Goal: Information Seeking & Learning: Find specific page/section

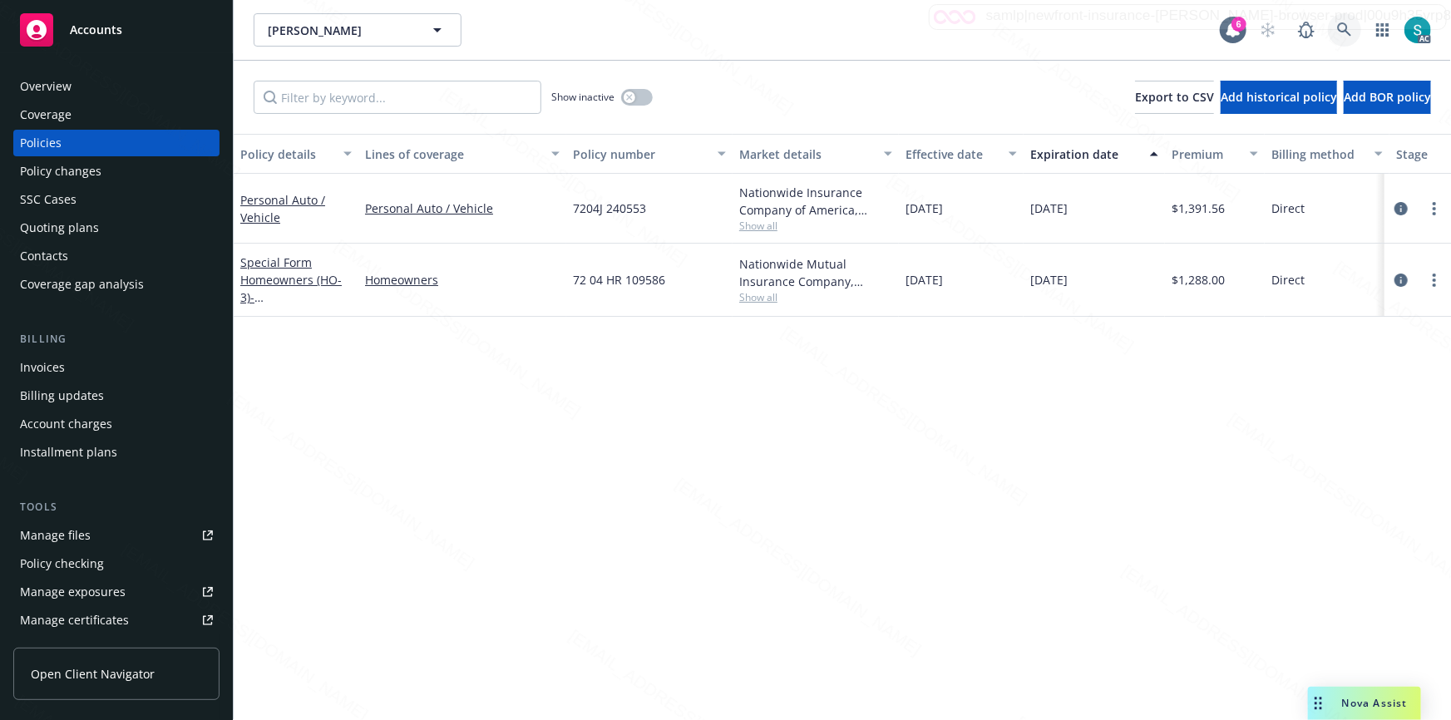
click at [1342, 26] on icon at bounding box center [1344, 29] width 15 height 15
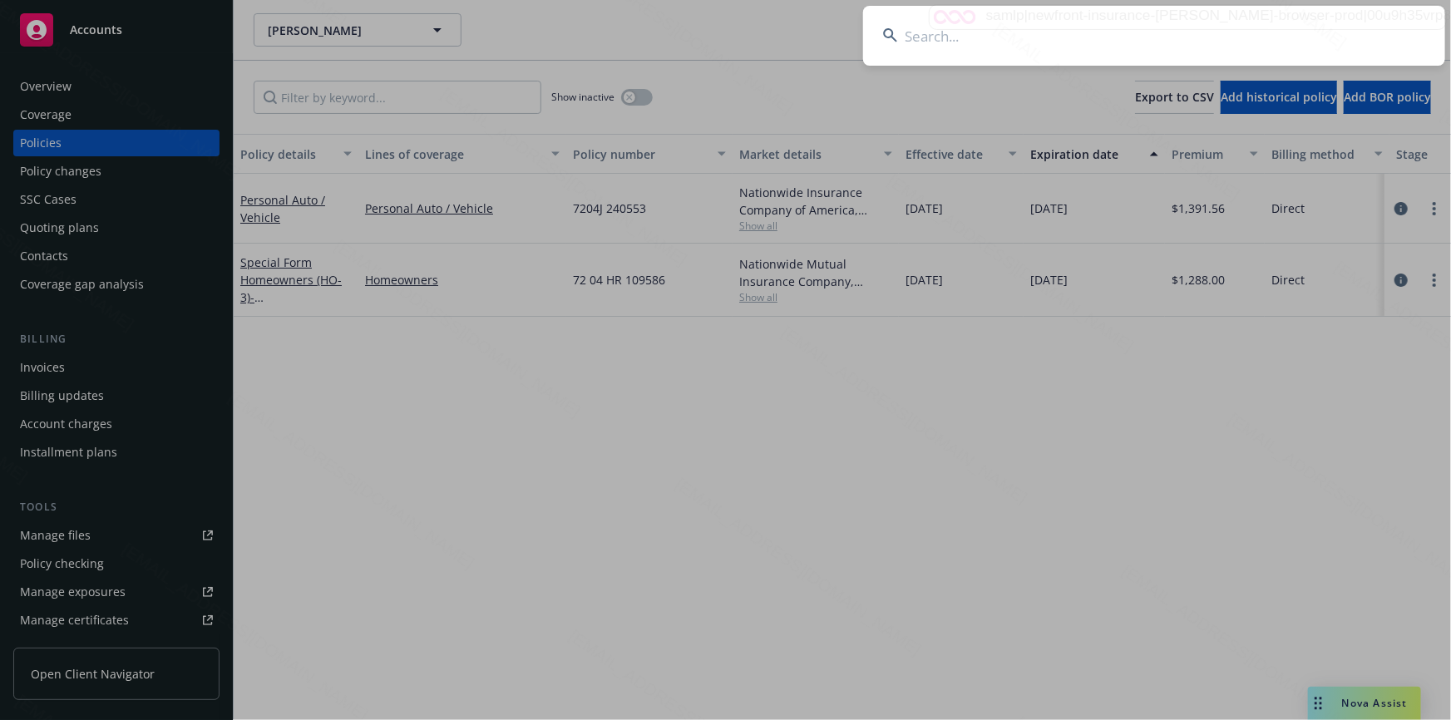
click at [1152, 15] on input at bounding box center [1154, 36] width 582 height 60
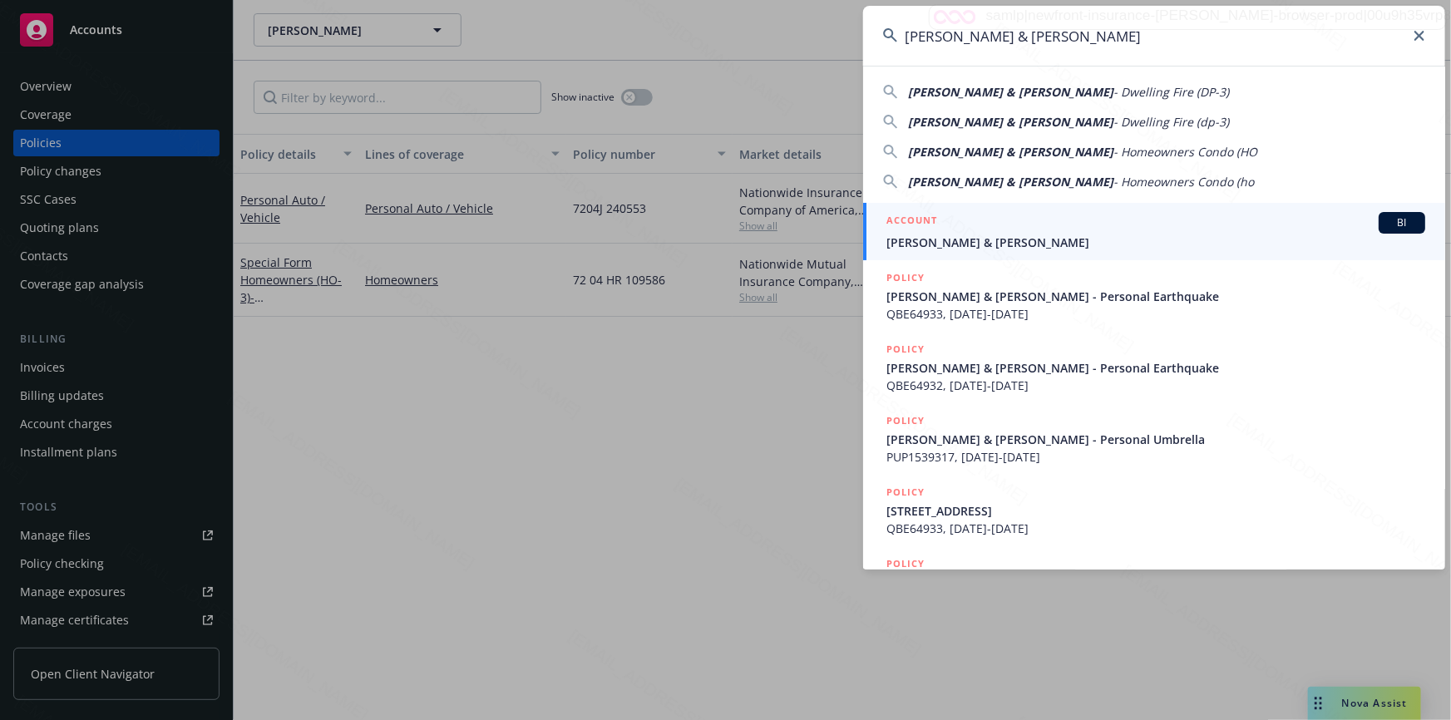
type input "[PERSON_NAME] & [PERSON_NAME]"
click at [918, 234] on span "[PERSON_NAME] & [PERSON_NAME]" at bounding box center [1156, 242] width 539 height 17
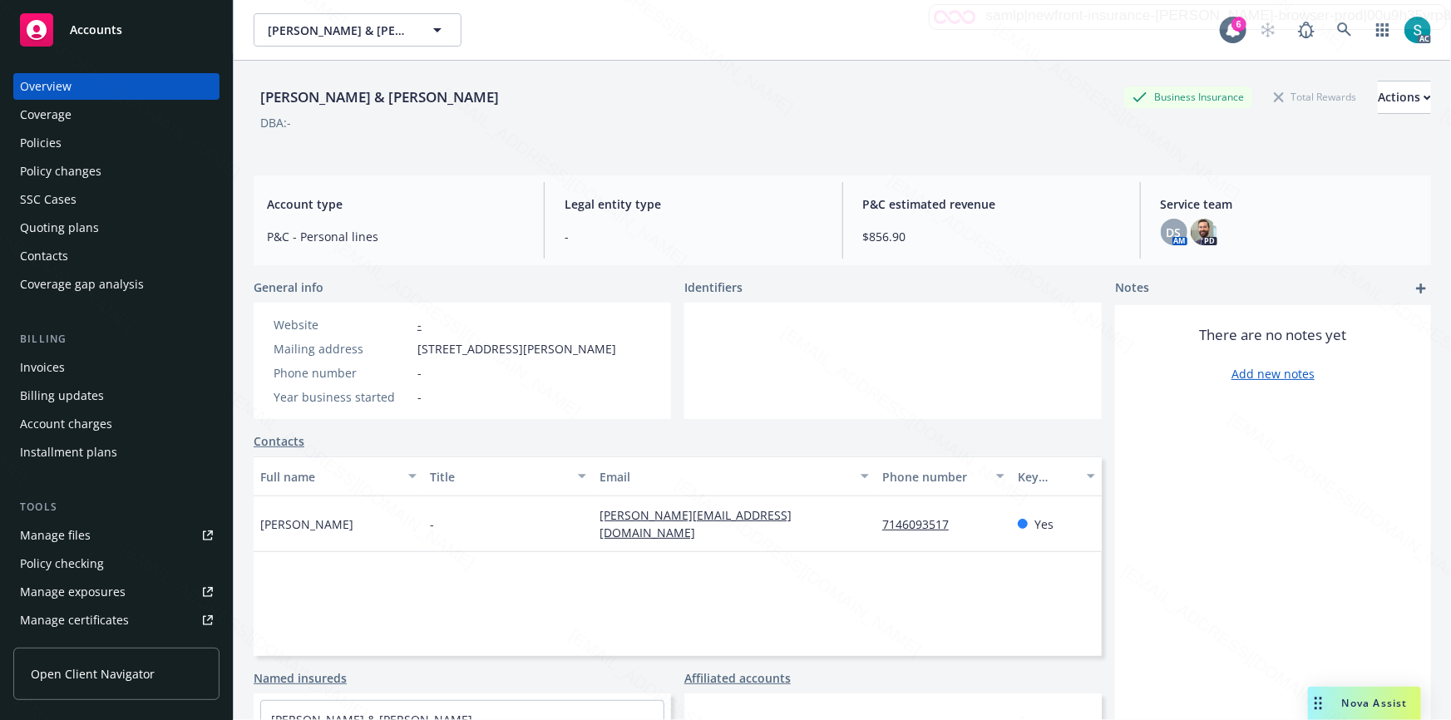
click at [72, 139] on div "Policies" at bounding box center [116, 143] width 193 height 27
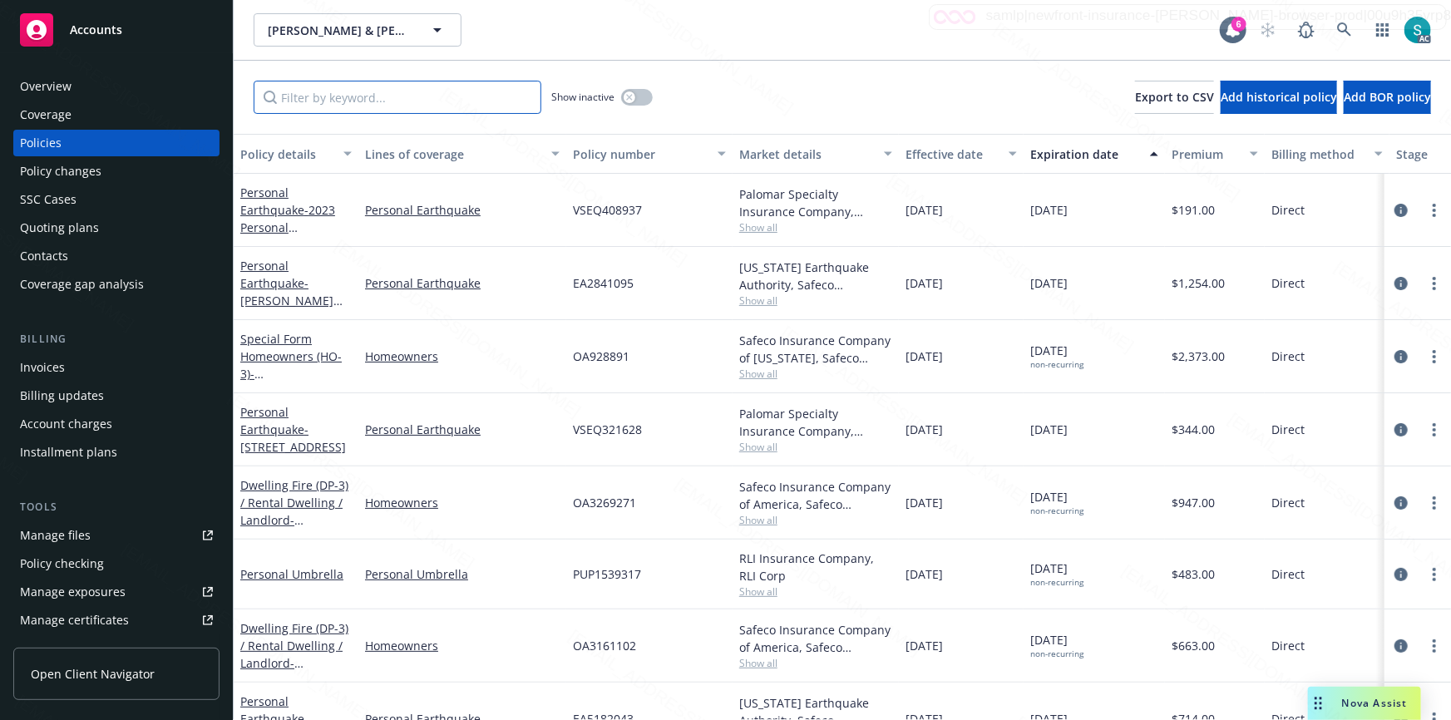
click at [349, 91] on input "Filter by keyword..." at bounding box center [398, 97] width 288 height 33
paste input "OA3269271"
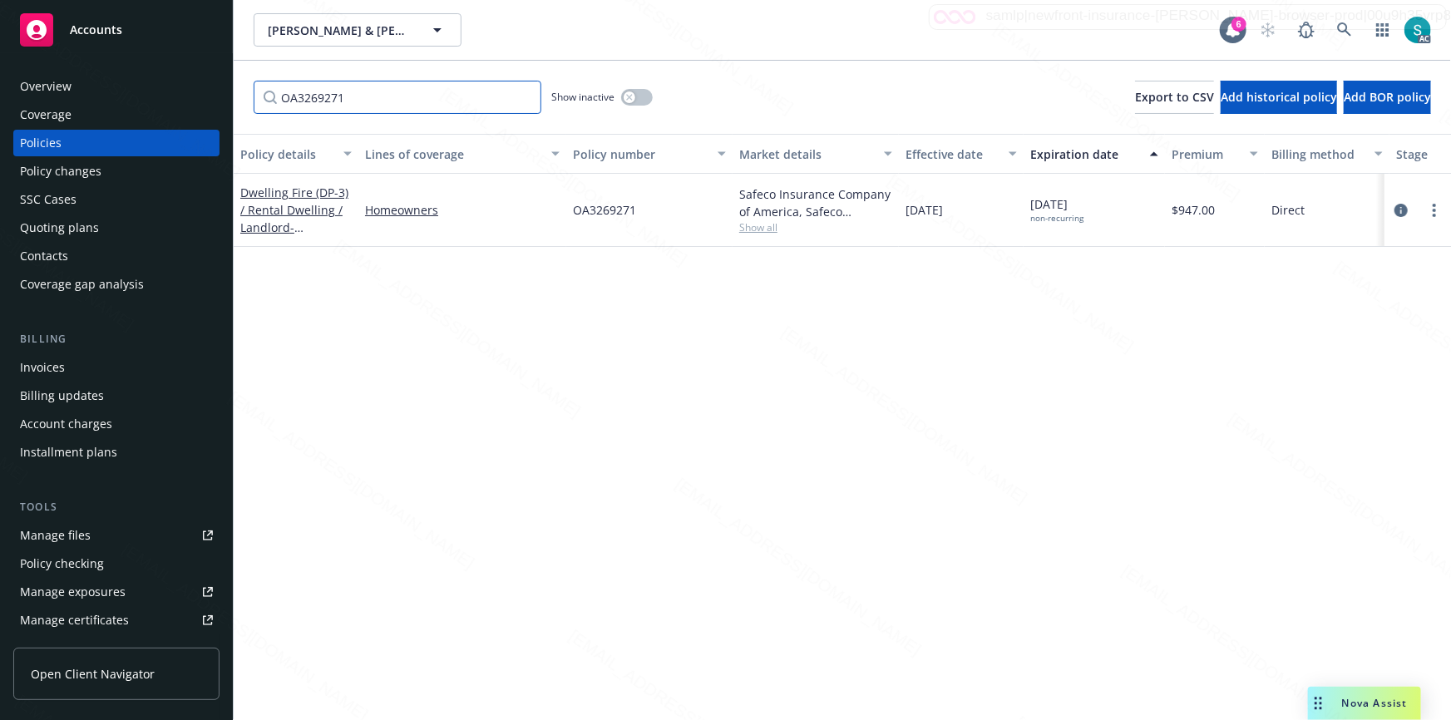
type input "OA3269271"
click at [1340, 27] on icon at bounding box center [1344, 29] width 15 height 15
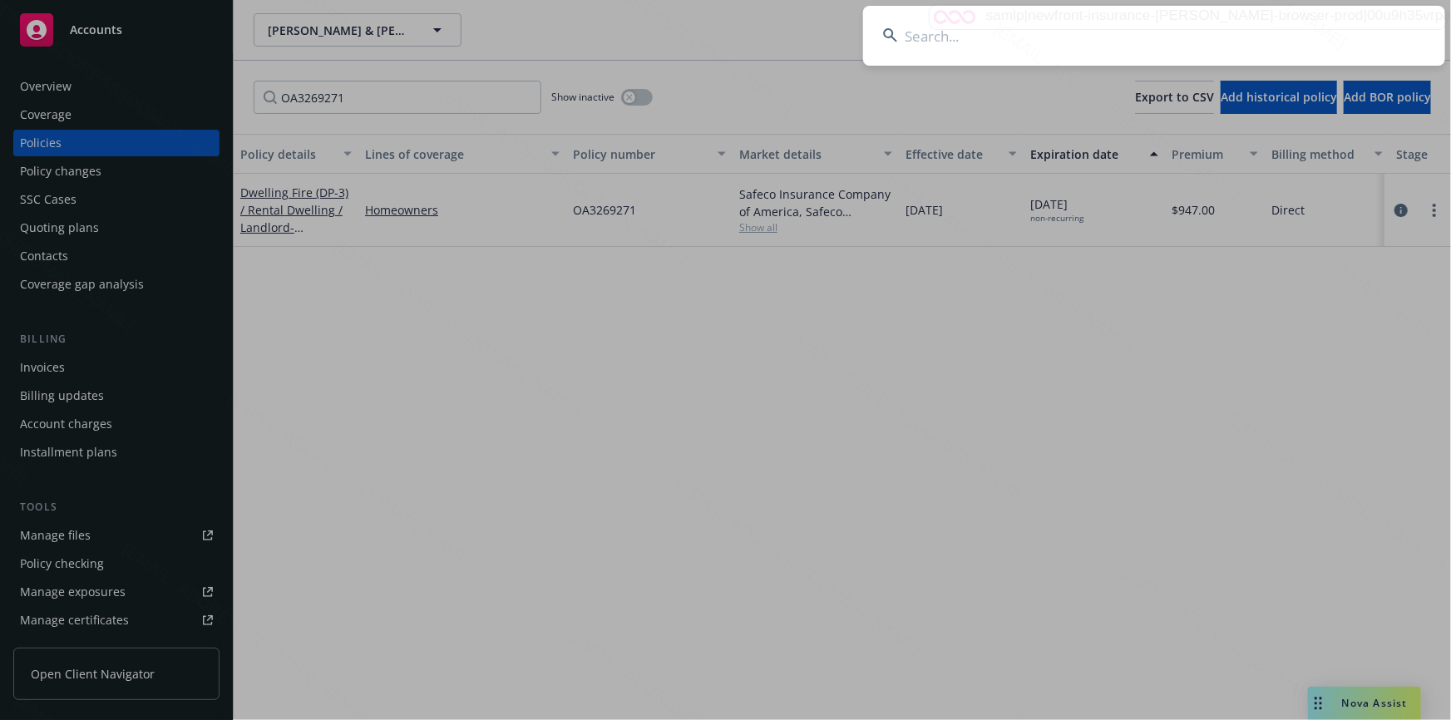
click at [1161, 27] on input at bounding box center [1154, 36] width 582 height 60
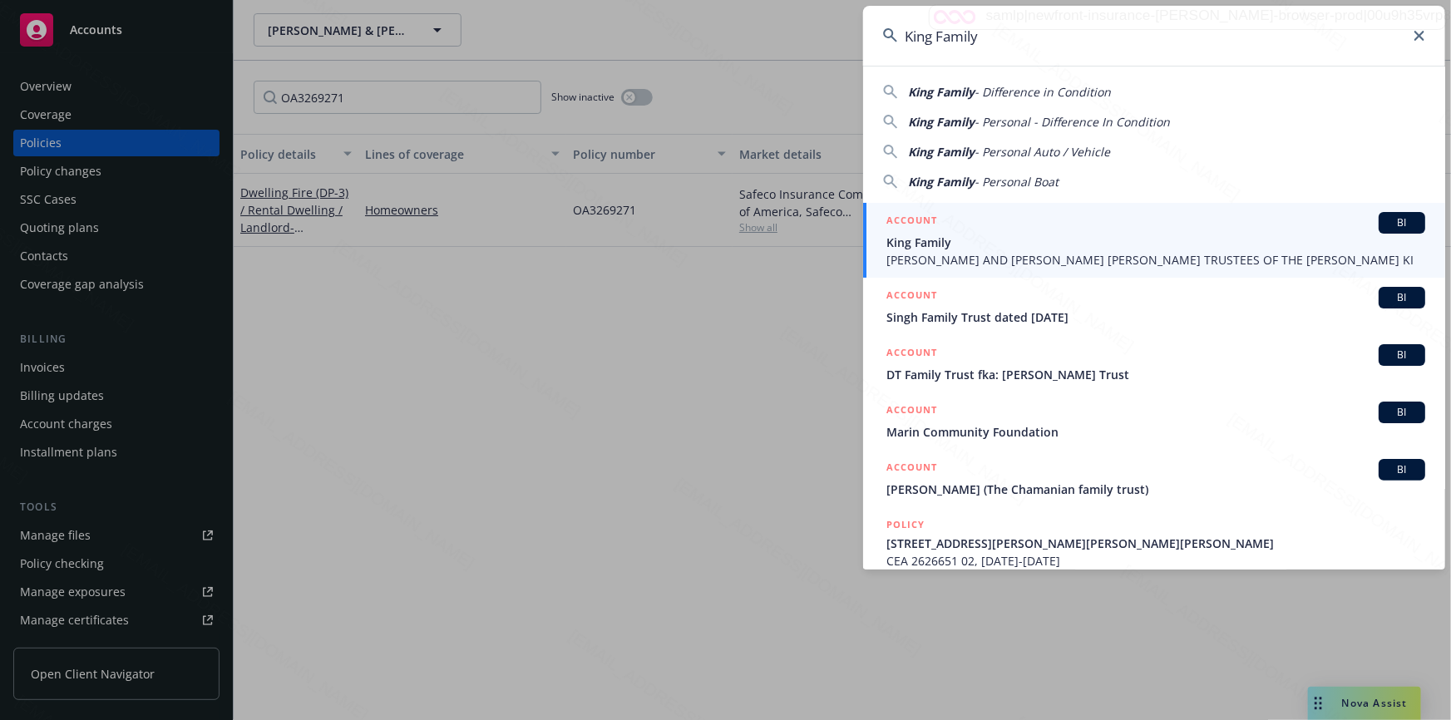
type input "King Family"
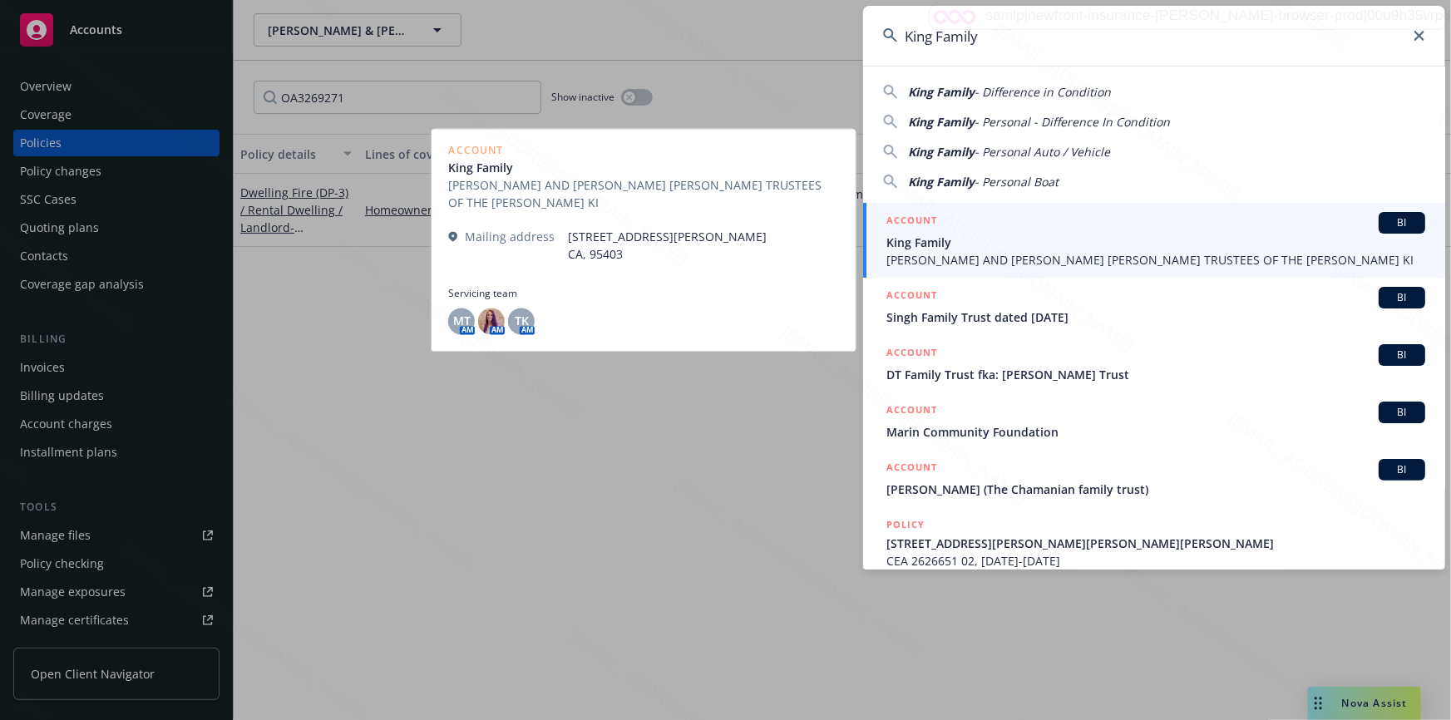
click at [931, 239] on span "King Family" at bounding box center [1156, 242] width 539 height 17
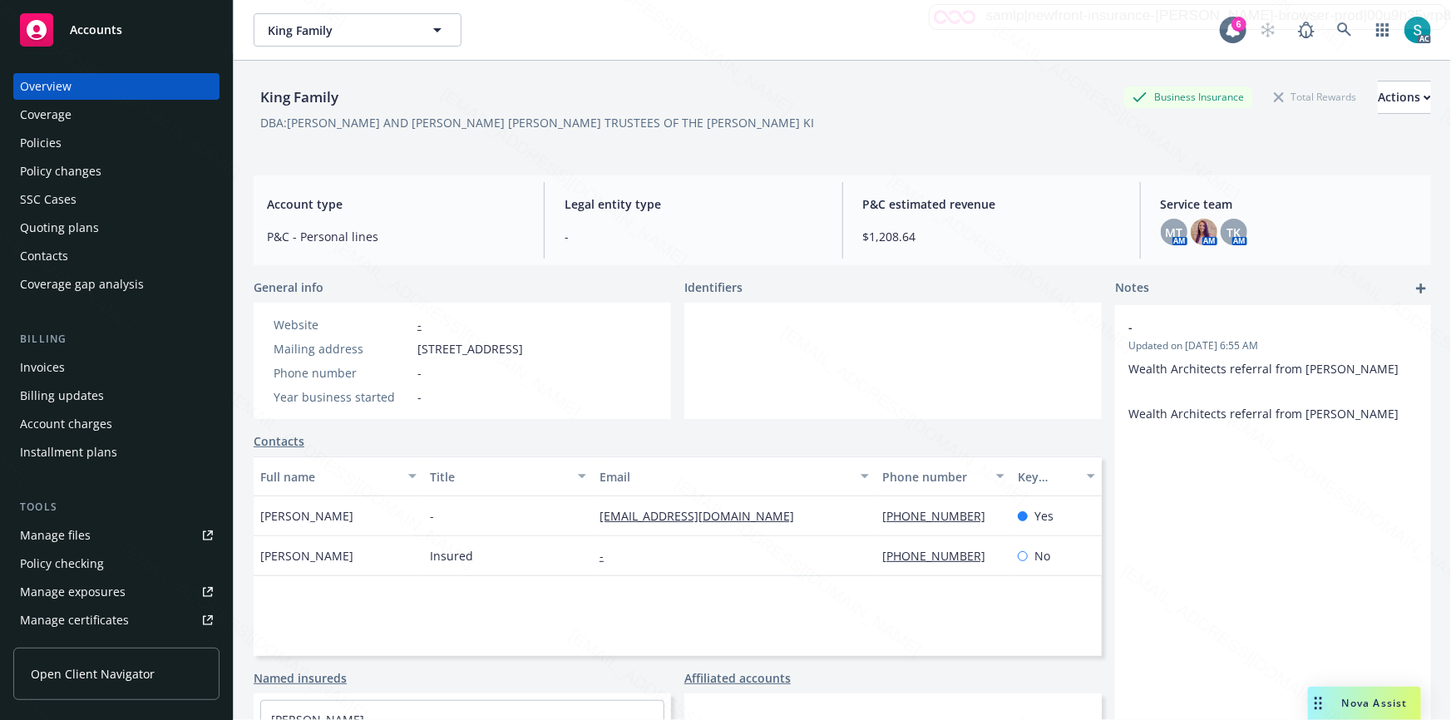
click at [136, 151] on div "Policies" at bounding box center [116, 143] width 193 height 27
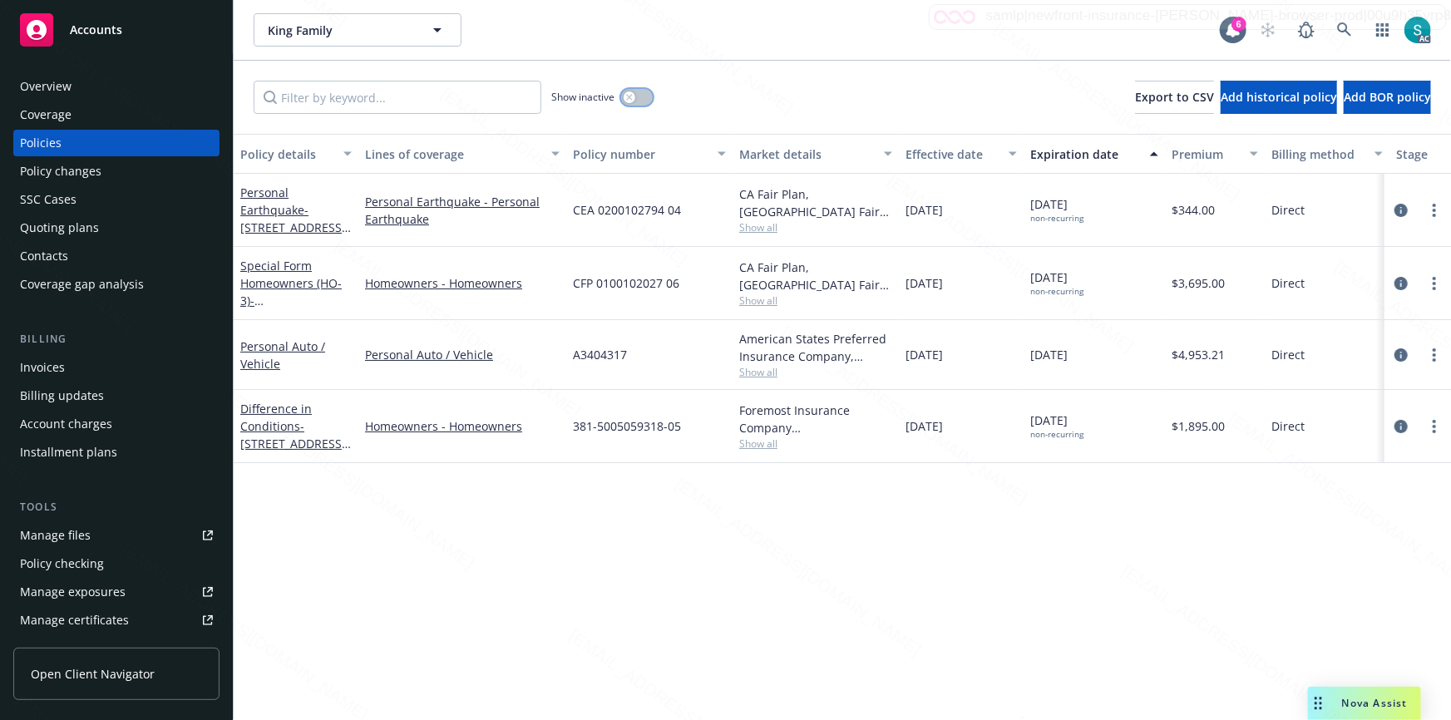
click at [632, 98] on icon "button" at bounding box center [629, 97] width 7 height 7
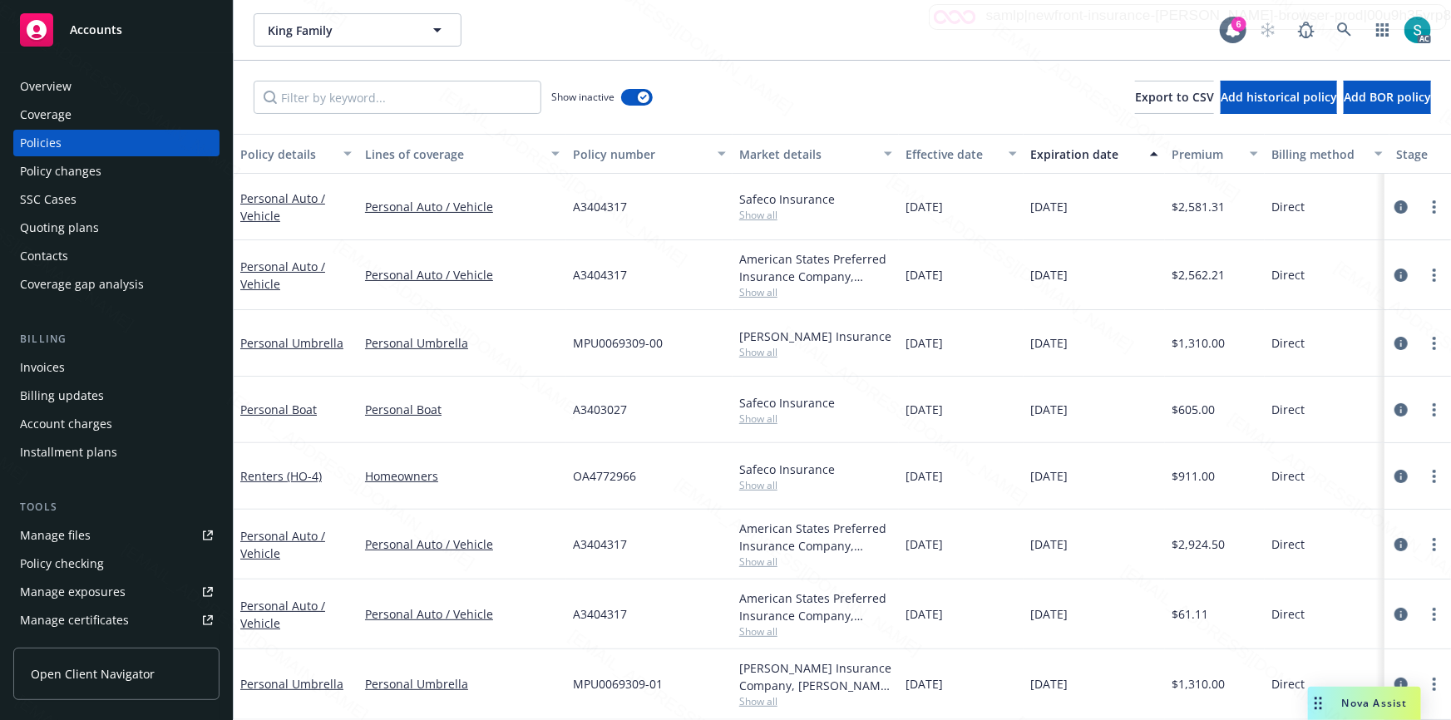
click at [1070, 157] on div "Expiration date" at bounding box center [1086, 154] width 110 height 17
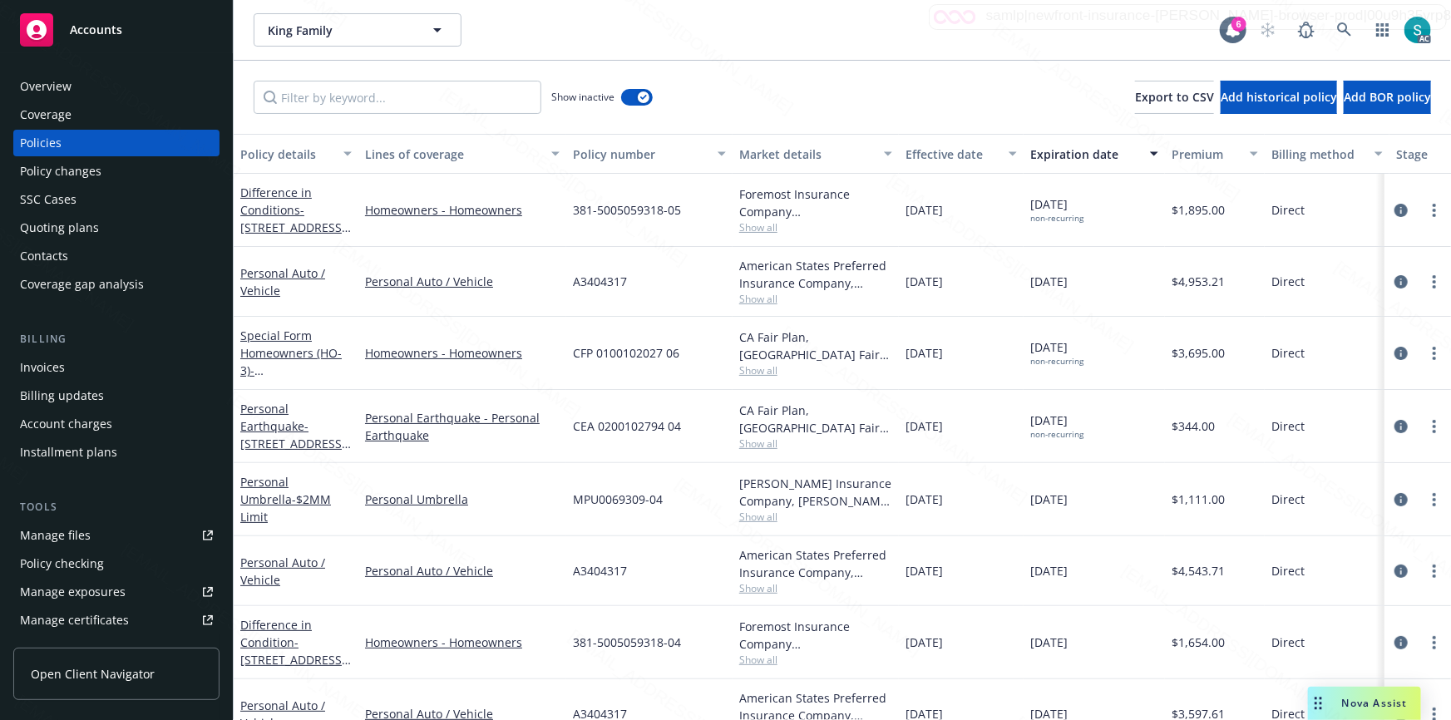
click at [1070, 157] on div "Expiration date" at bounding box center [1086, 154] width 110 height 17
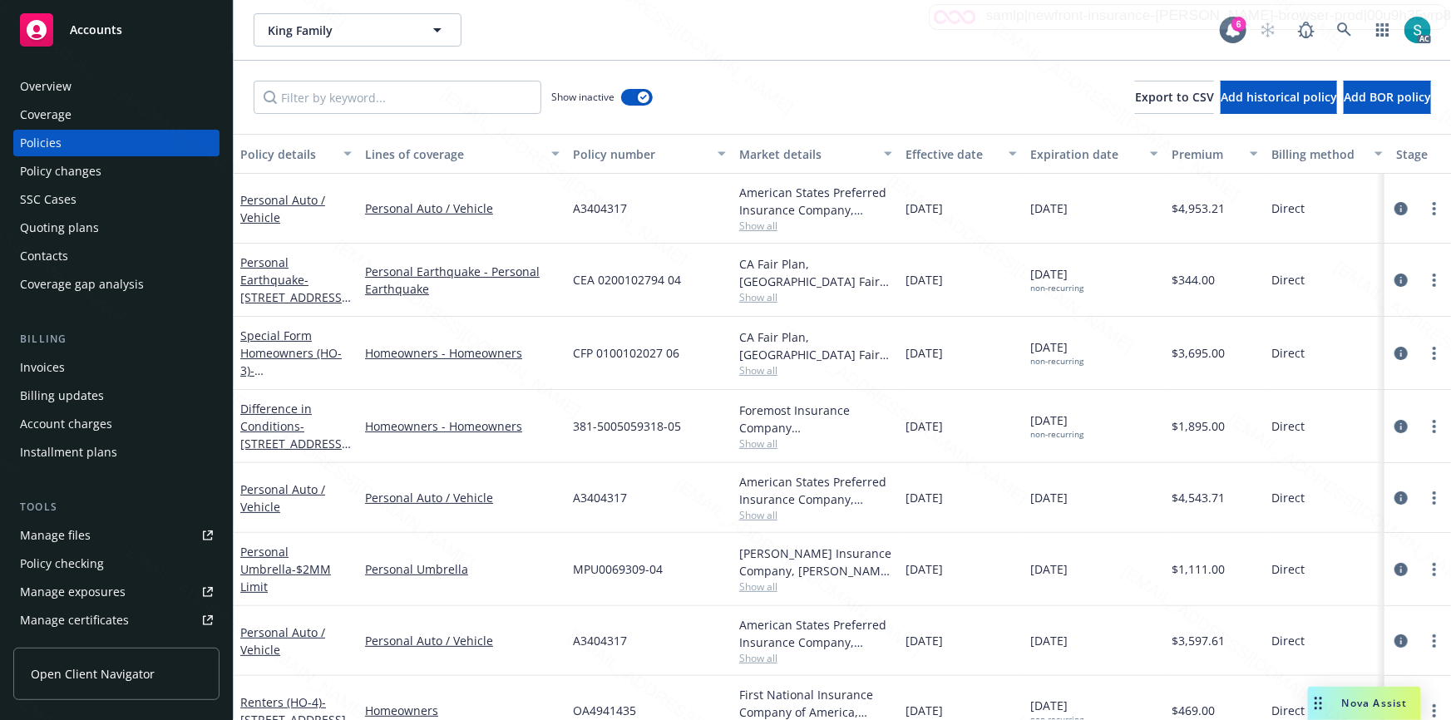
click at [51, 85] on div "Overview" at bounding box center [46, 86] width 52 height 27
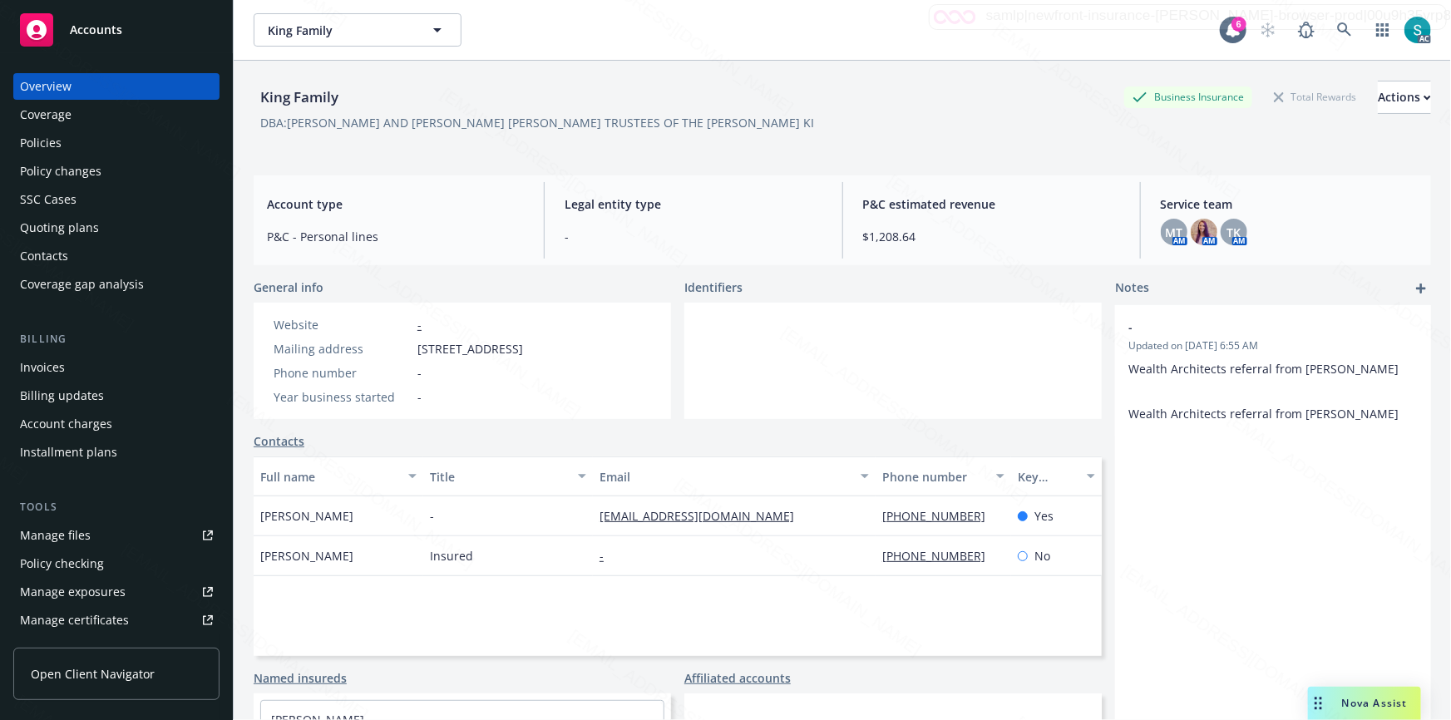
click at [49, 147] on div "Policies" at bounding box center [41, 143] width 42 height 27
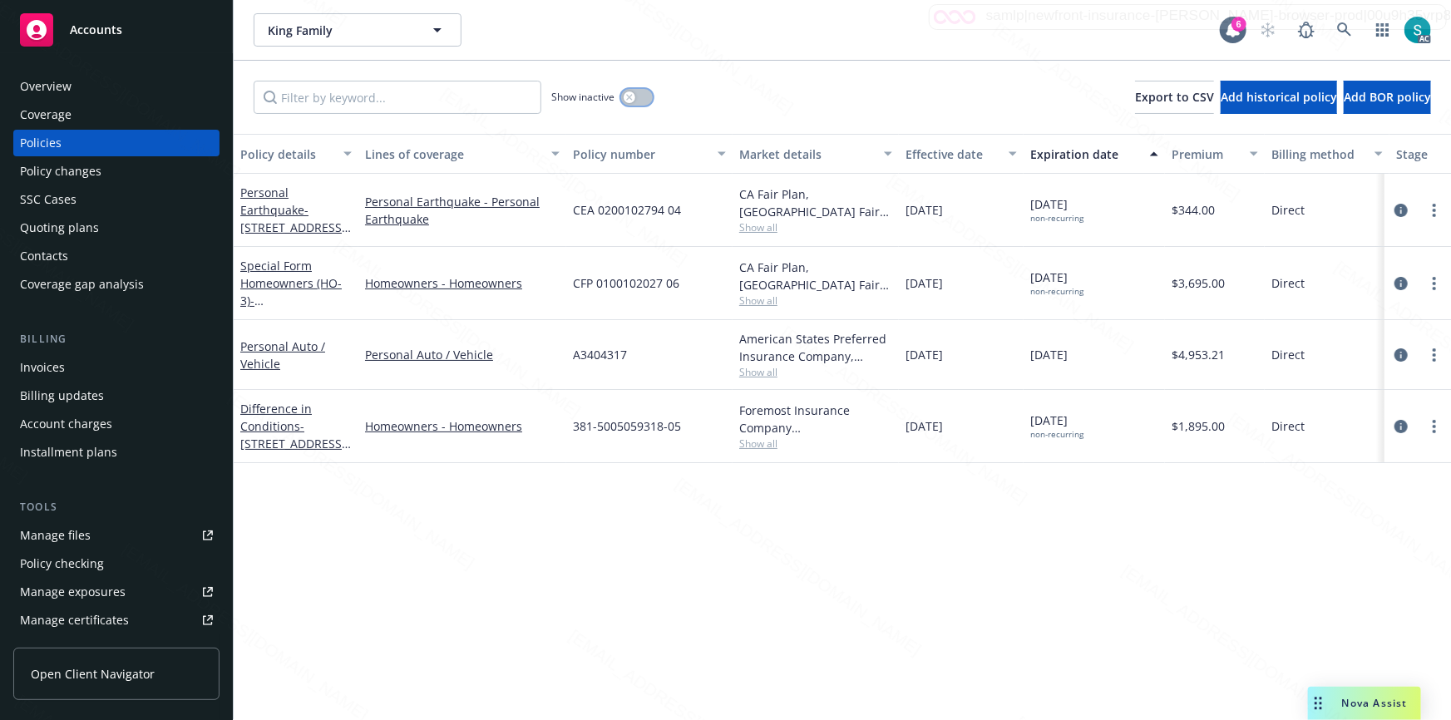
click at [630, 97] on icon "button" at bounding box center [629, 97] width 6 height 6
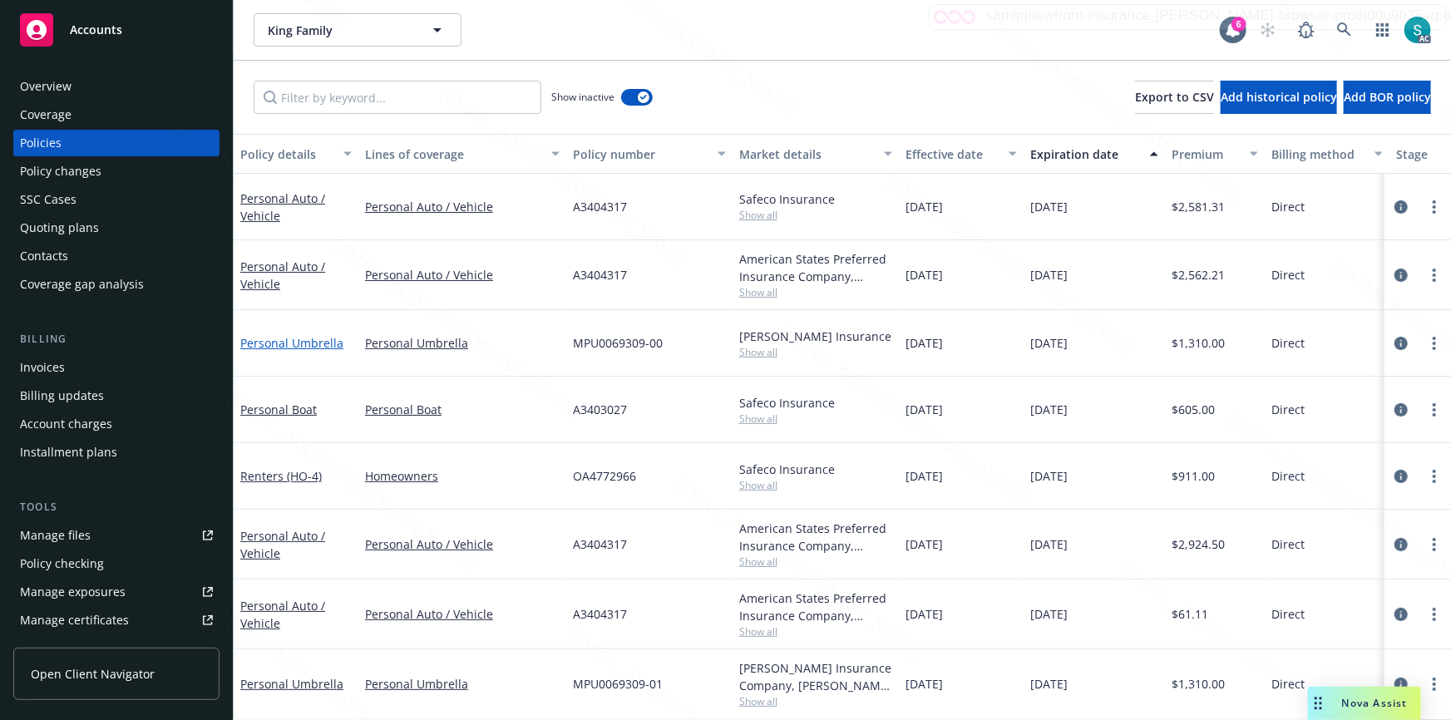
click at [284, 336] on link "Personal Umbrella" at bounding box center [291, 343] width 103 height 16
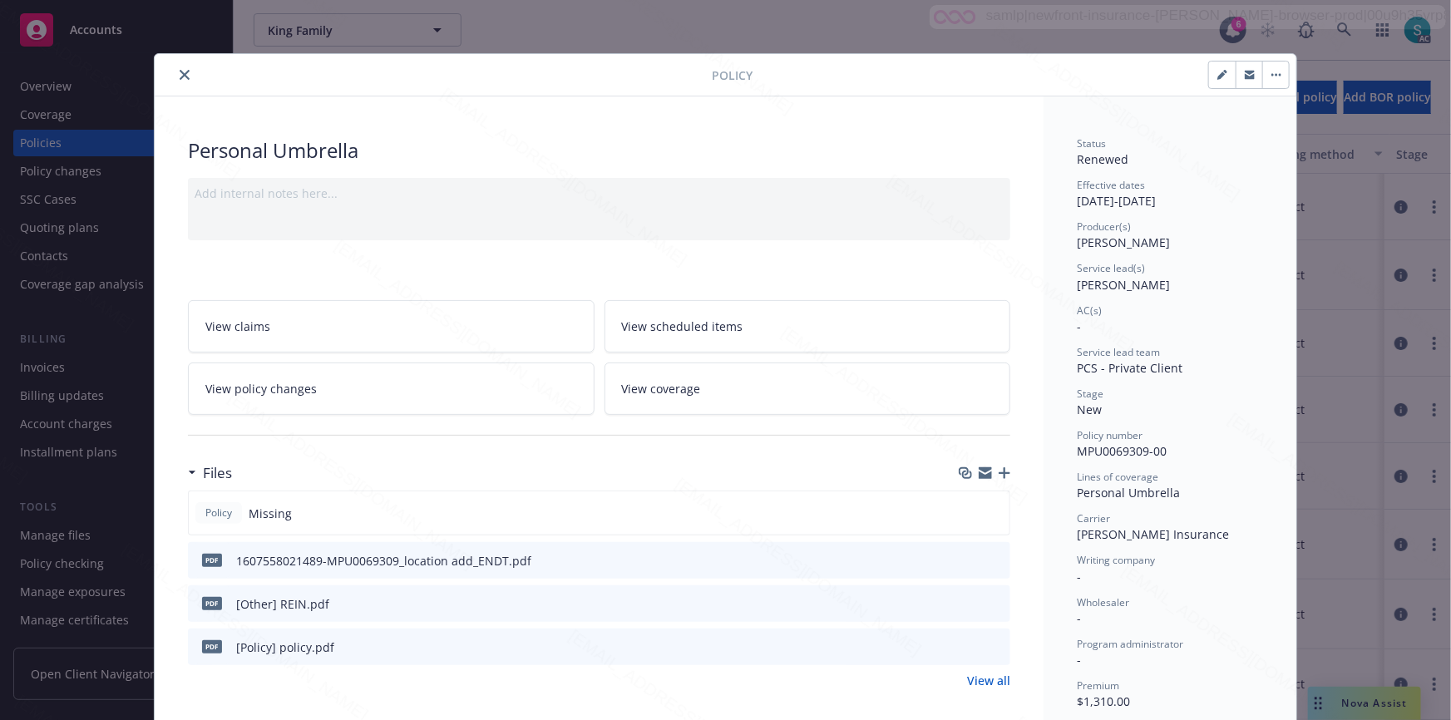
click at [180, 75] on icon "close" at bounding box center [185, 75] width 10 height 10
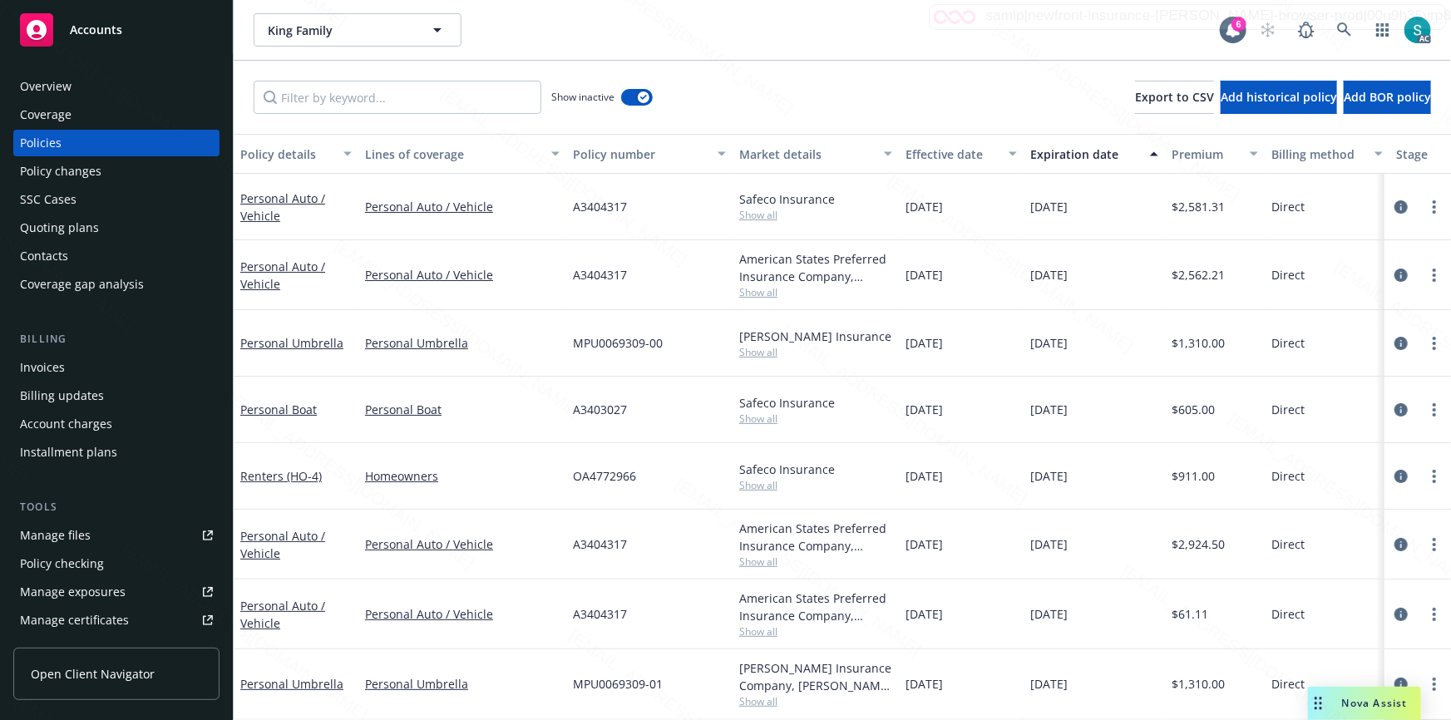
click at [175, 76] on div "Overview" at bounding box center [116, 86] width 193 height 27
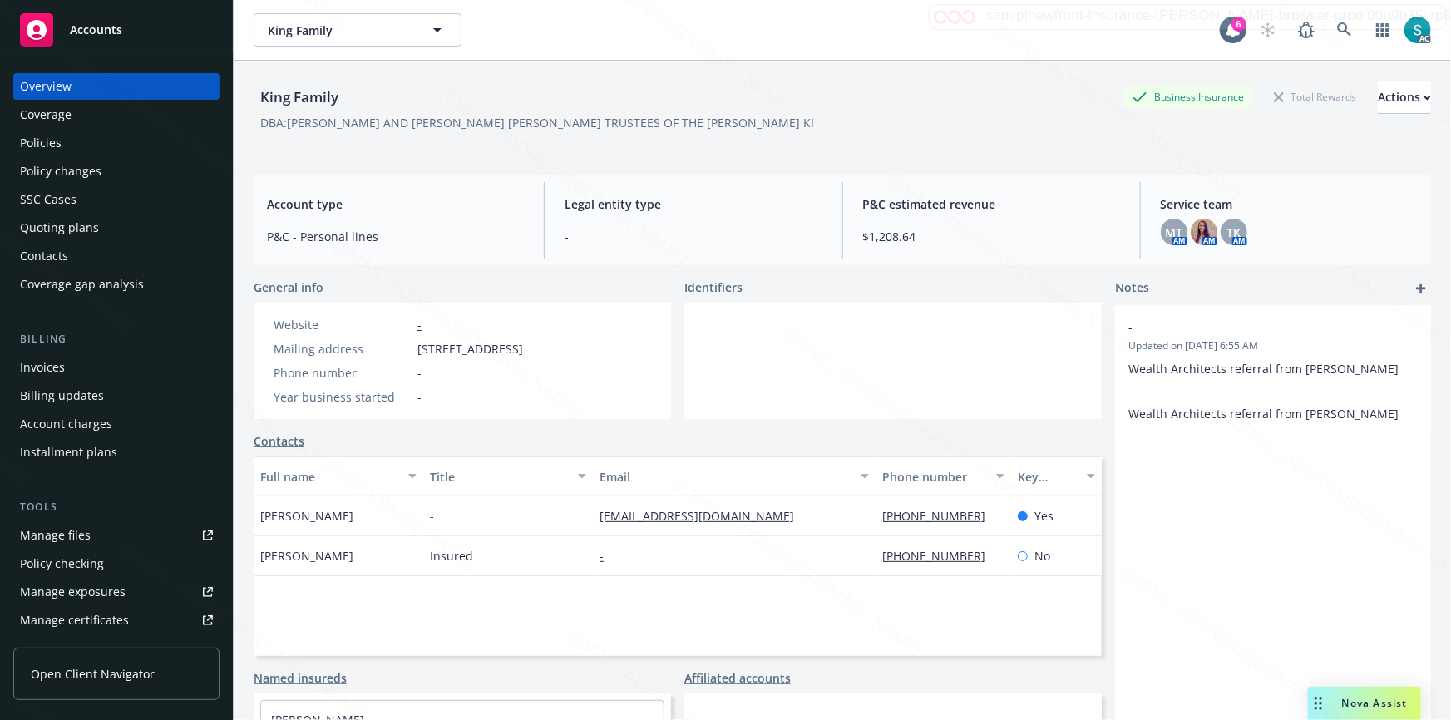
click at [63, 147] on div "Policies" at bounding box center [116, 143] width 193 height 27
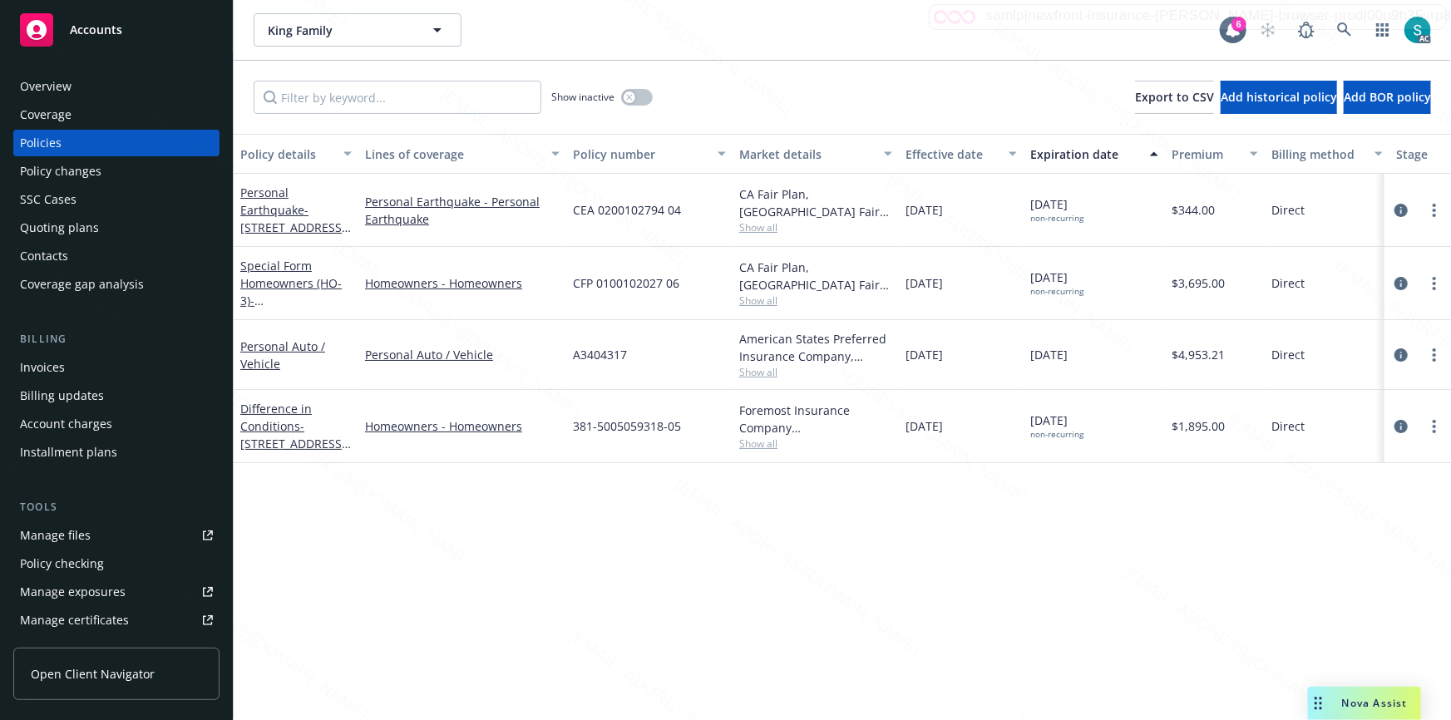
click at [1094, 154] on div "Expiration date" at bounding box center [1086, 154] width 110 height 17
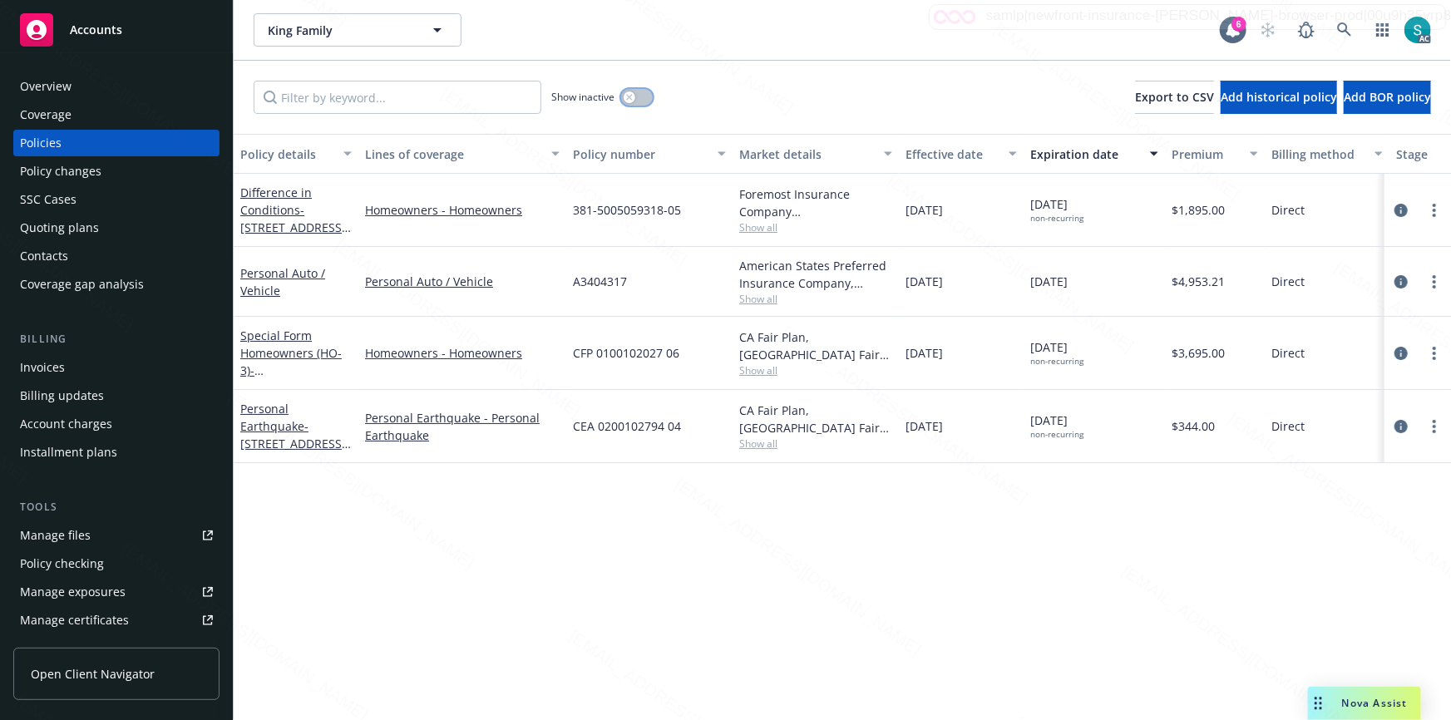
click at [639, 100] on button "button" at bounding box center [637, 97] width 32 height 17
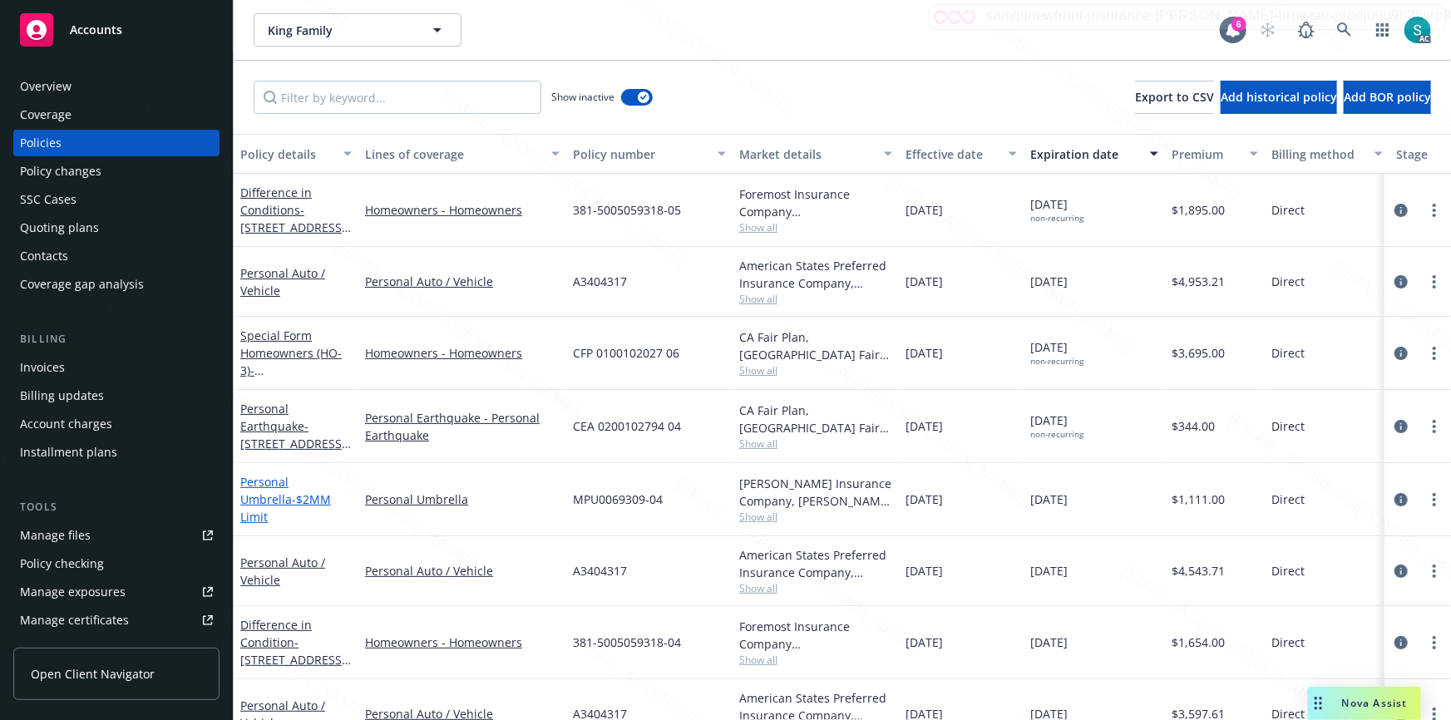
click at [280, 492] on link "Personal Umbrella - $2MM Limit" at bounding box center [285, 499] width 91 height 51
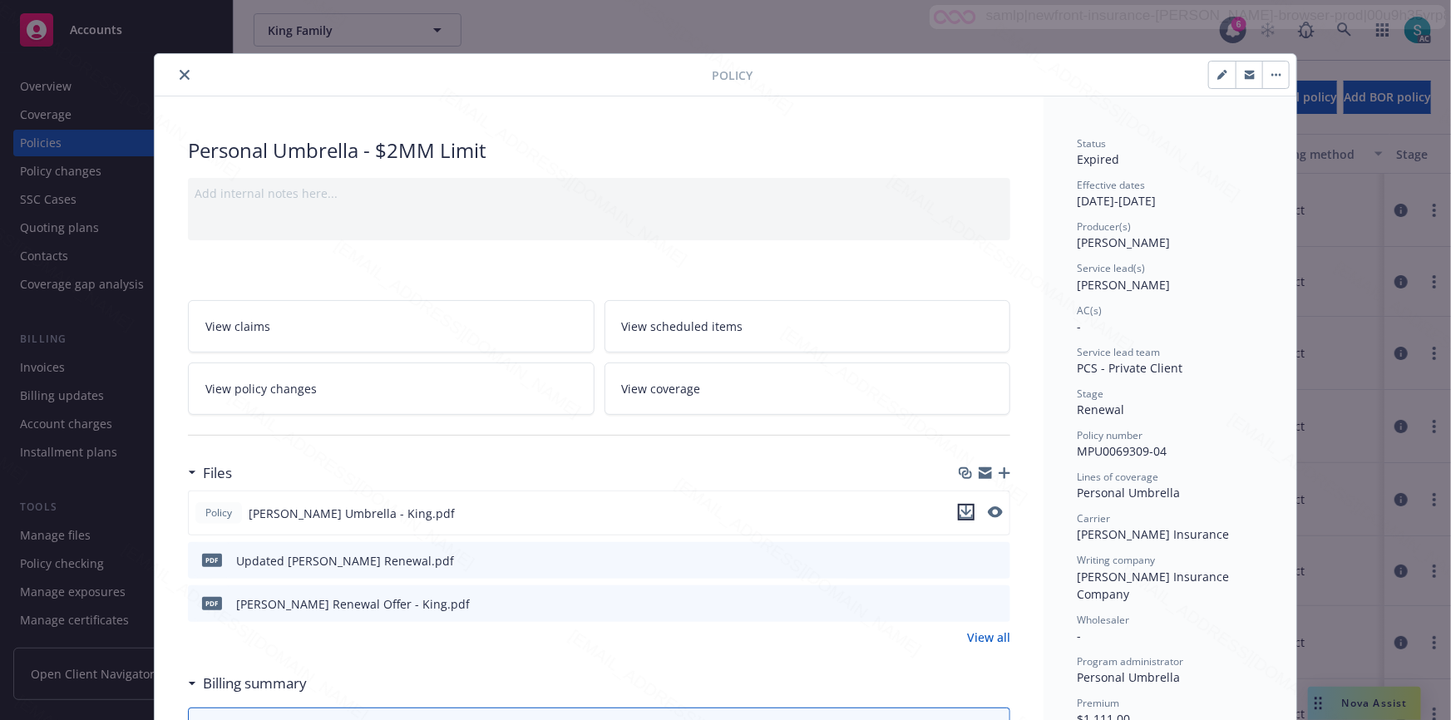
click at [960, 512] on icon "download file" at bounding box center [966, 512] width 13 height 13
click at [995, 559] on icon "preview file" at bounding box center [994, 560] width 15 height 12
click at [180, 76] on icon "close" at bounding box center [185, 75] width 10 height 10
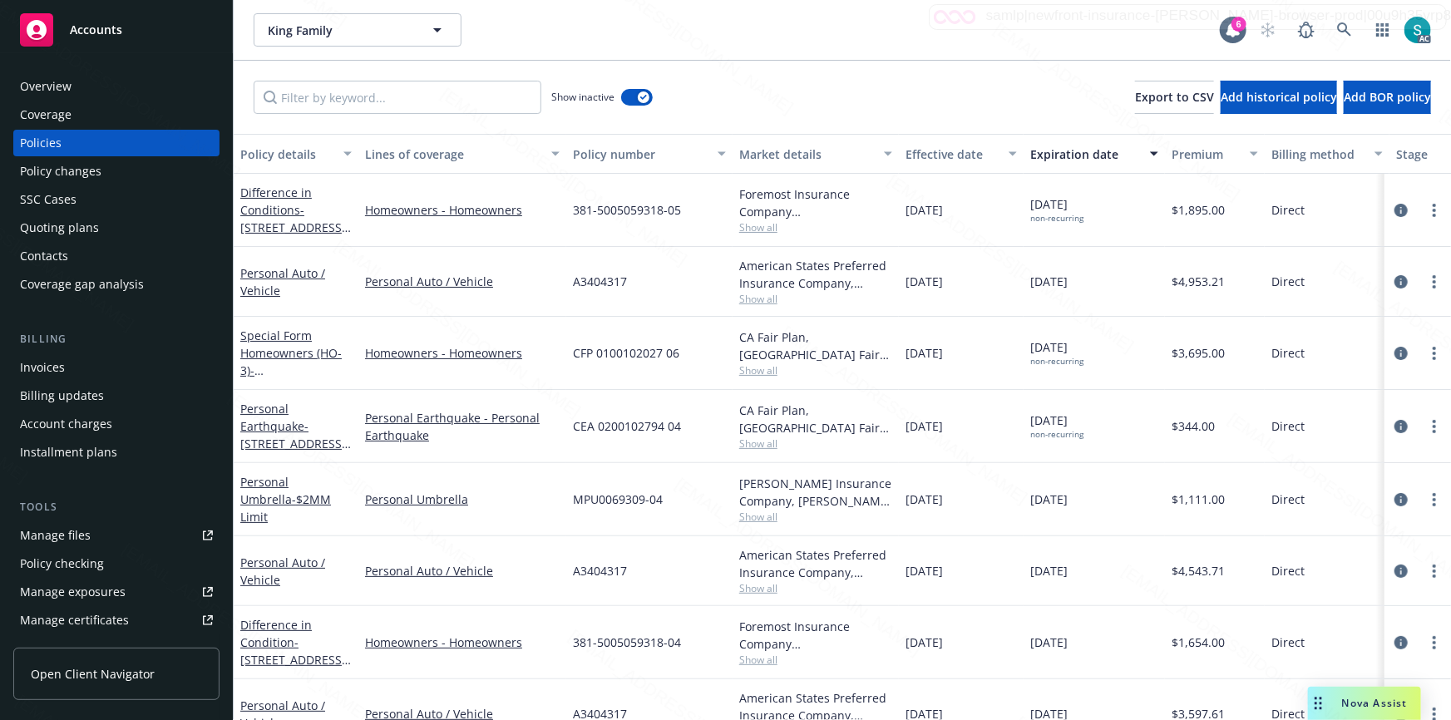
click at [47, 80] on div "Overview" at bounding box center [46, 86] width 52 height 27
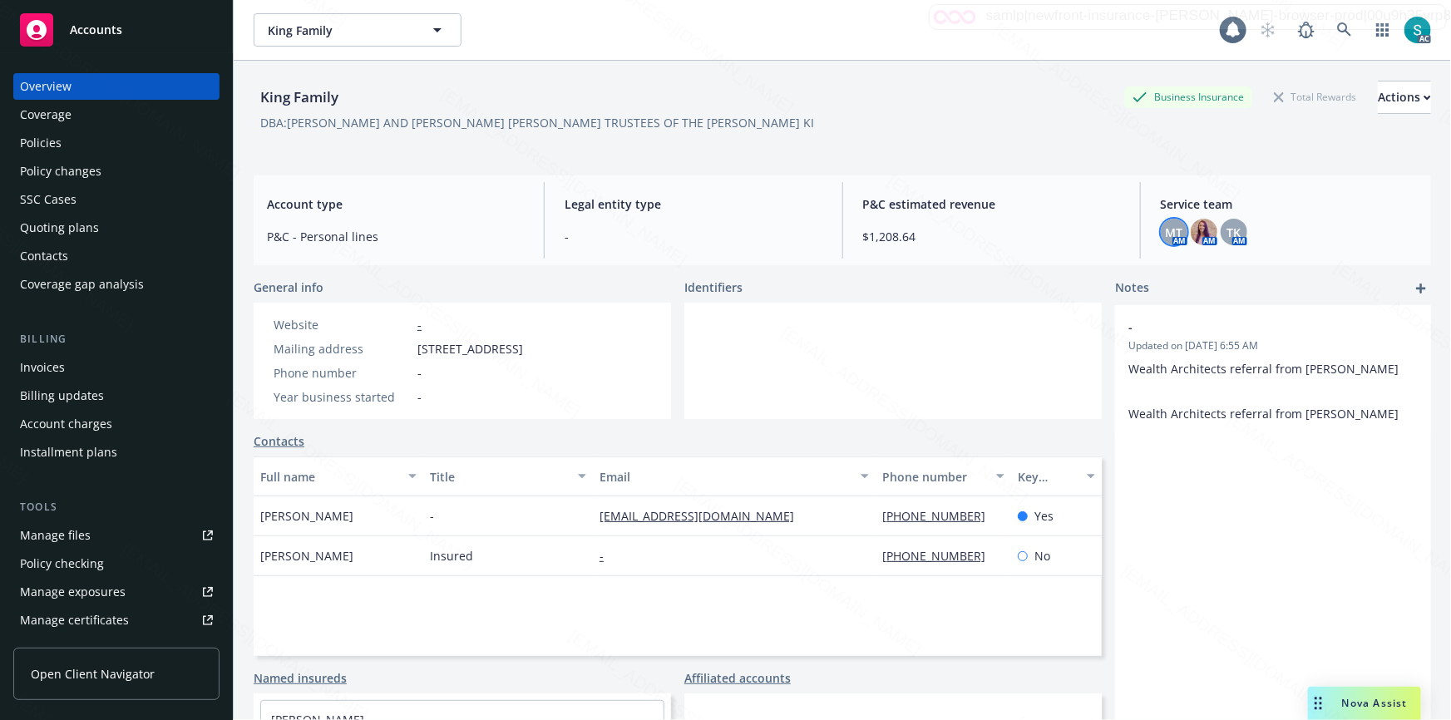
click at [1165, 232] on span "MT" at bounding box center [1173, 232] width 17 height 17
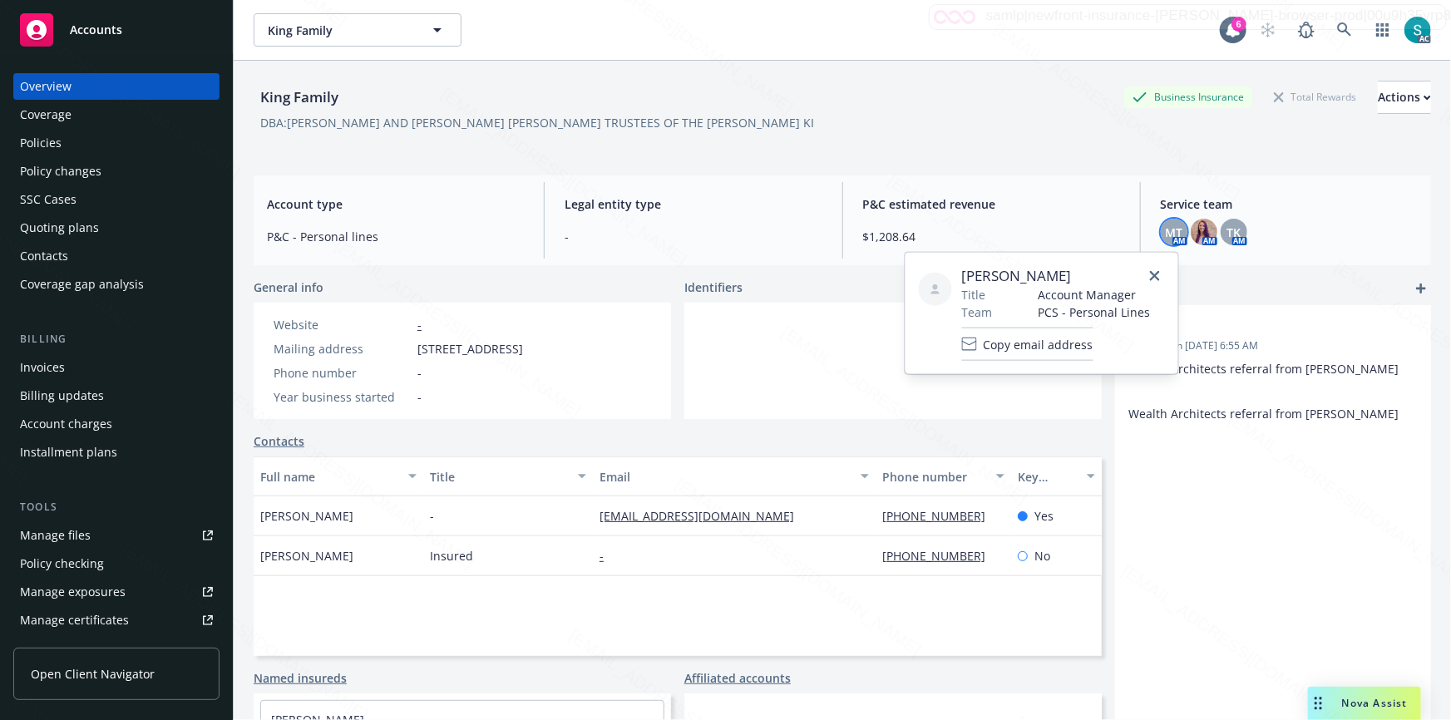
click at [1043, 277] on span "[PERSON_NAME]" at bounding box center [1056, 276] width 189 height 20
copy span "[PERSON_NAME]"
click at [1337, 24] on icon at bounding box center [1344, 29] width 15 height 15
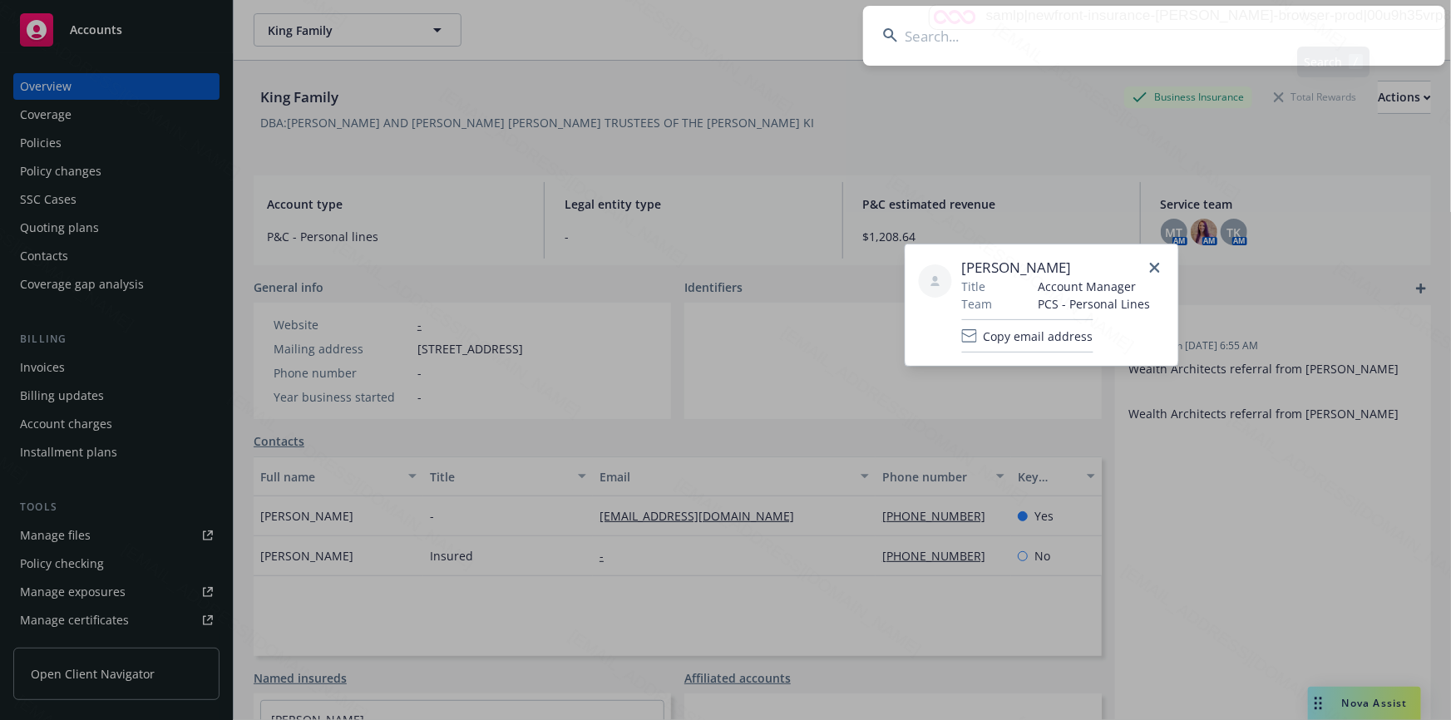
click at [1116, 46] on input at bounding box center [1154, 36] width 582 height 60
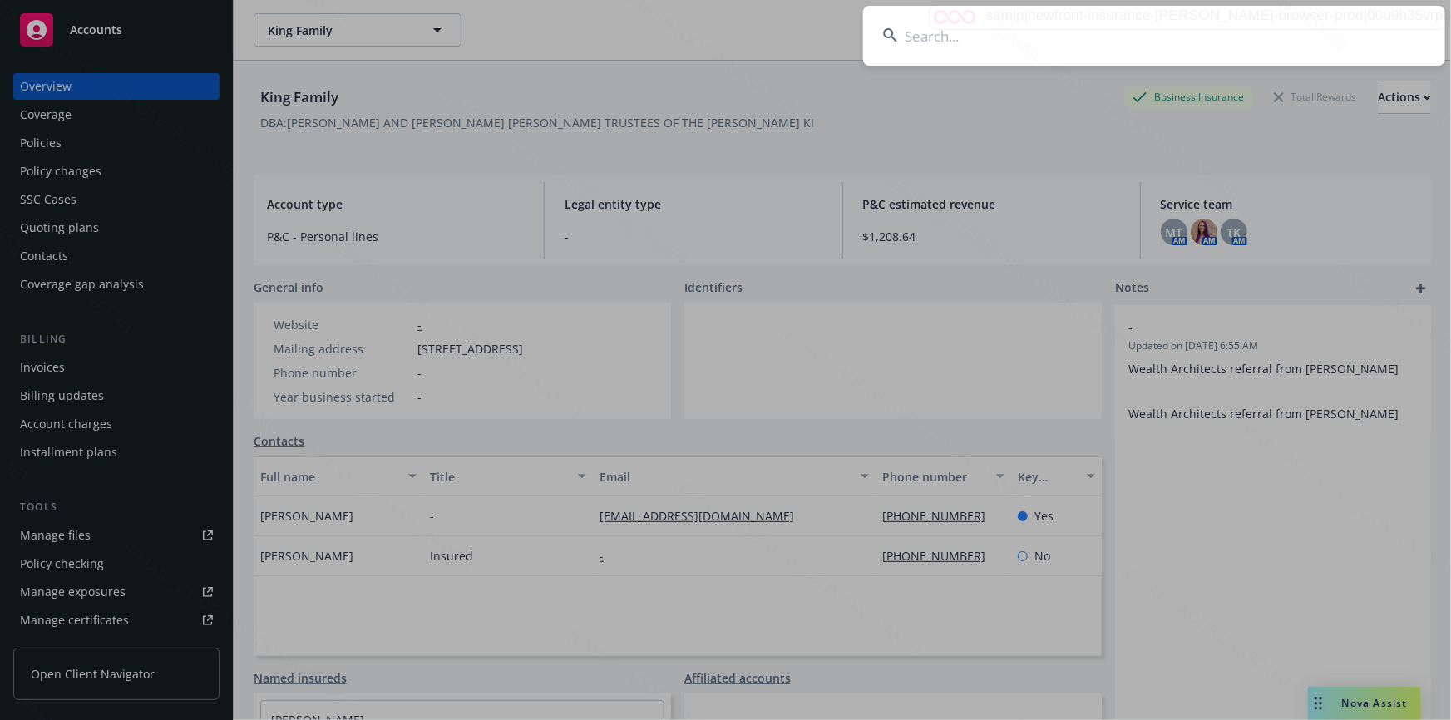
click at [1121, 42] on input at bounding box center [1154, 36] width 582 height 60
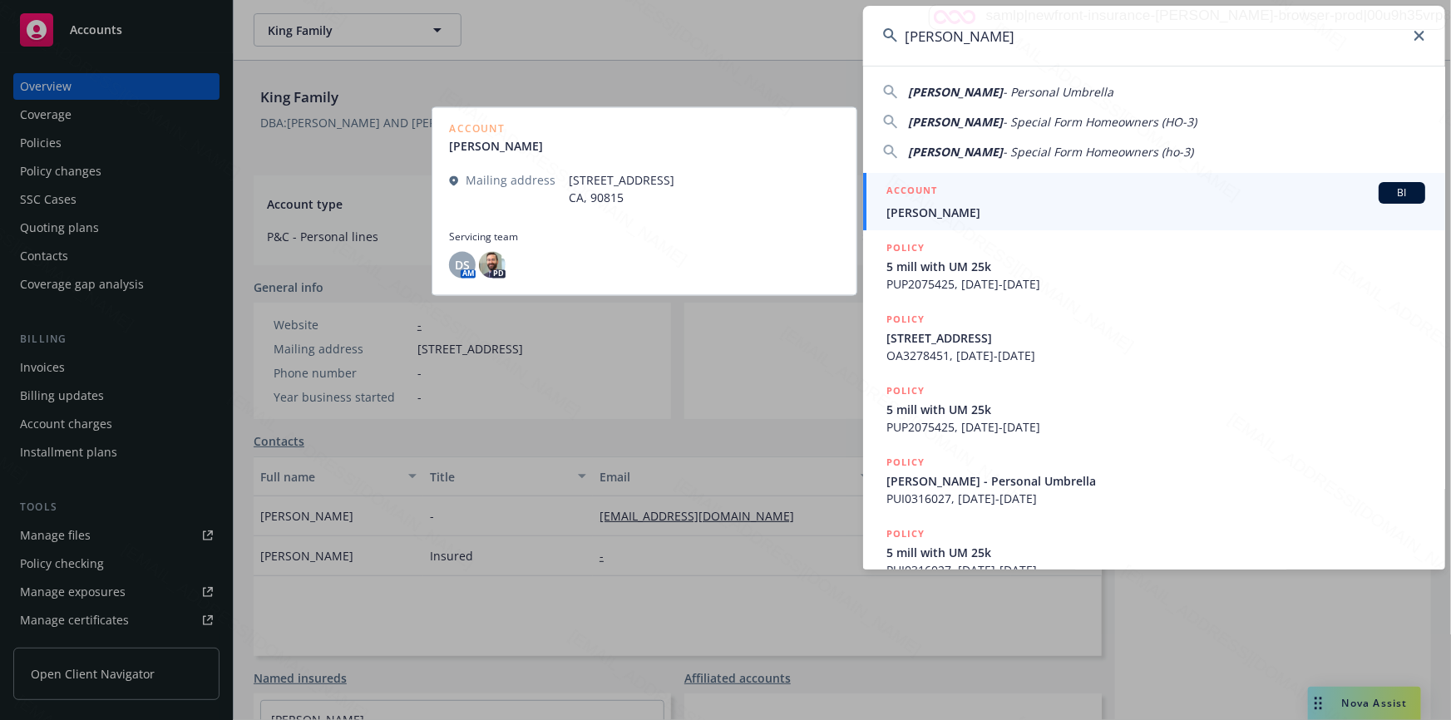
type input "[PERSON_NAME]"
click at [932, 193] on h5 "ACCOUNT" at bounding box center [912, 192] width 51 height 20
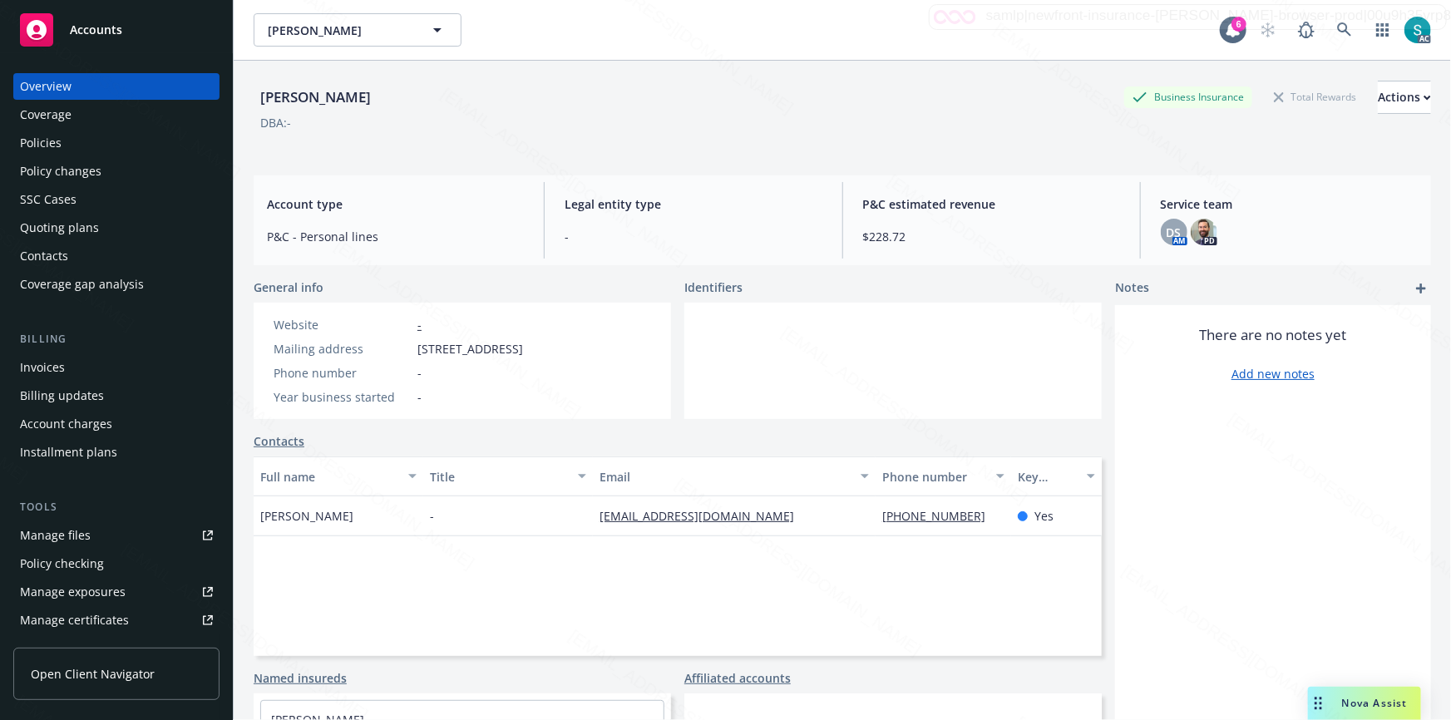
click at [37, 139] on div "Policies" at bounding box center [41, 143] width 42 height 27
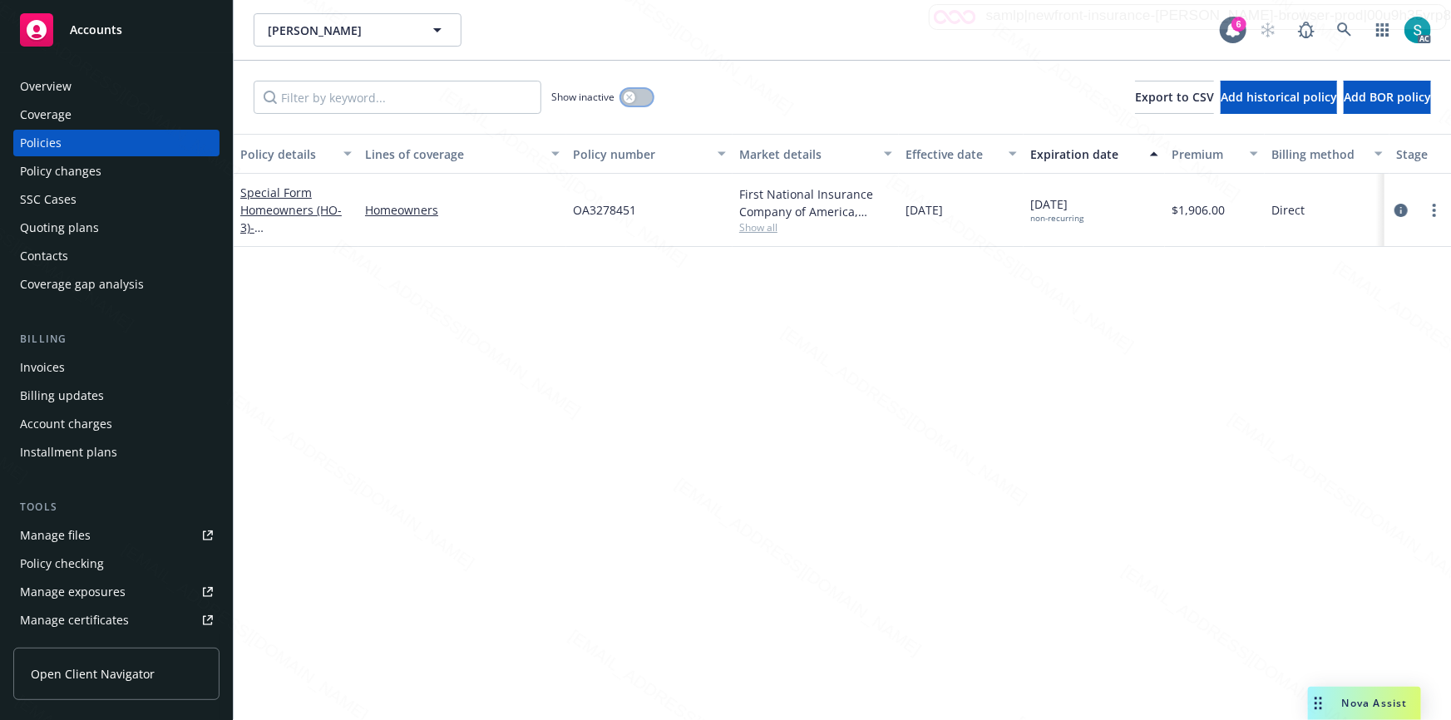
click at [635, 95] on div "button" at bounding box center [630, 97] width 12 height 12
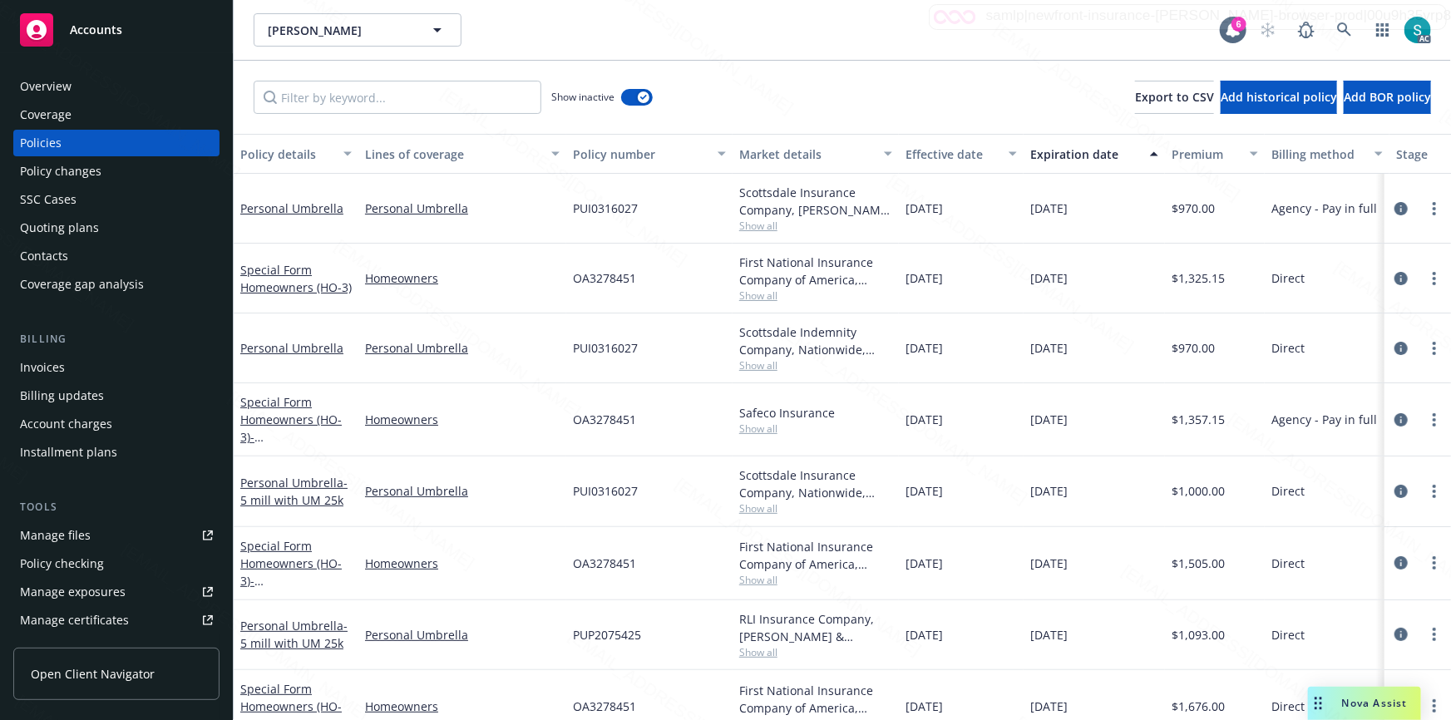
click at [957, 156] on div "Effective date" at bounding box center [952, 154] width 93 height 17
click at [954, 151] on div "Effective date" at bounding box center [952, 154] width 93 height 17
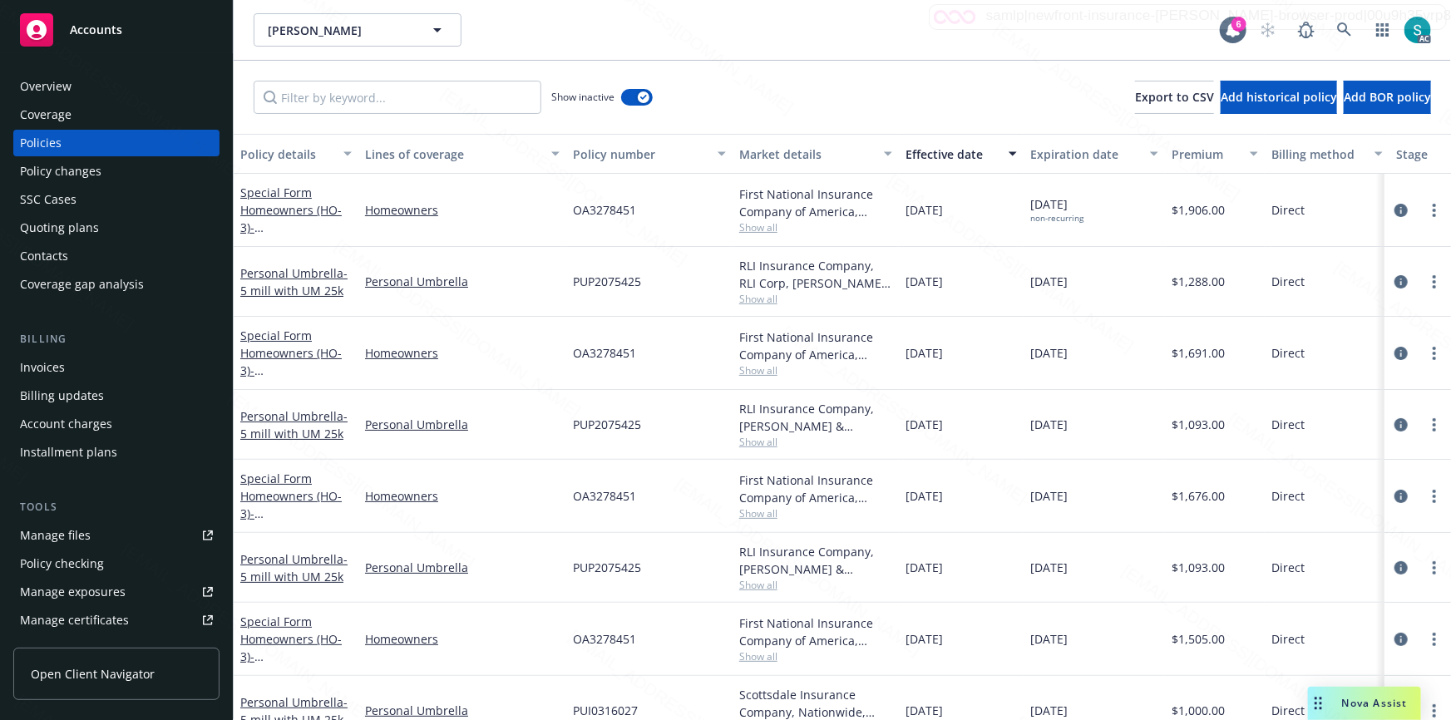
click at [613, 275] on span "PUP2075425" at bounding box center [607, 281] width 68 height 17
copy span "PUP2075425"
click at [312, 272] on link "Personal Umbrella - 5 mill with UM 25k" at bounding box center [293, 281] width 107 height 33
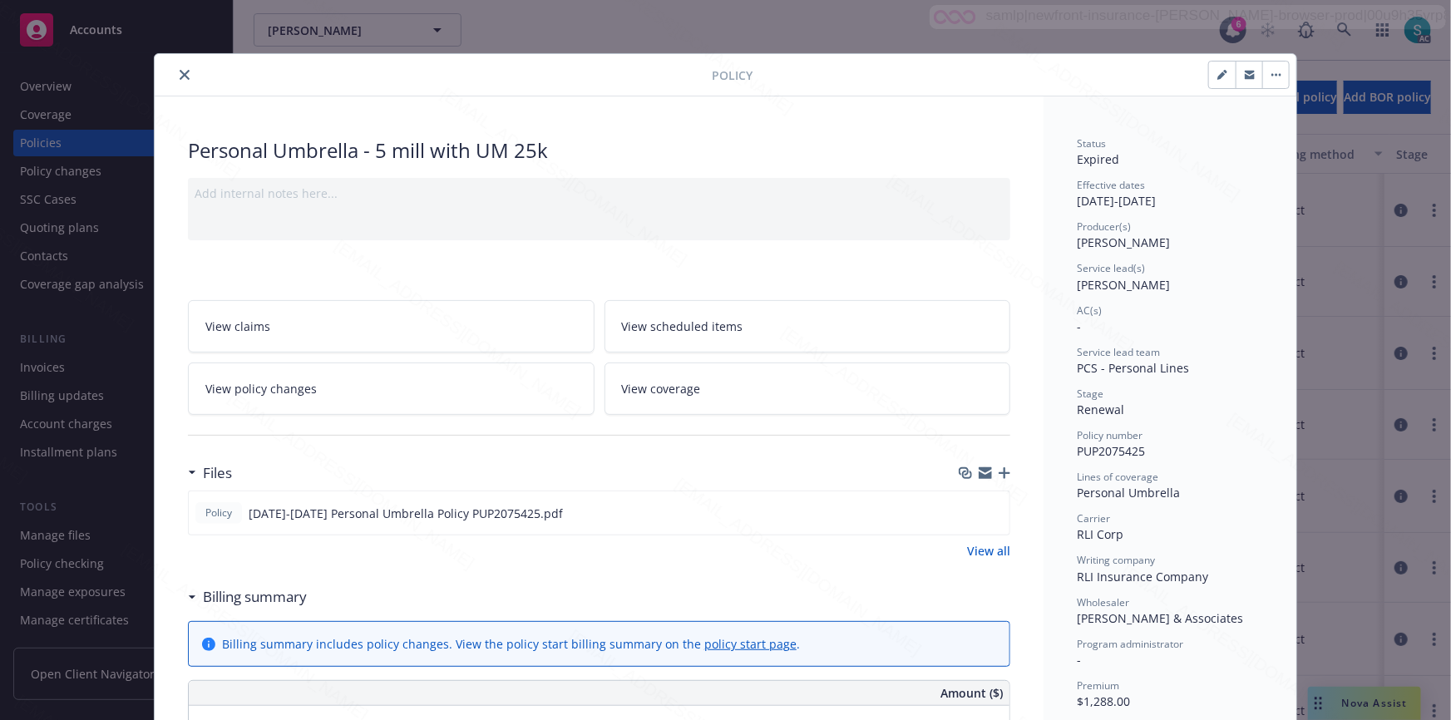
click at [1113, 291] on span "[PERSON_NAME]" at bounding box center [1123, 285] width 93 height 16
copy span "[PERSON_NAME]"
click at [180, 77] on icon "close" at bounding box center [185, 75] width 10 height 10
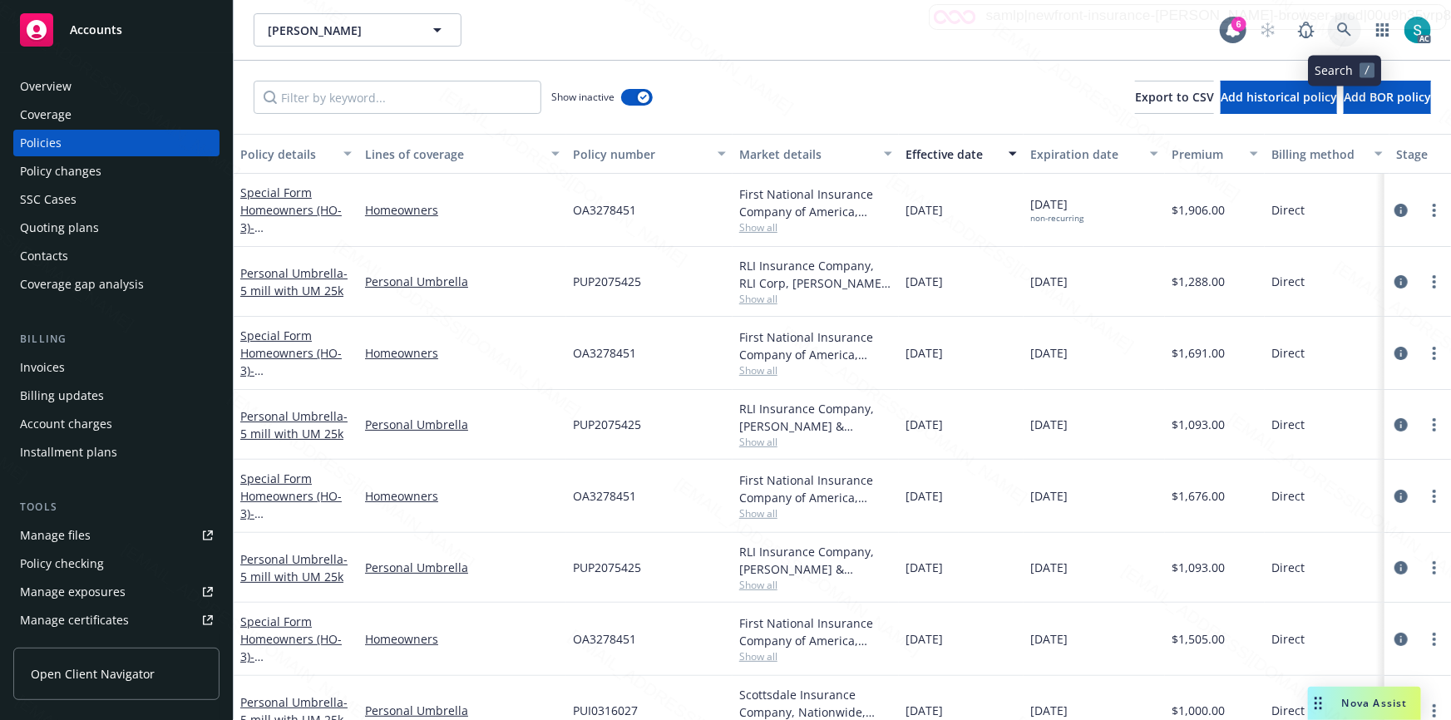
click at [1339, 27] on icon at bounding box center [1344, 29] width 14 height 14
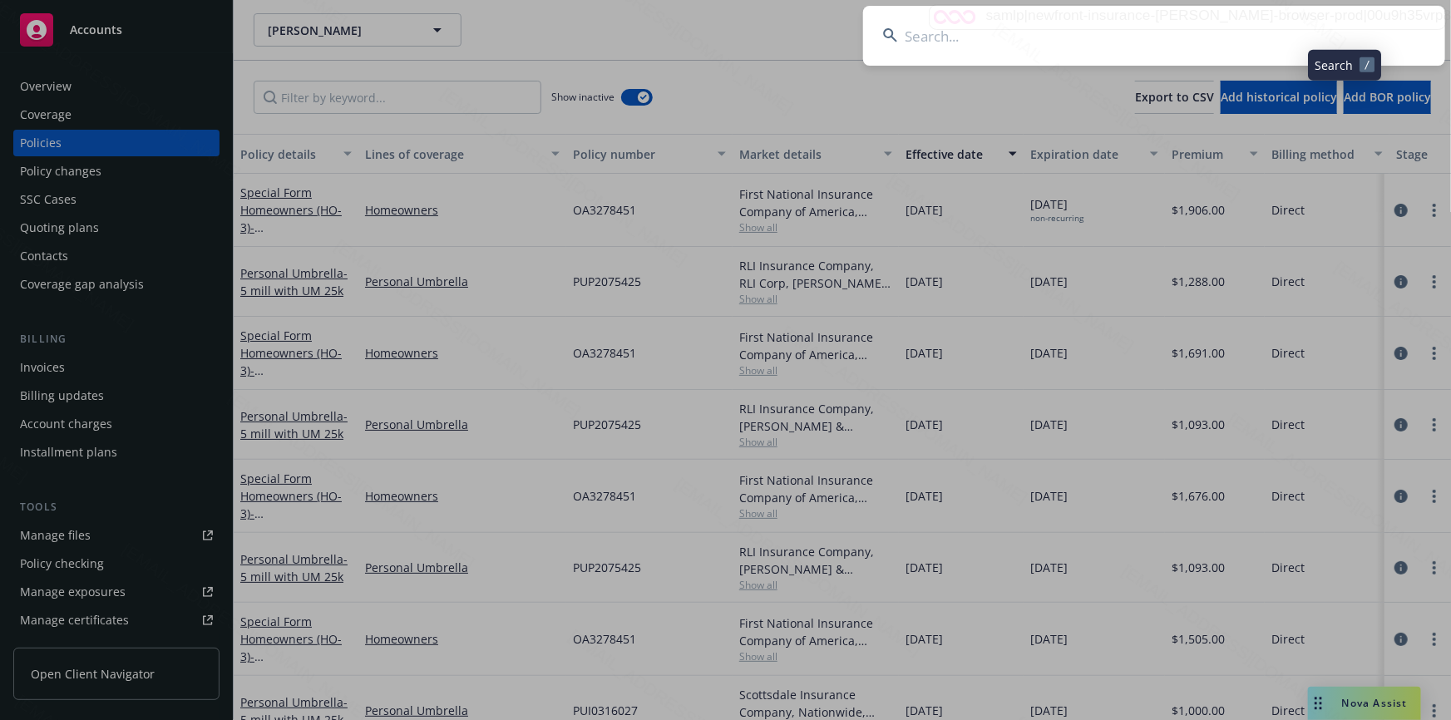
click at [1127, 27] on input at bounding box center [1154, 36] width 582 height 60
type input "[PERSON_NAME] & [PERSON_NAME]"
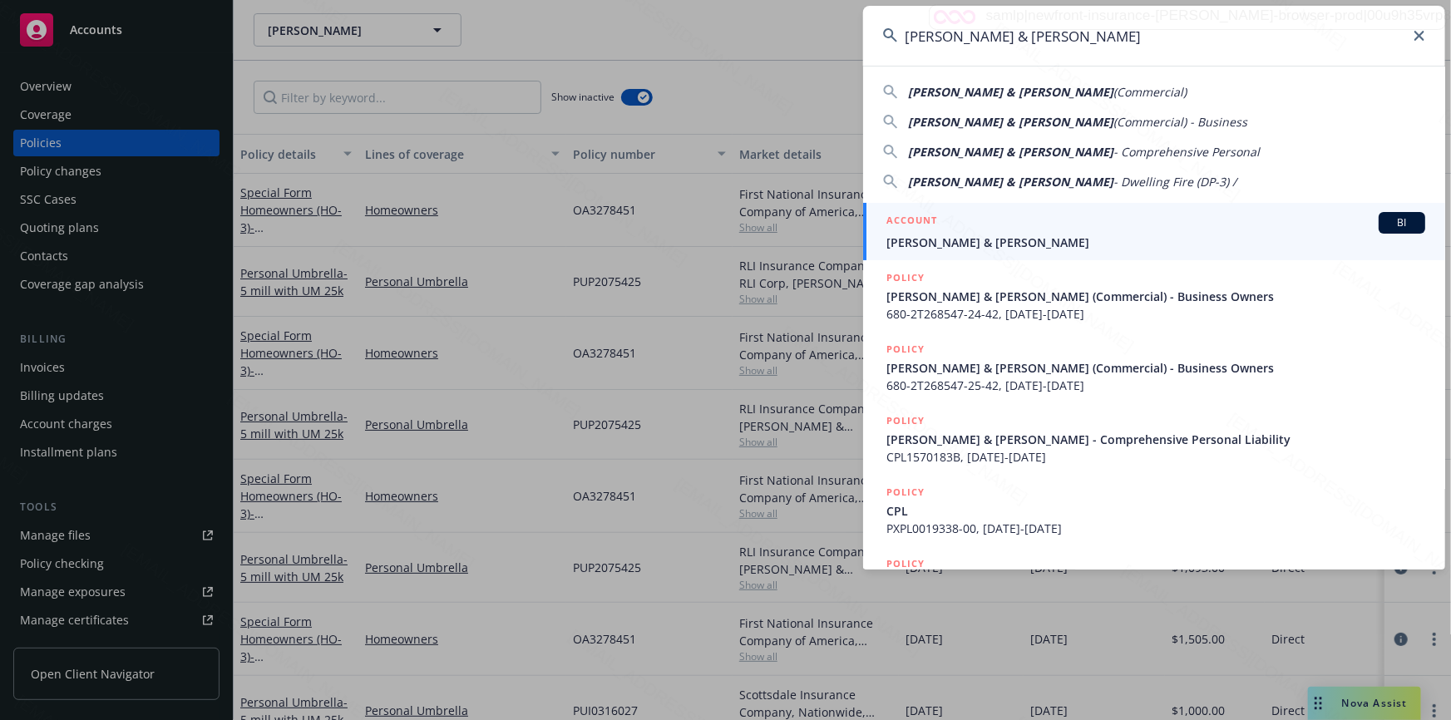
click at [940, 240] on span "[PERSON_NAME] & [PERSON_NAME]" at bounding box center [1156, 242] width 539 height 17
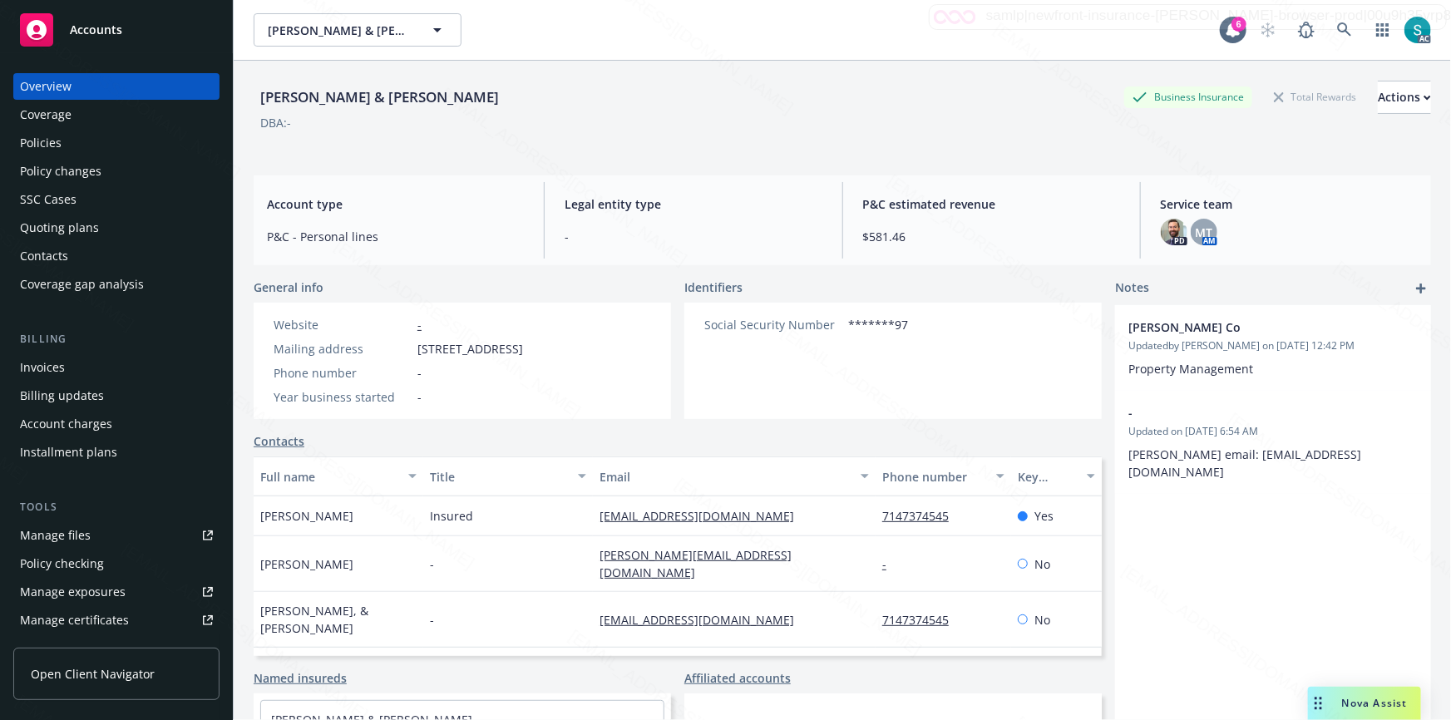
click at [63, 146] on div "Policies" at bounding box center [116, 143] width 193 height 27
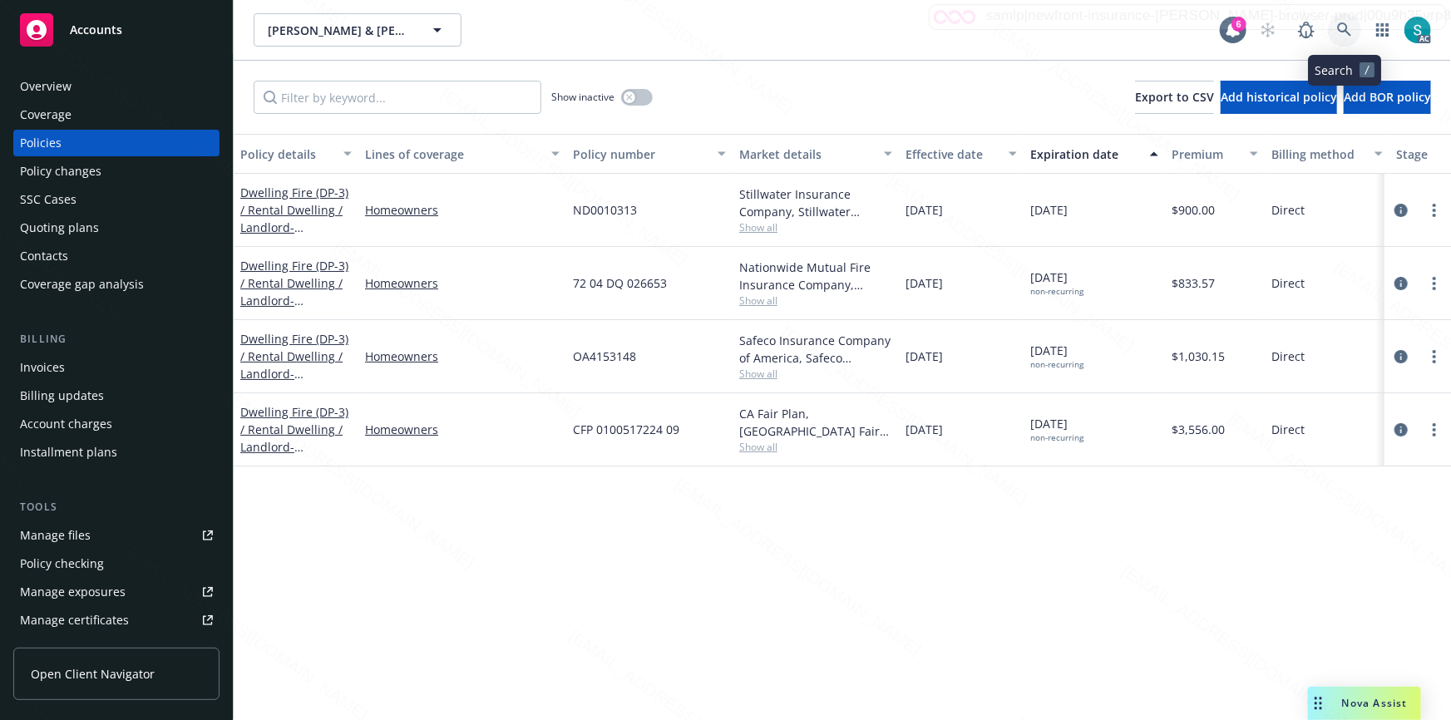
click at [1342, 27] on icon at bounding box center [1344, 29] width 15 height 15
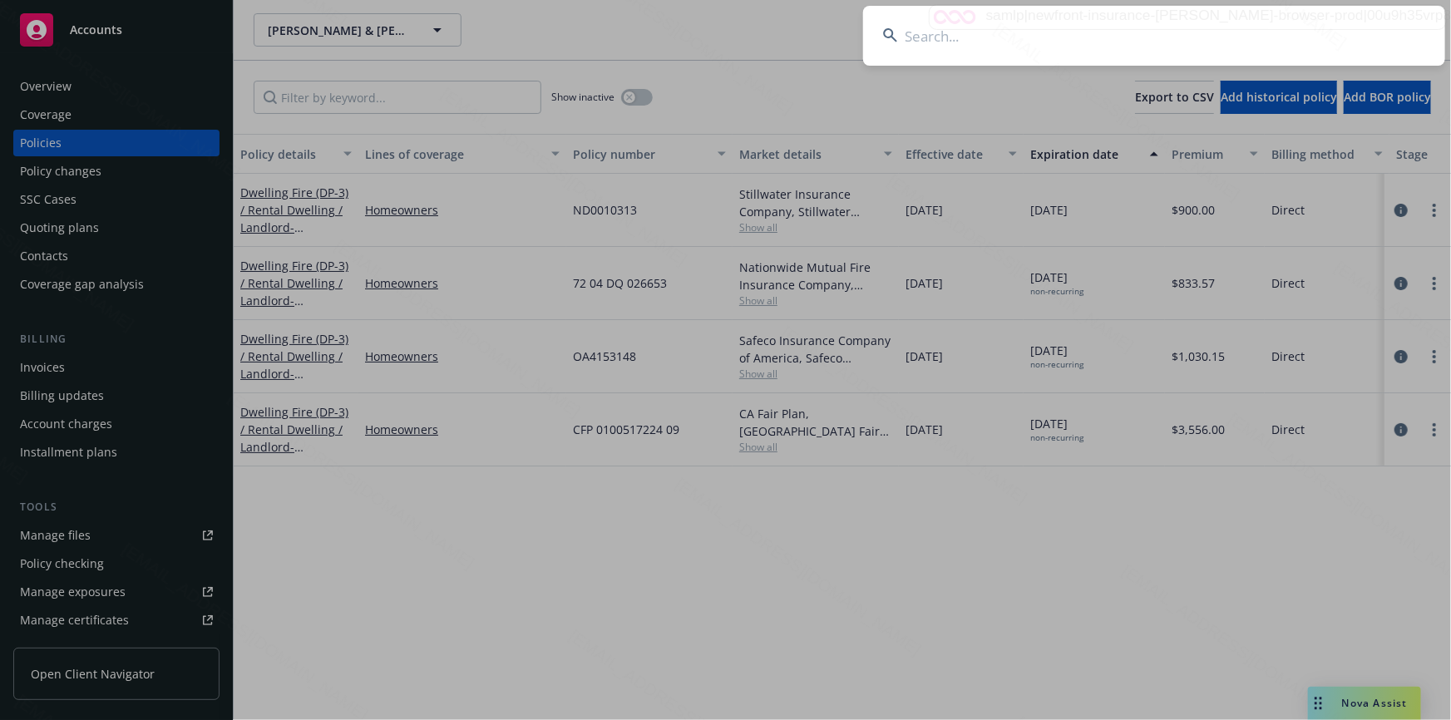
click at [1159, 33] on input at bounding box center [1154, 36] width 582 height 60
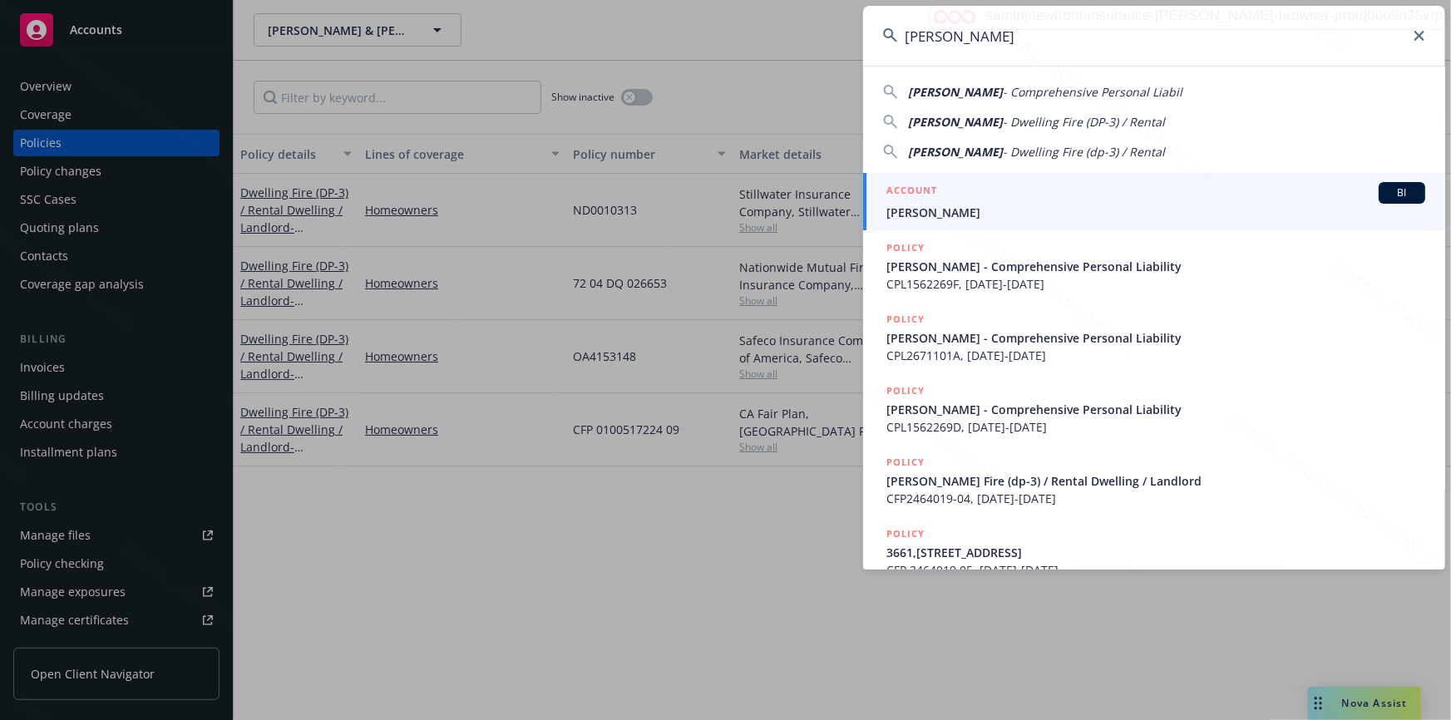
type input "[PERSON_NAME]"
click at [932, 202] on div "ACCOUNT BI" at bounding box center [1156, 193] width 539 height 22
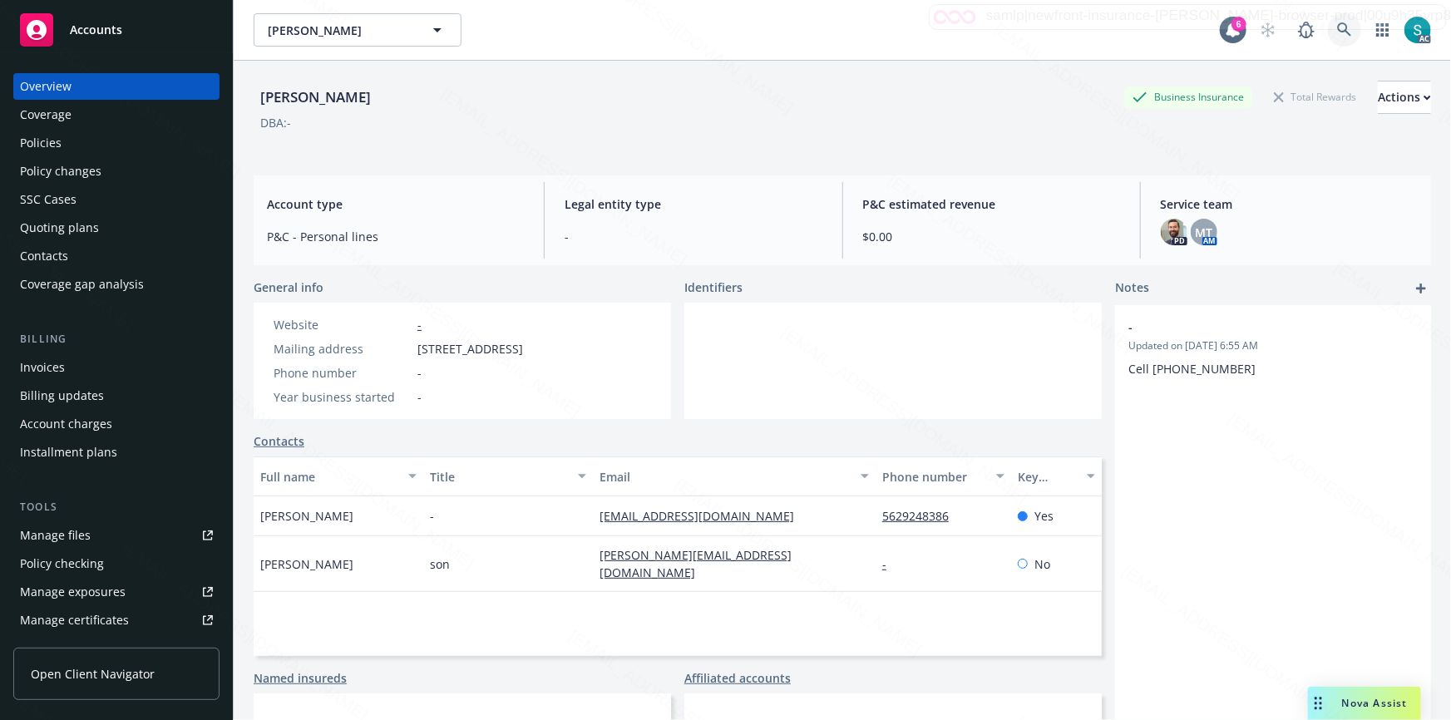
click at [1337, 27] on icon at bounding box center [1344, 29] width 15 height 15
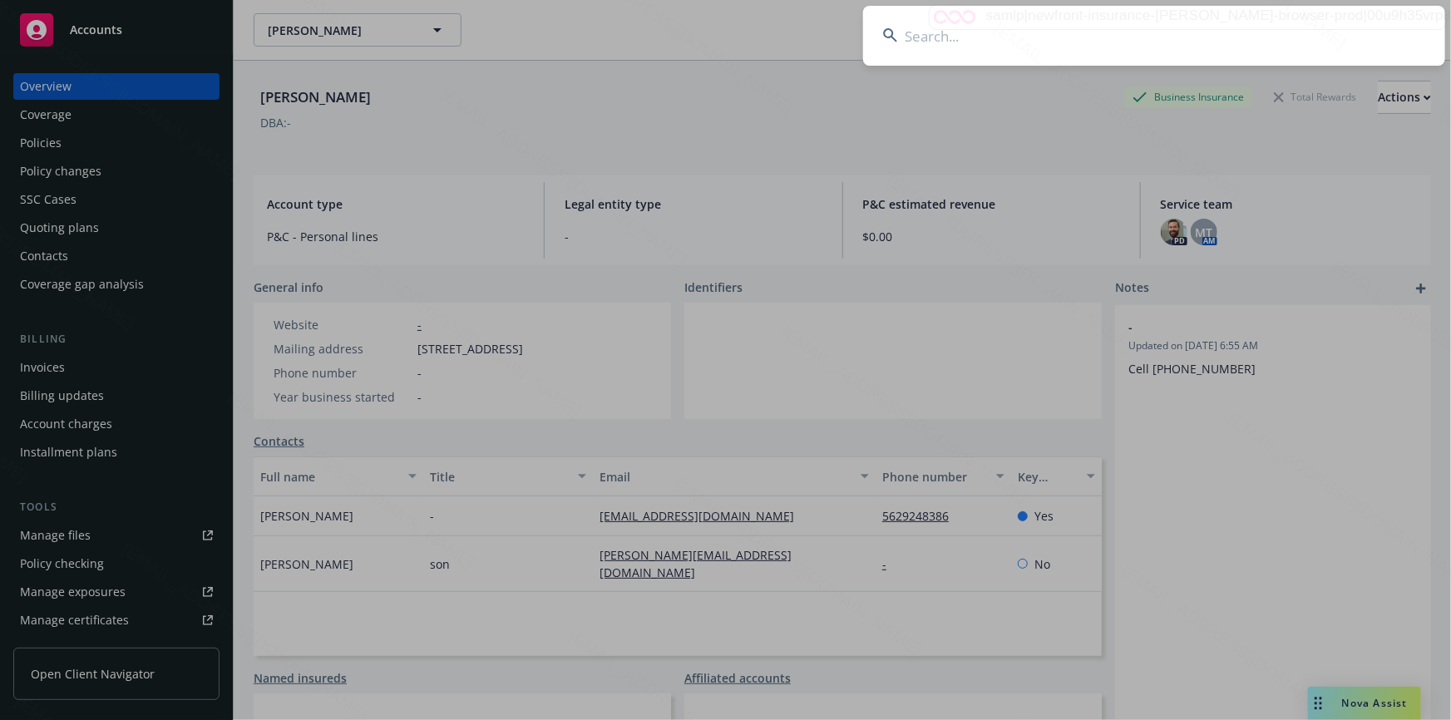
click at [1090, 16] on input at bounding box center [1154, 36] width 582 height 60
click at [1093, 30] on input at bounding box center [1154, 36] width 582 height 60
type input "[PERSON_NAME] & [PERSON_NAME]"
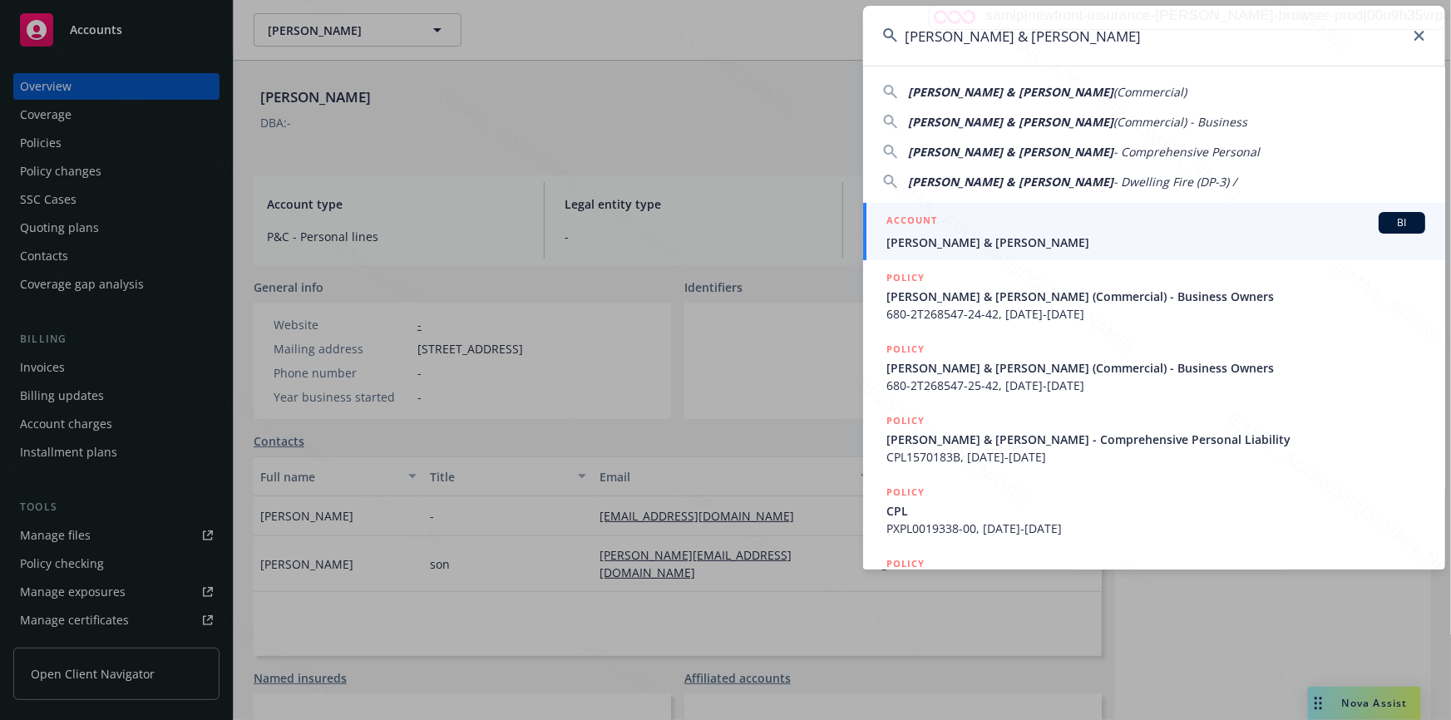
click at [923, 231] on h5 "ACCOUNT" at bounding box center [912, 222] width 51 height 20
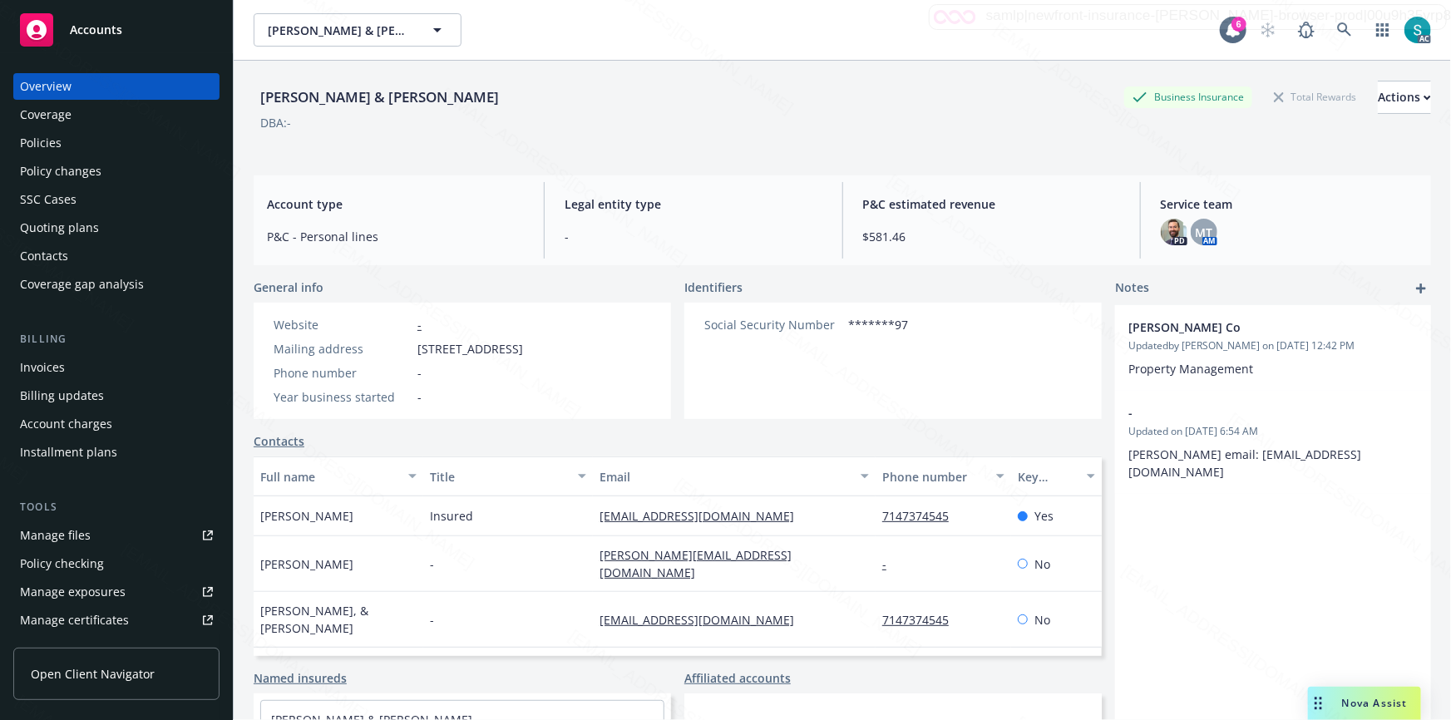
click at [30, 152] on div "Policies" at bounding box center [41, 143] width 42 height 27
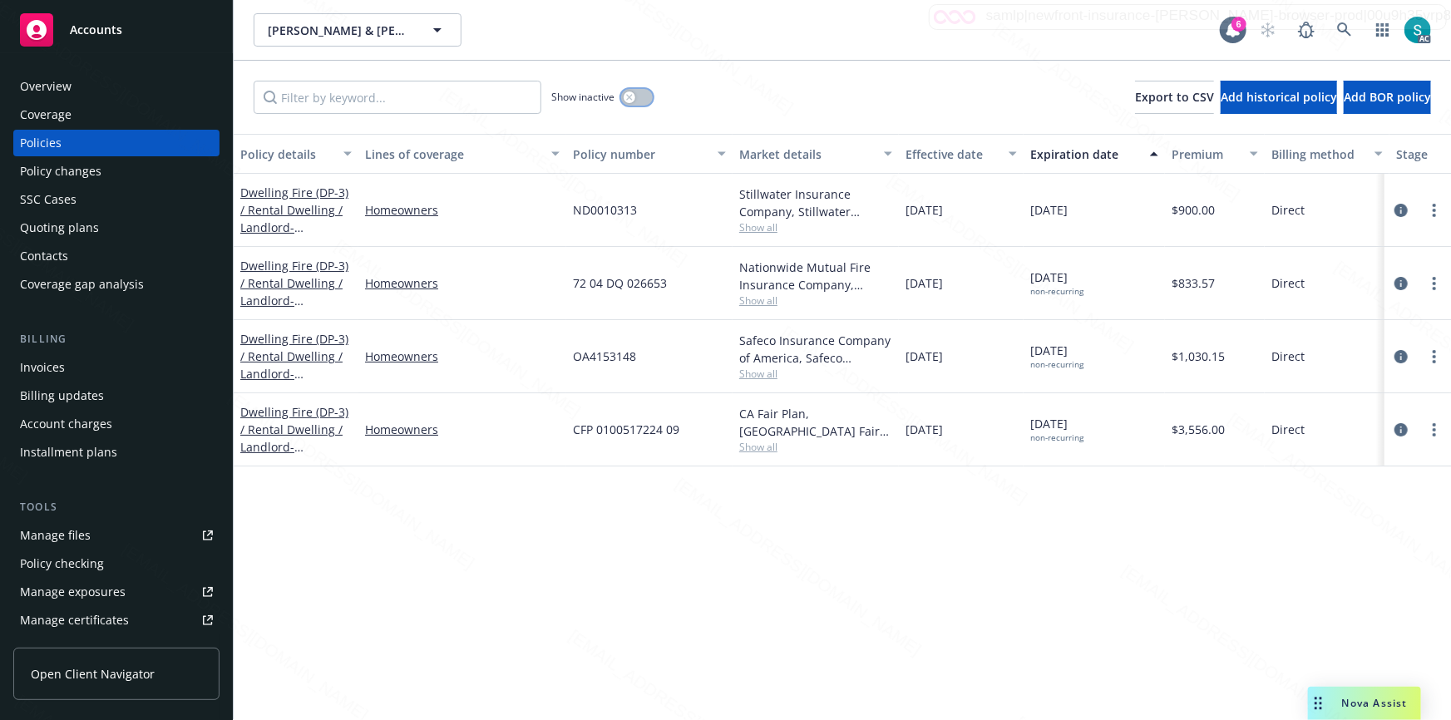
click at [635, 97] on button "button" at bounding box center [637, 97] width 32 height 17
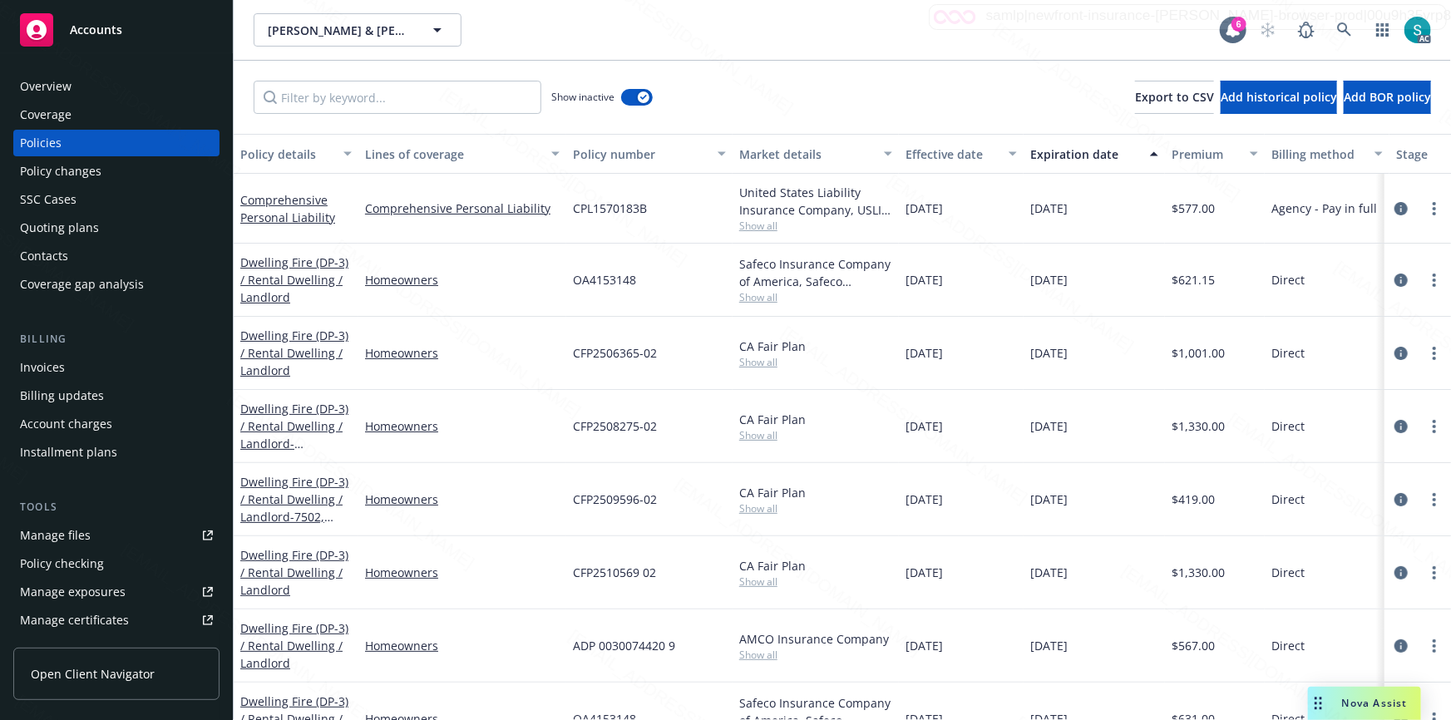
click at [1052, 151] on div "Expiration date" at bounding box center [1086, 154] width 110 height 17
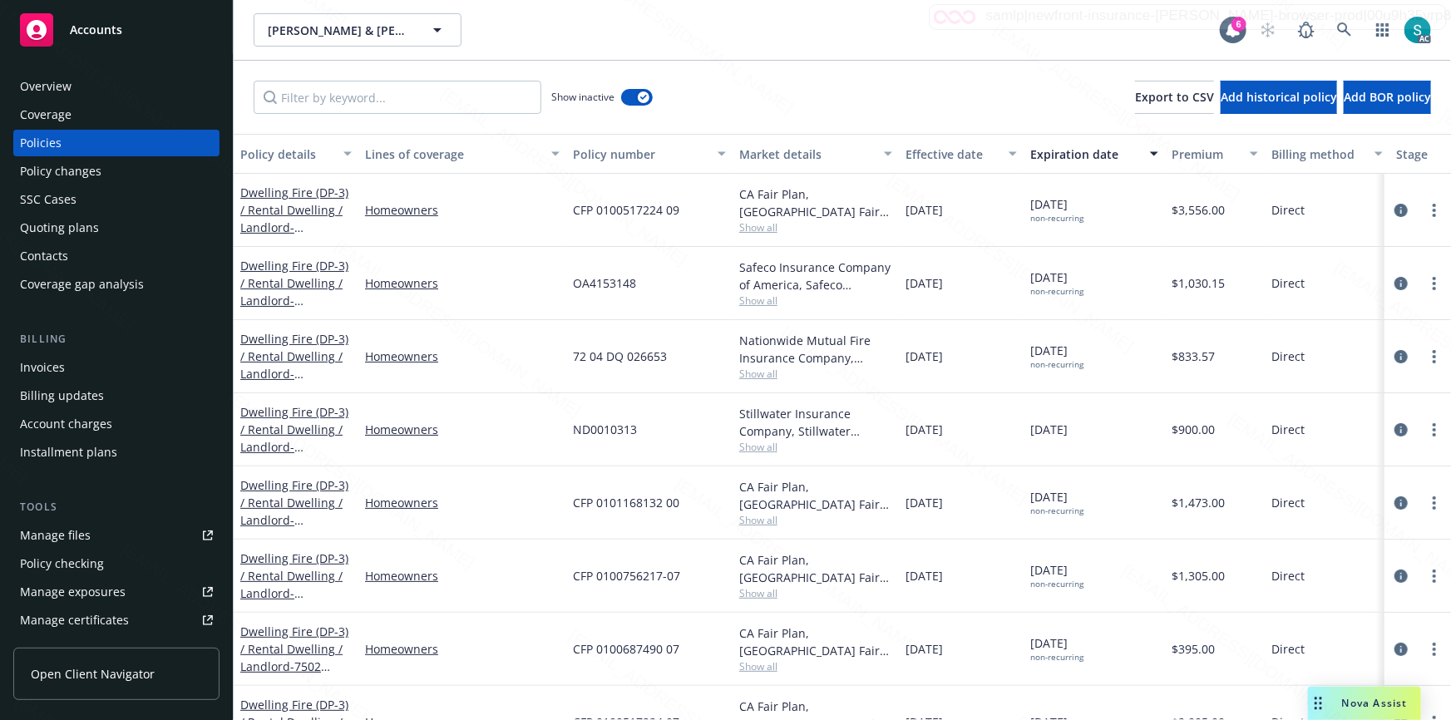
click at [274, 566] on div "Dwelling Fire (DP-3) / Rental Dwelling / Landlord - [STREET_ADDRESS]" at bounding box center [295, 576] width 111 height 52
click at [309, 566] on div "Dwelling Fire (DP-3) / Rental Dwelling / Landlord - [STREET_ADDRESS]" at bounding box center [295, 576] width 111 height 52
click at [274, 578] on link "Dwelling Fire (DP-3) / Rental Dwelling / Landlord - [STREET_ADDRESS]" at bounding box center [294, 585] width 108 height 68
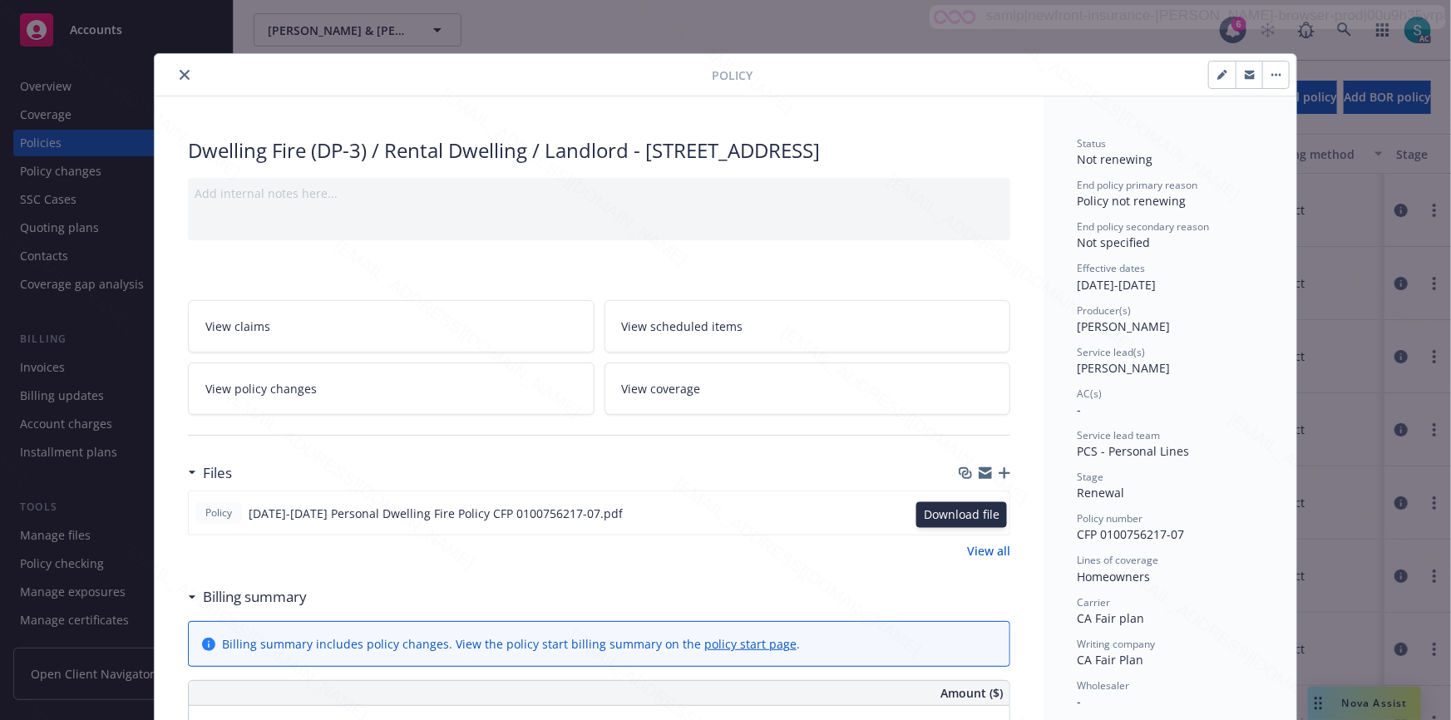
click at [967, 519] on icon "download file" at bounding box center [966, 517] width 13 height 4
click at [1087, 367] on span "[PERSON_NAME]" at bounding box center [1123, 368] width 93 height 16
copy span "[PERSON_NAME]"
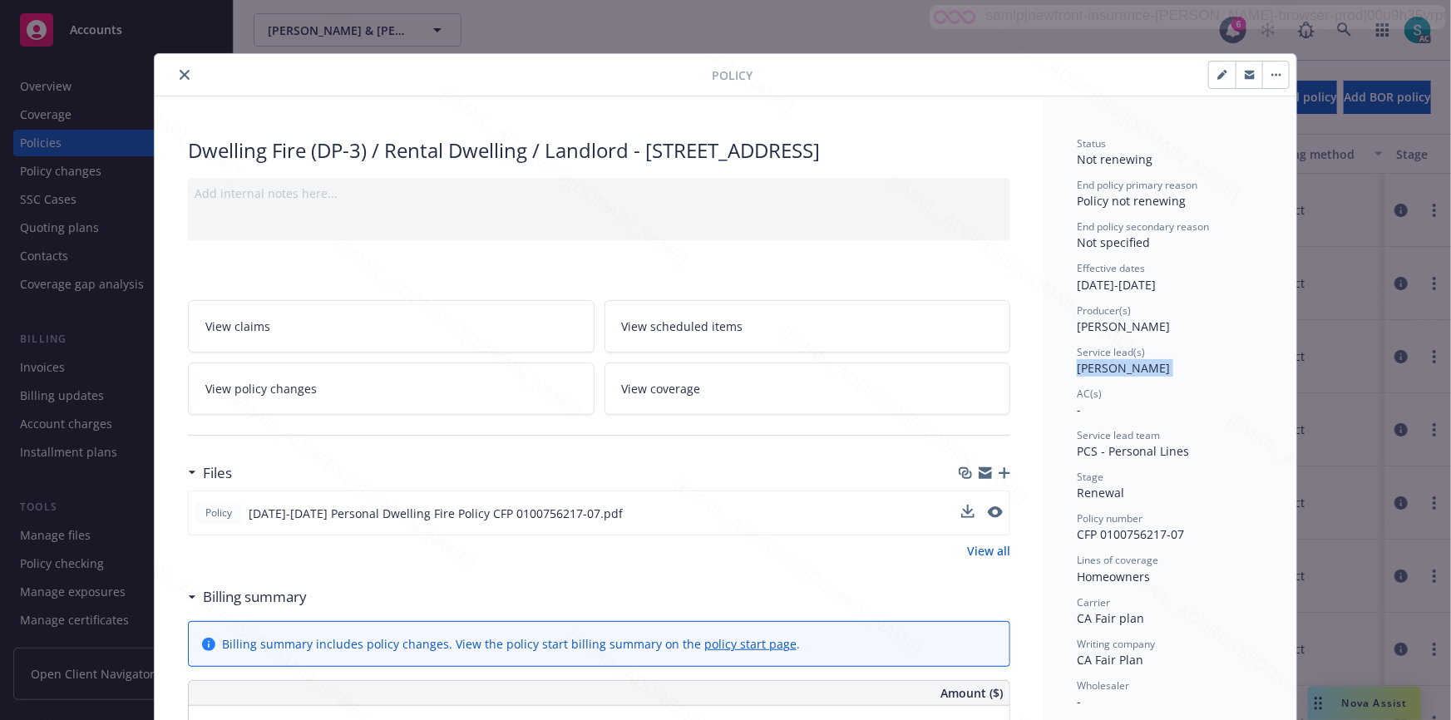
click at [180, 73] on icon "close" at bounding box center [185, 75] width 10 height 10
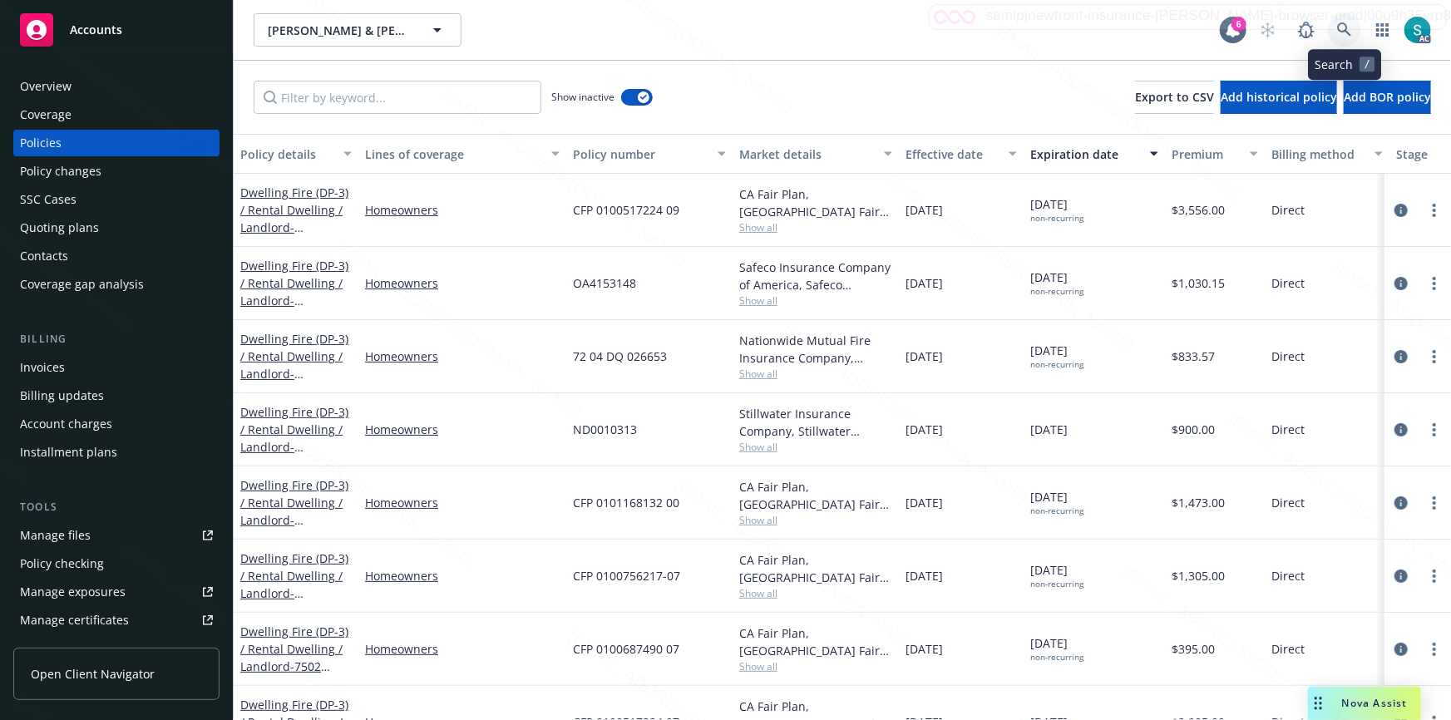
click at [1342, 30] on icon at bounding box center [1344, 29] width 15 height 15
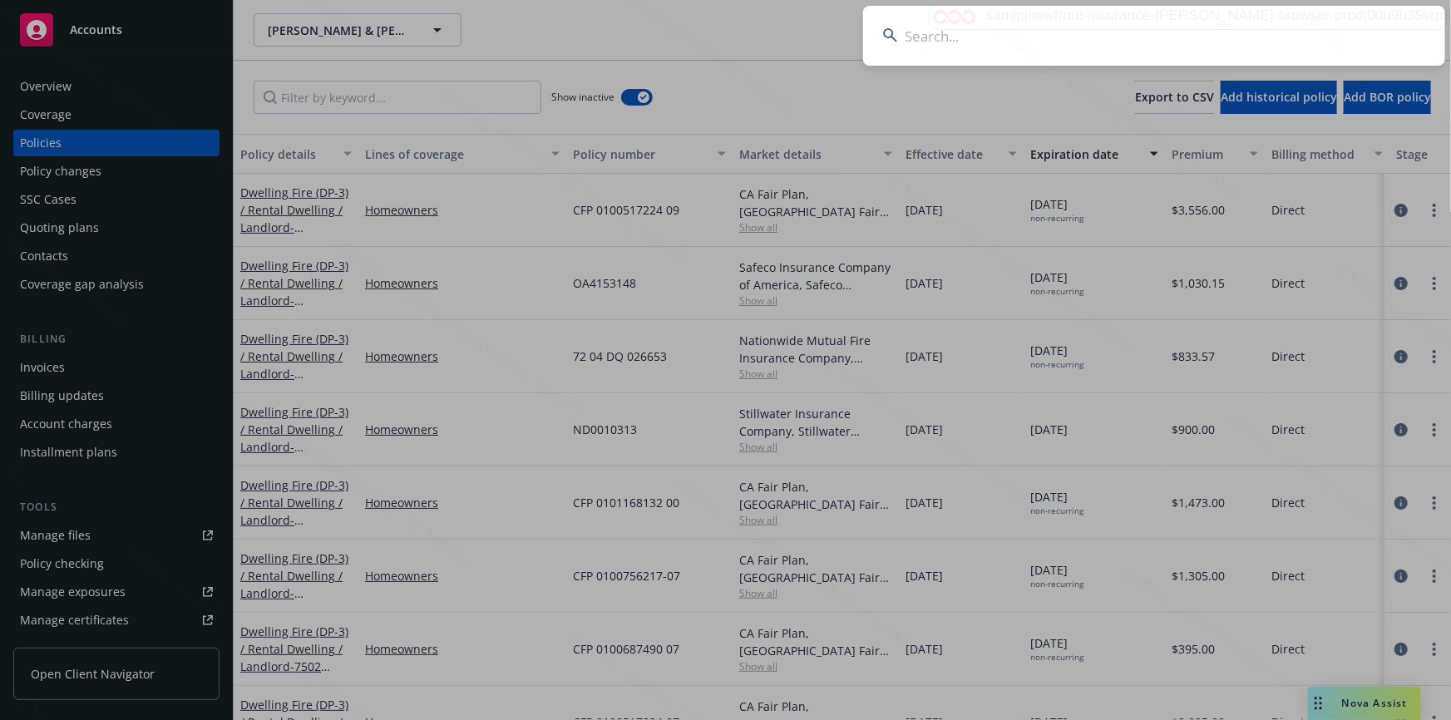
click at [1342, 30] on input at bounding box center [1154, 36] width 582 height 60
click at [1186, 33] on input at bounding box center [1154, 36] width 582 height 60
type input "[PERSON_NAME]"
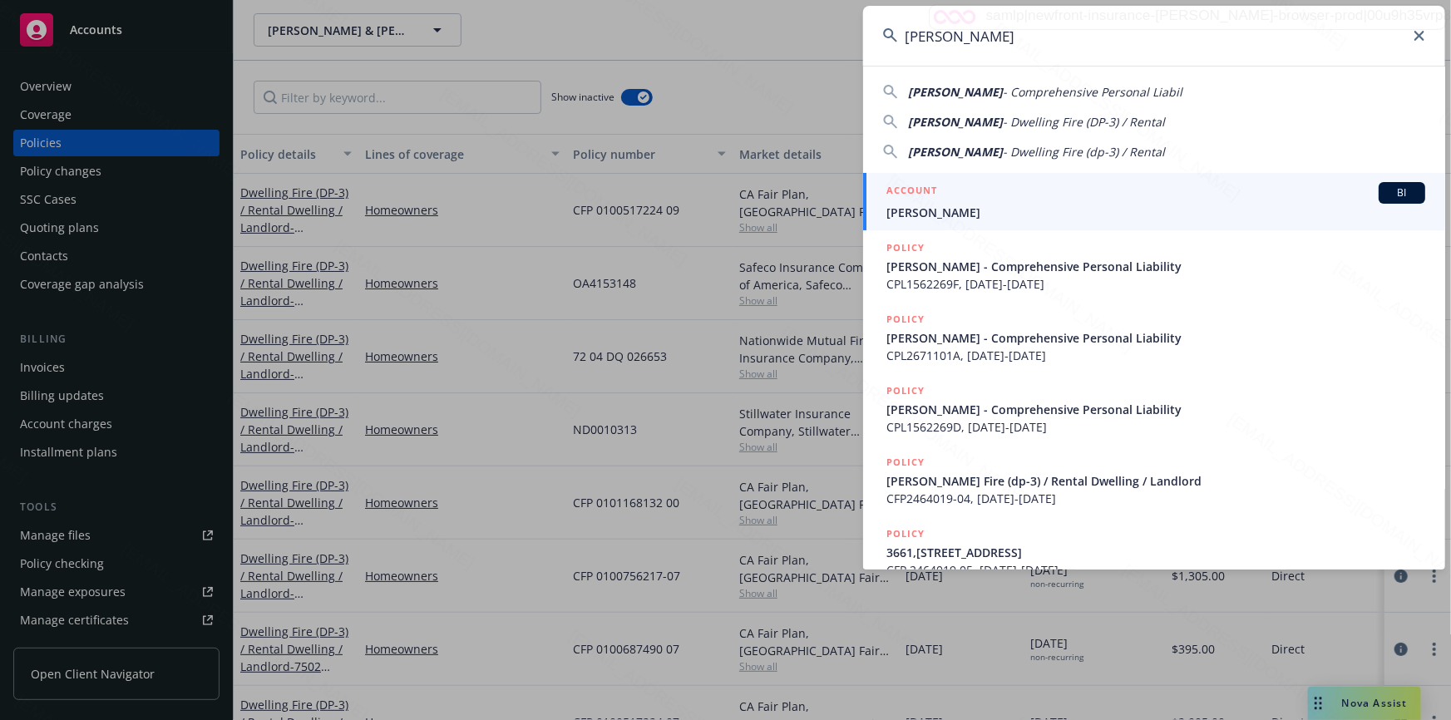
click at [947, 204] on span "[PERSON_NAME]" at bounding box center [1156, 212] width 539 height 17
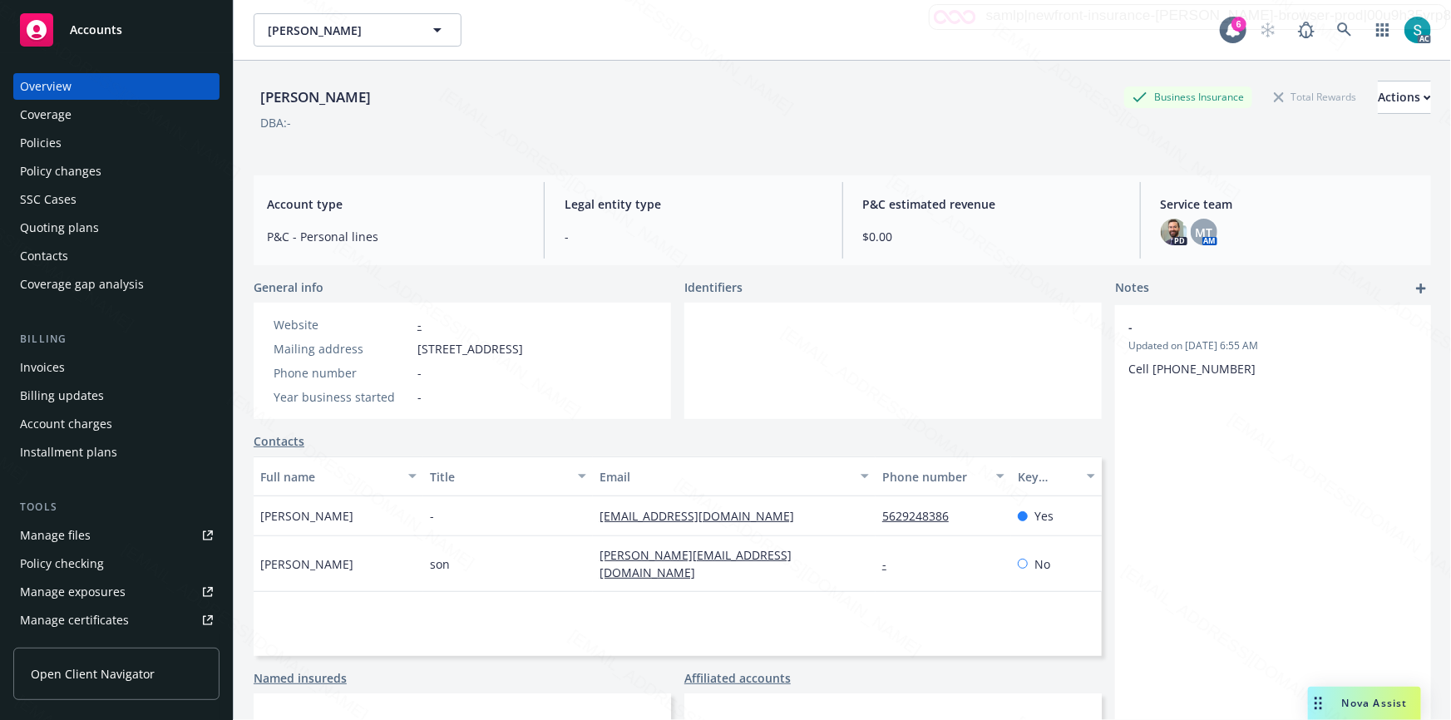
click at [42, 140] on div "Policies" at bounding box center [41, 143] width 42 height 27
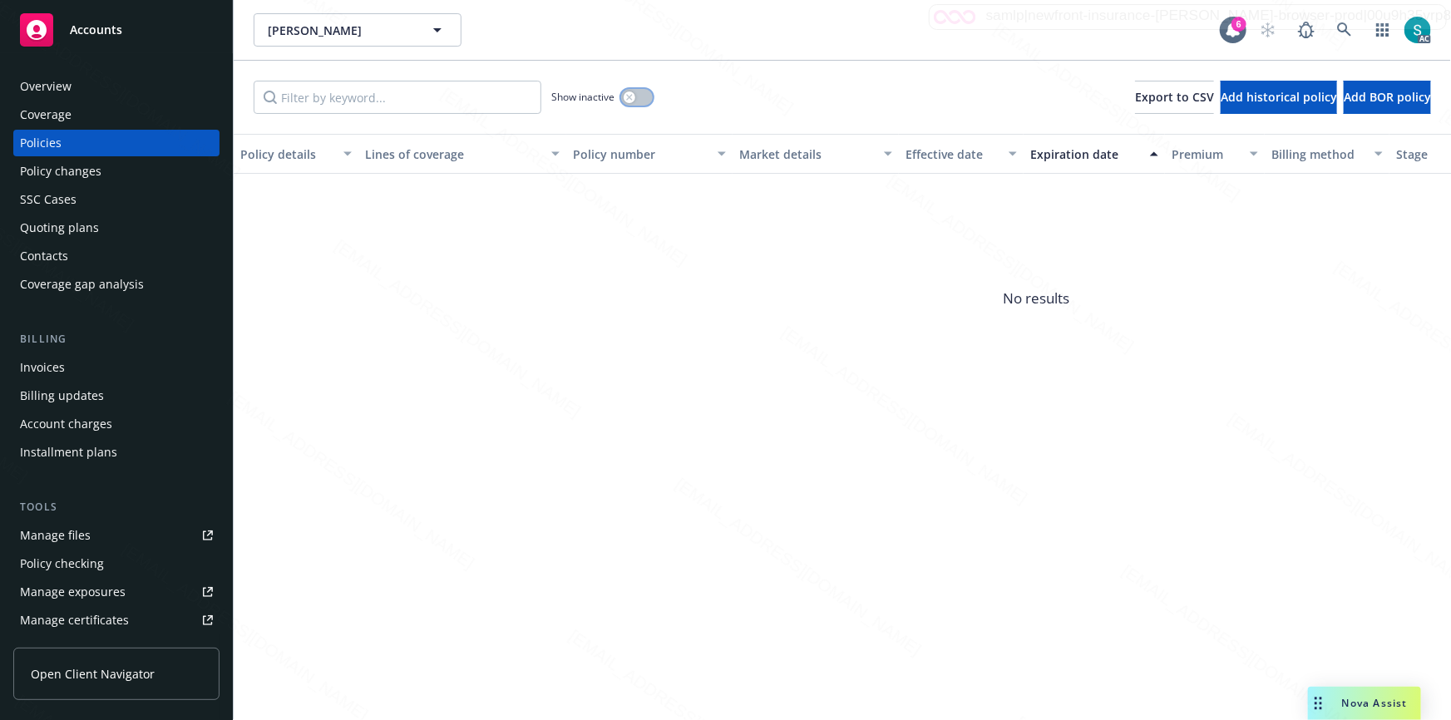
click at [635, 99] on div "button" at bounding box center [630, 97] width 12 height 12
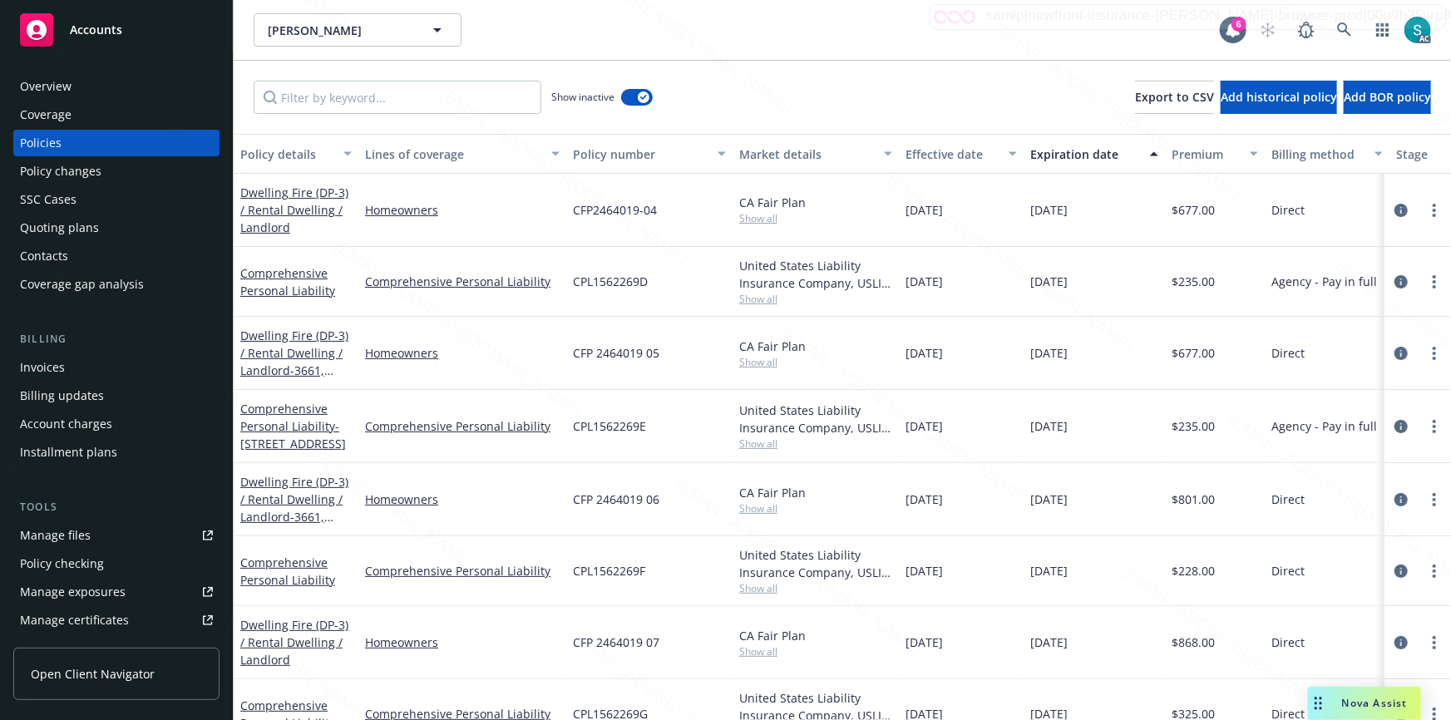
click at [1056, 159] on div "Expiration date" at bounding box center [1086, 154] width 110 height 17
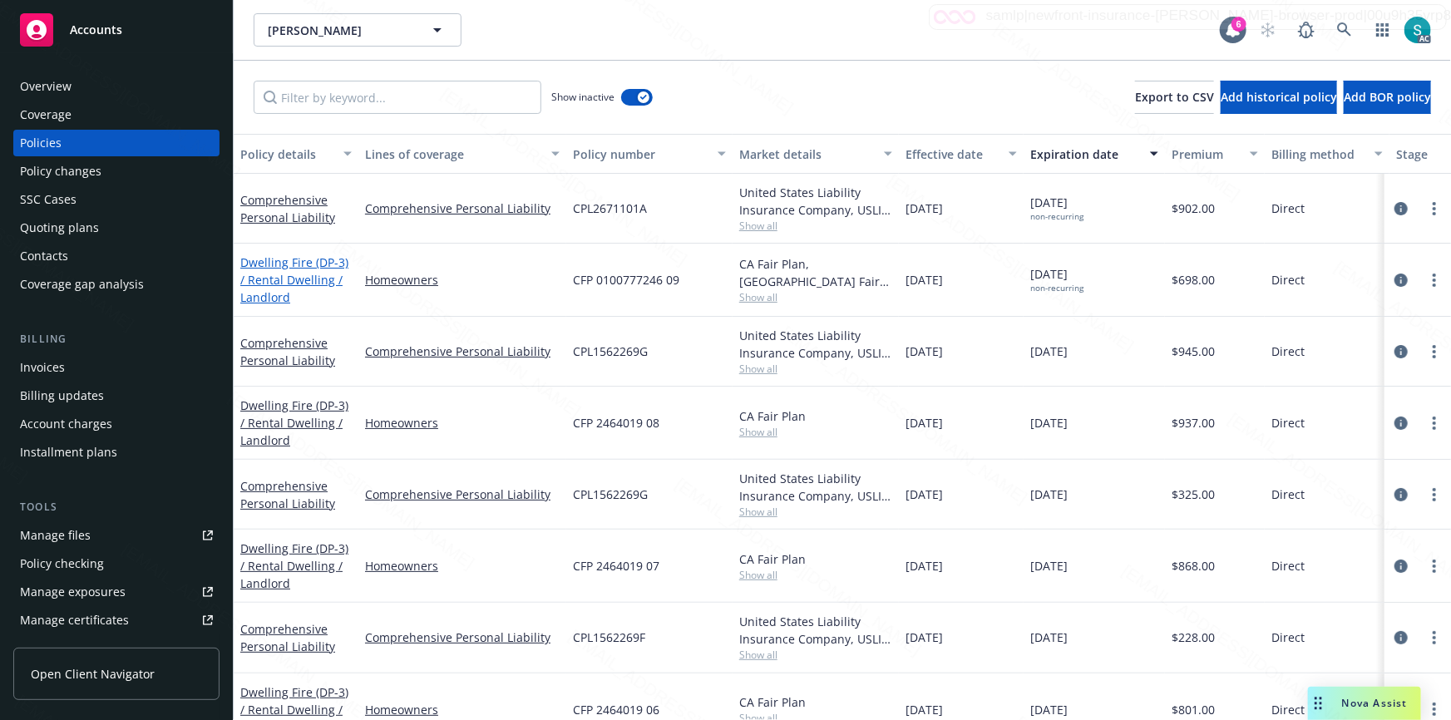
click at [266, 273] on link "Dwelling Fire (DP-3) / Rental Dwelling / Landlord" at bounding box center [294, 280] width 108 height 51
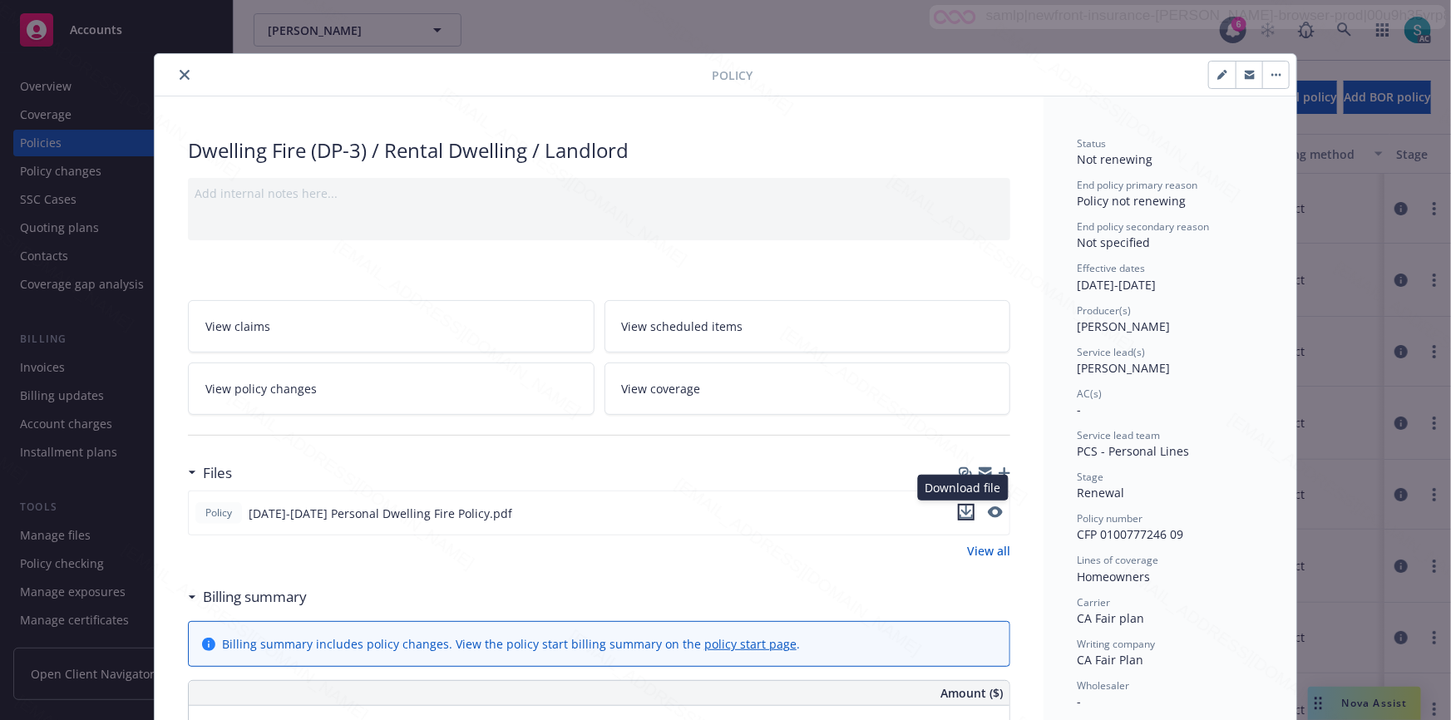
click at [965, 508] on icon "download file" at bounding box center [966, 511] width 11 height 10
click at [1112, 532] on span "CFP 0100777246 09" at bounding box center [1130, 534] width 106 height 16
copy span "CFP 0100777246 09"
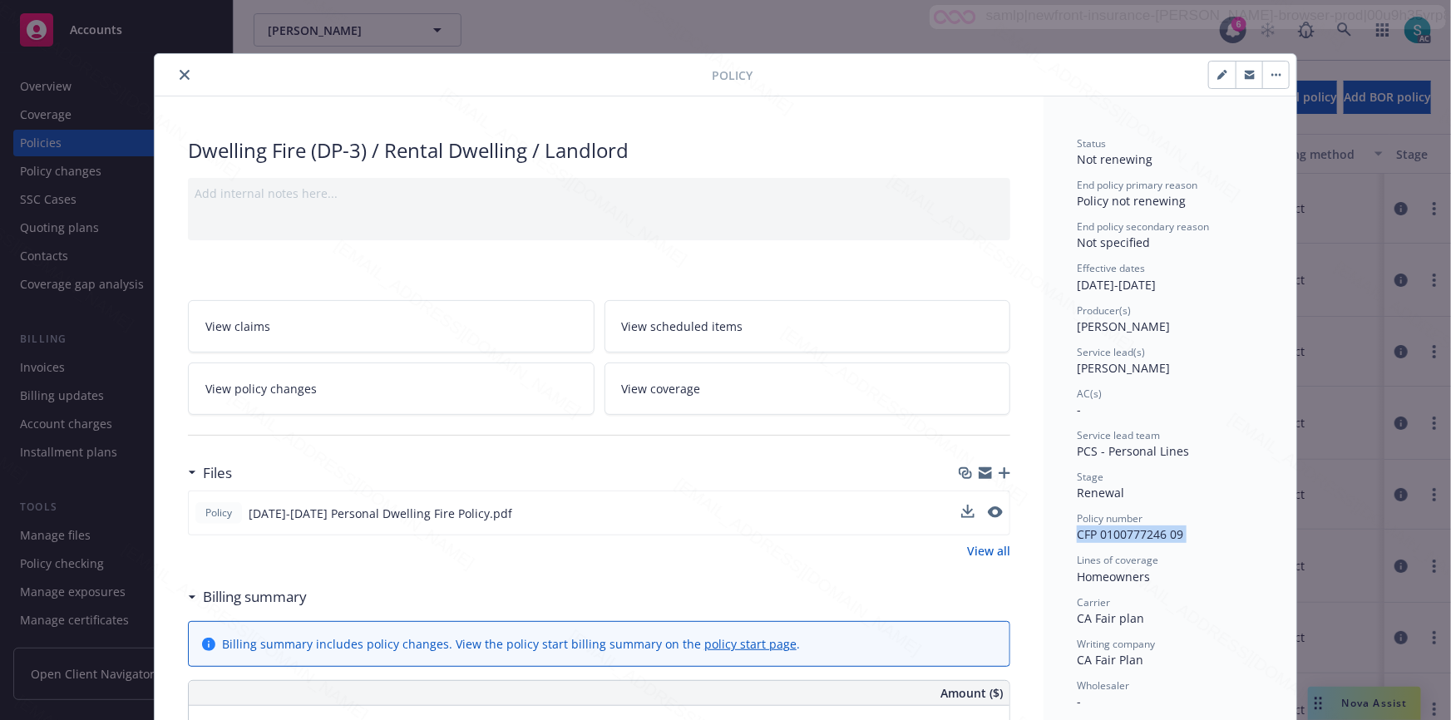
click at [1107, 540] on span "CFP 0100777246 09" at bounding box center [1130, 534] width 106 height 16
copy span "CFP 0100777246 09"
click at [1126, 532] on span "CFP 0100777246 09" at bounding box center [1130, 534] width 106 height 16
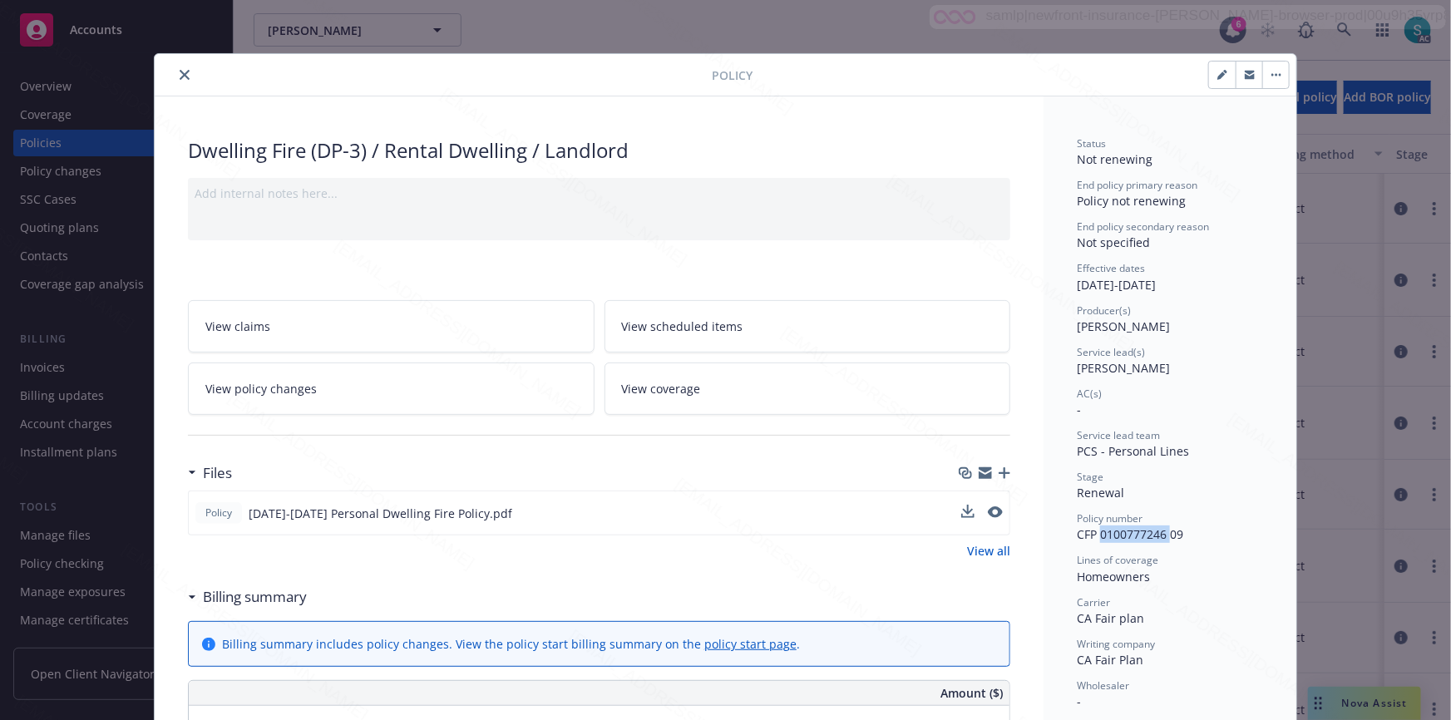
click at [1126, 532] on span "CFP 0100777246 09" at bounding box center [1130, 534] width 106 height 16
click at [1111, 365] on span "[PERSON_NAME]" at bounding box center [1123, 368] width 93 height 16
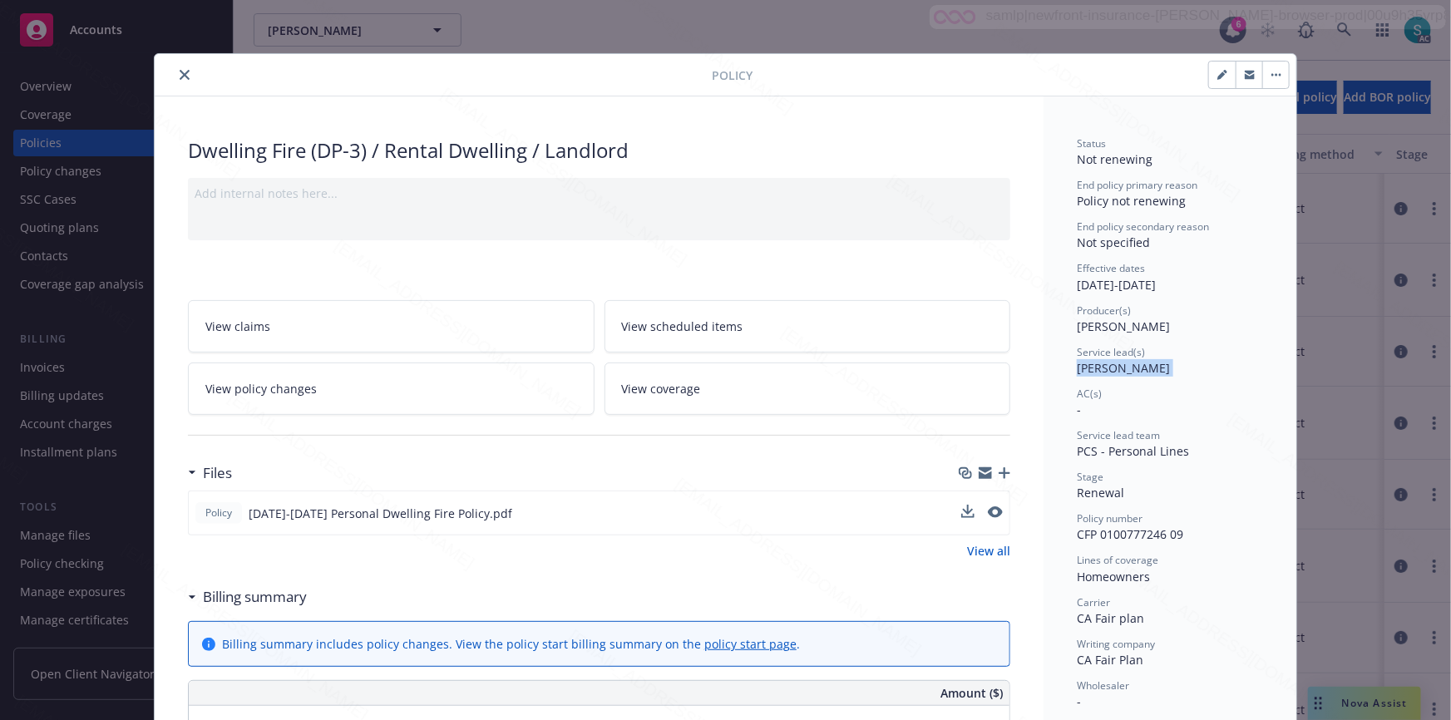
copy span "[PERSON_NAME]"
click at [180, 70] on icon "close" at bounding box center [185, 75] width 10 height 10
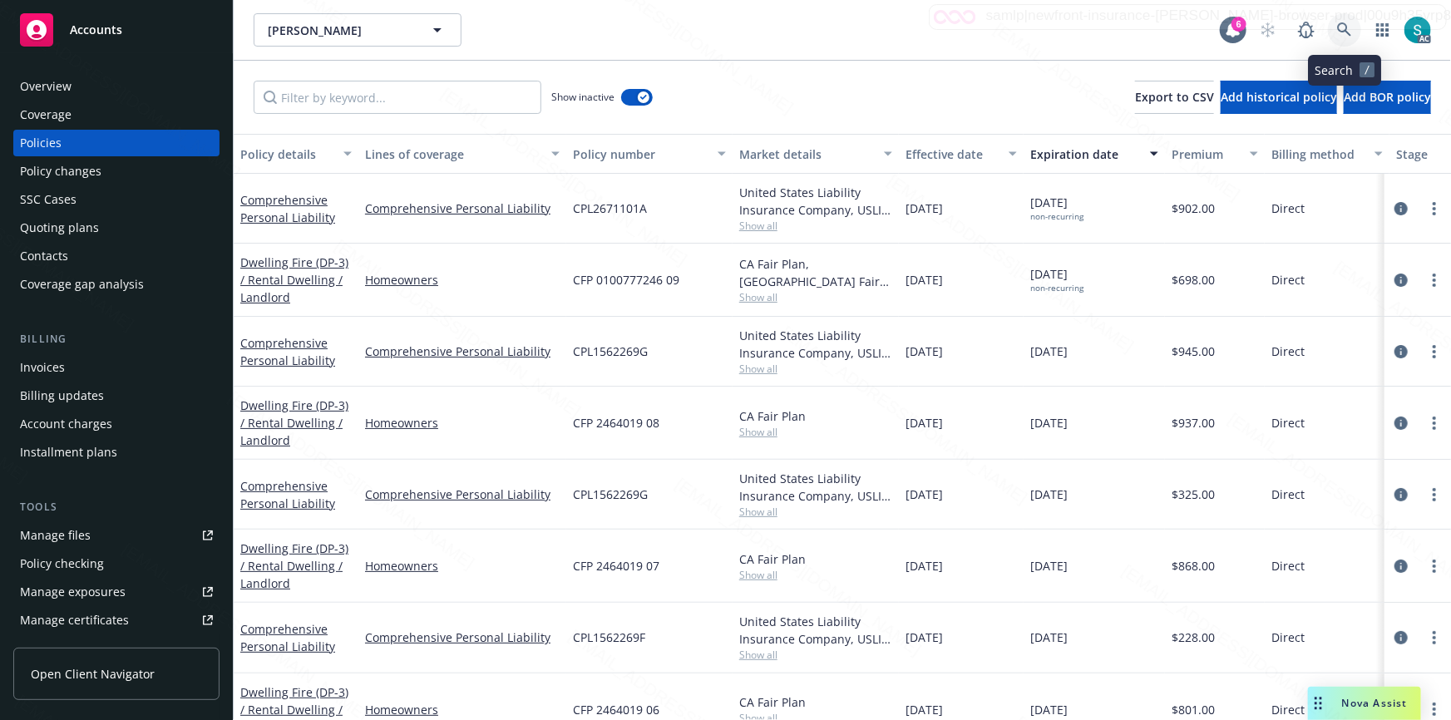
click at [1341, 31] on icon at bounding box center [1344, 29] width 14 height 14
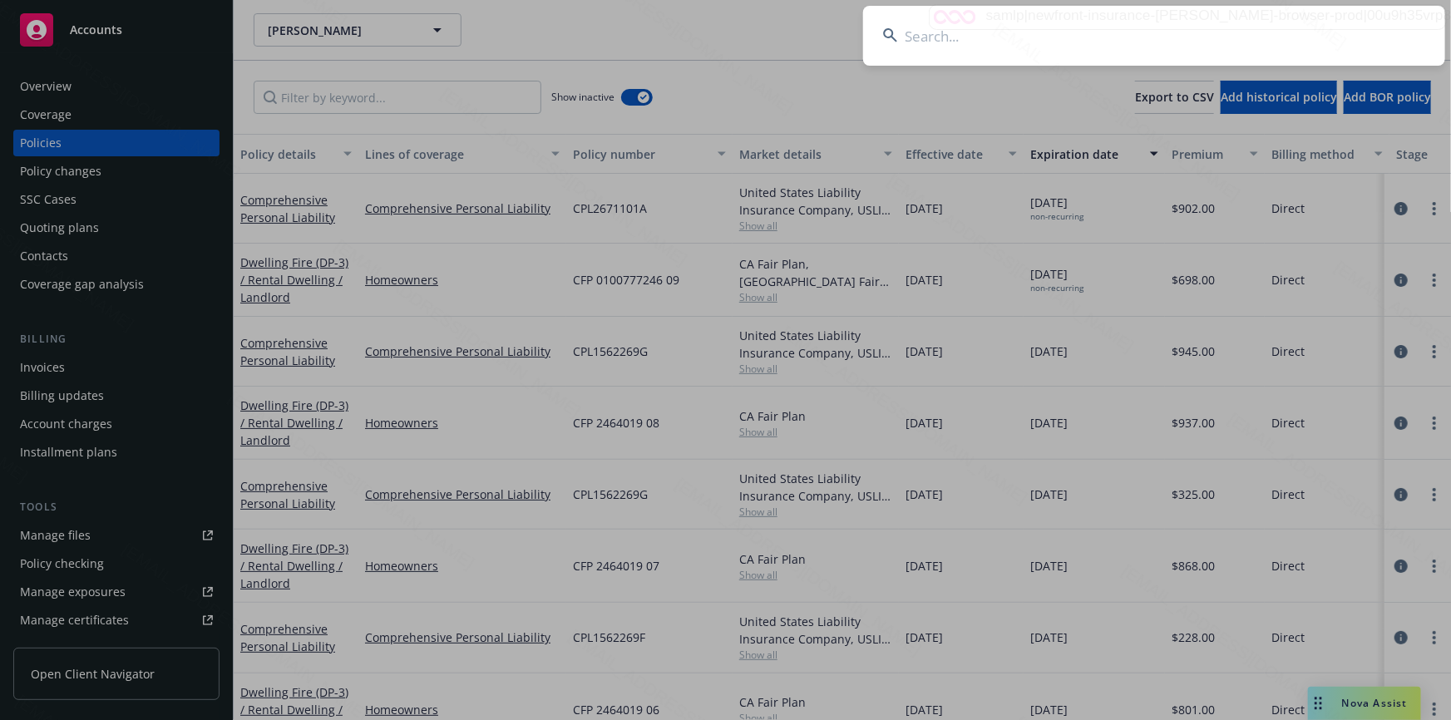
click at [1341, 31] on input at bounding box center [1154, 36] width 582 height 60
click at [1154, 31] on input at bounding box center [1154, 36] width 582 height 60
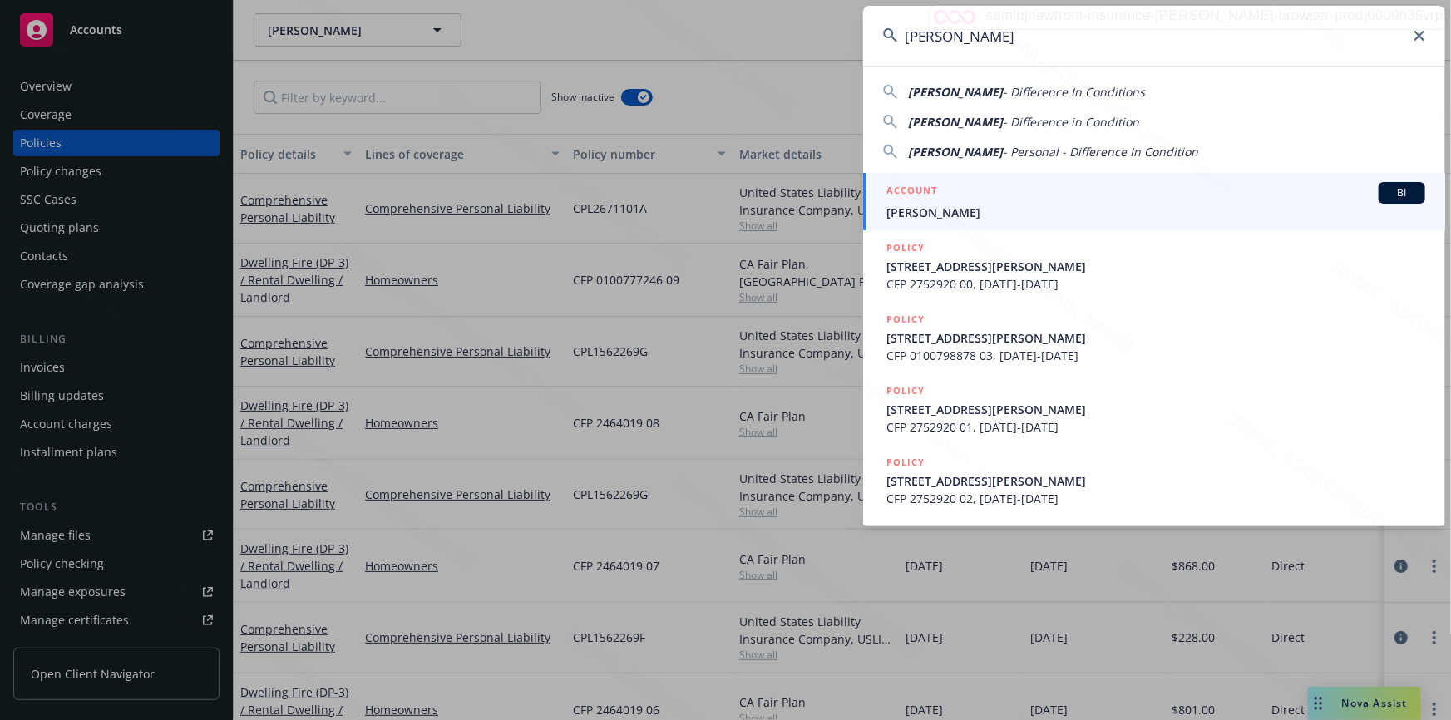
type input "[PERSON_NAME]"
click at [998, 206] on span "[PERSON_NAME]" at bounding box center [1156, 212] width 539 height 17
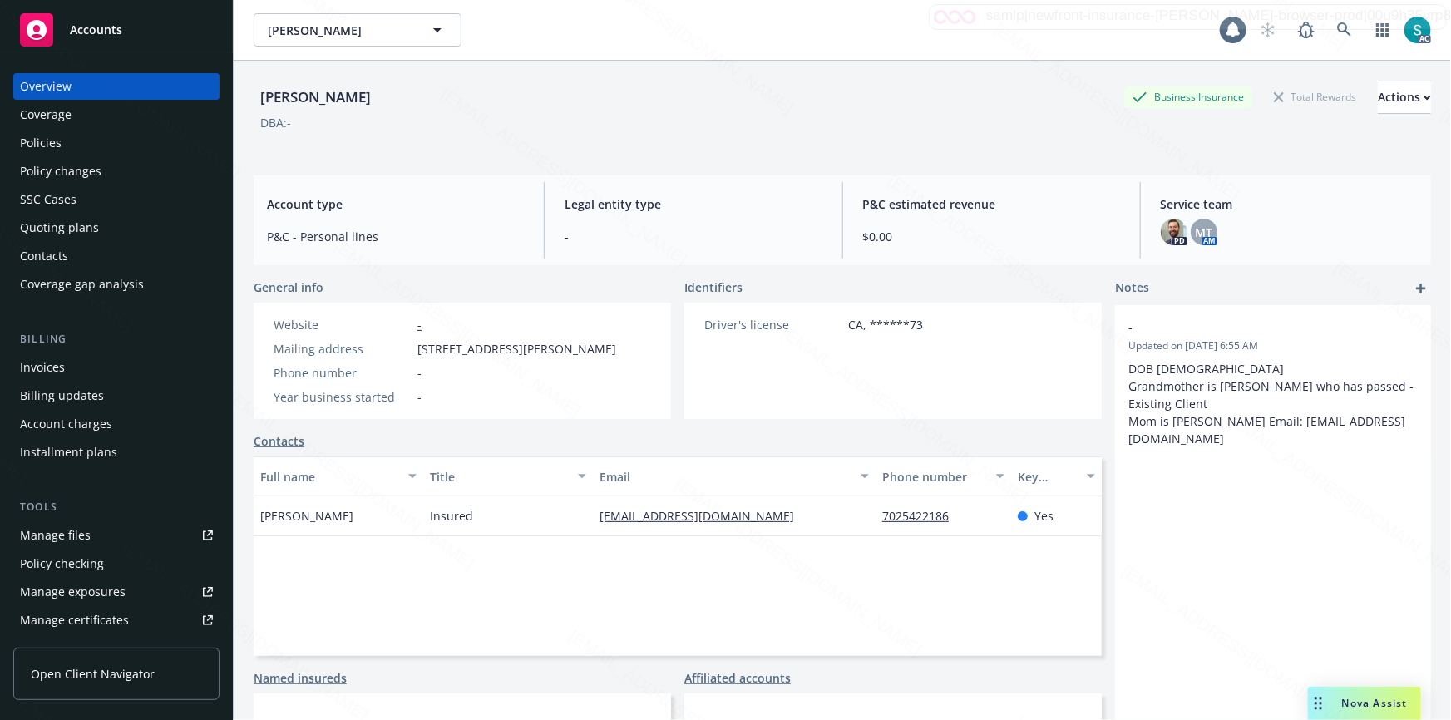
click at [90, 146] on div "Policies" at bounding box center [116, 143] width 193 height 27
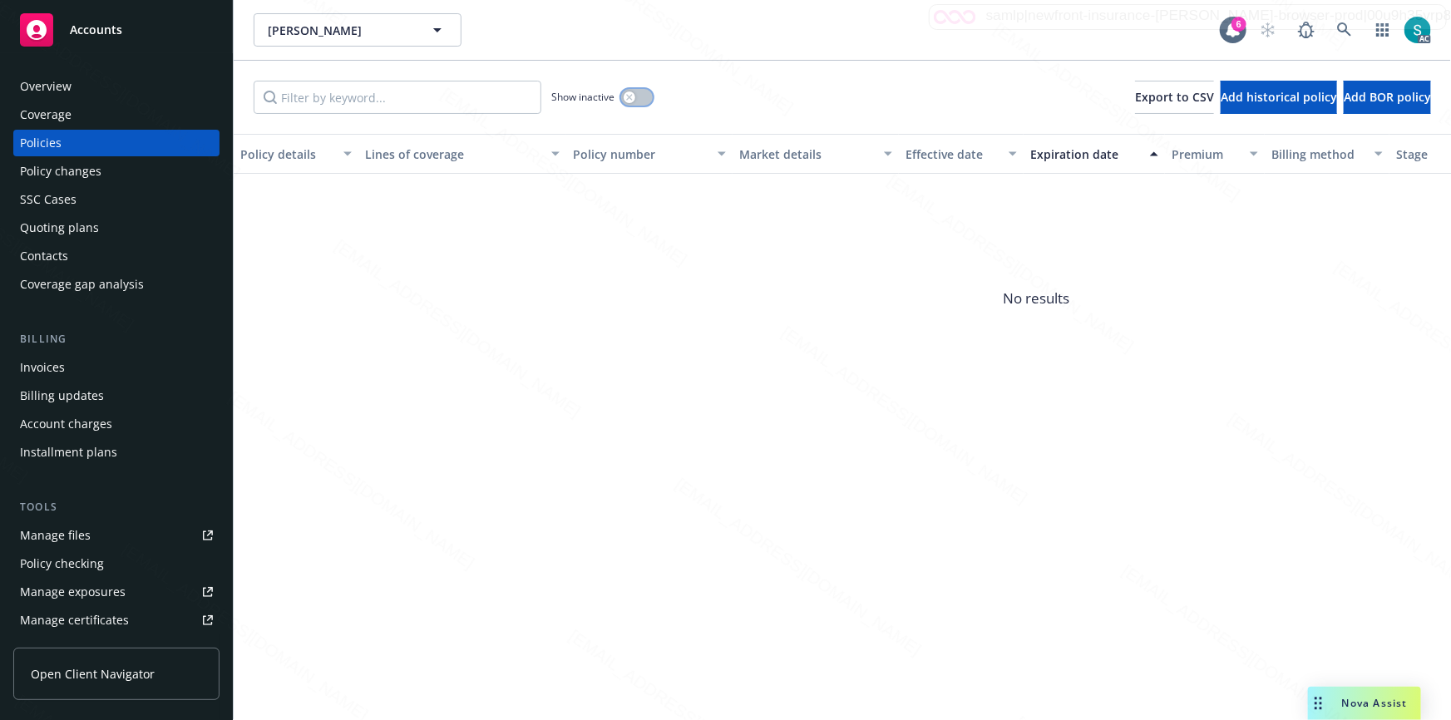
click at [637, 95] on button "button" at bounding box center [637, 97] width 32 height 17
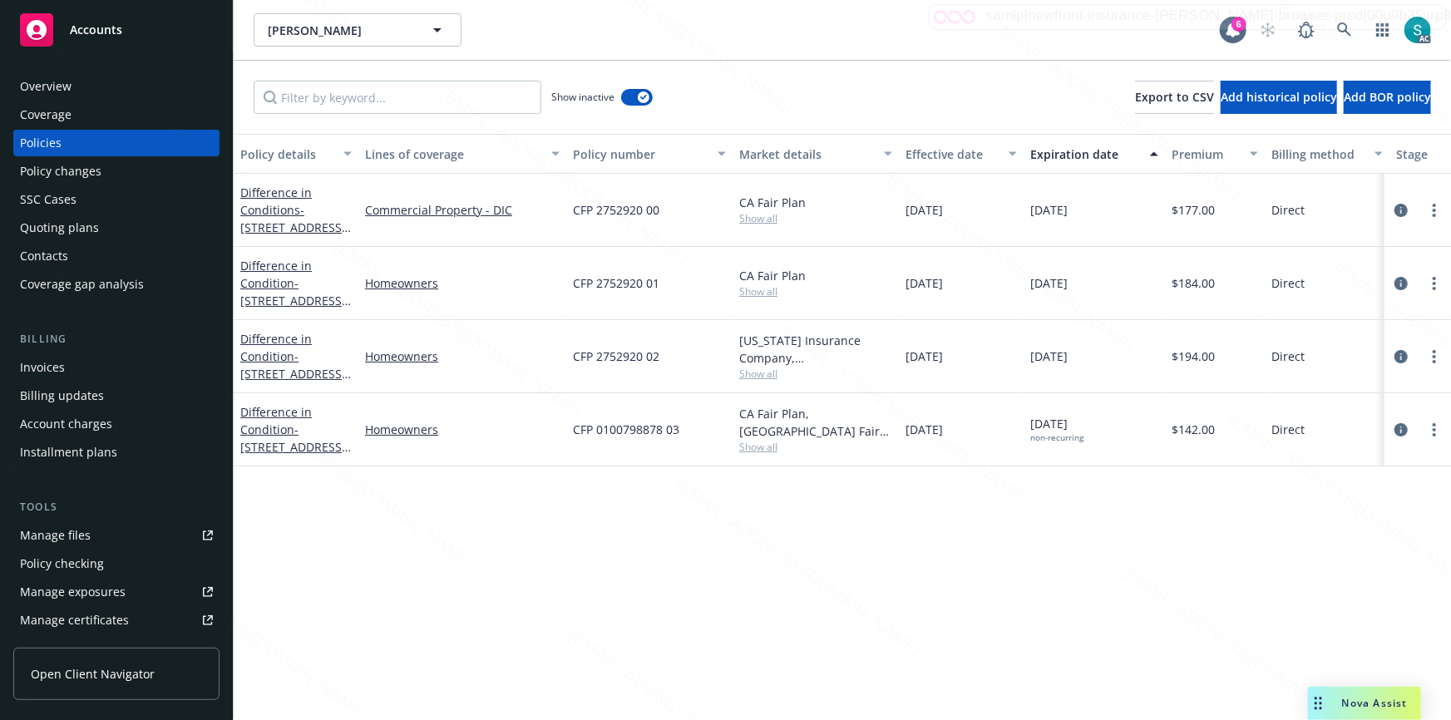
click at [1061, 156] on div "Expiration date" at bounding box center [1086, 154] width 110 height 17
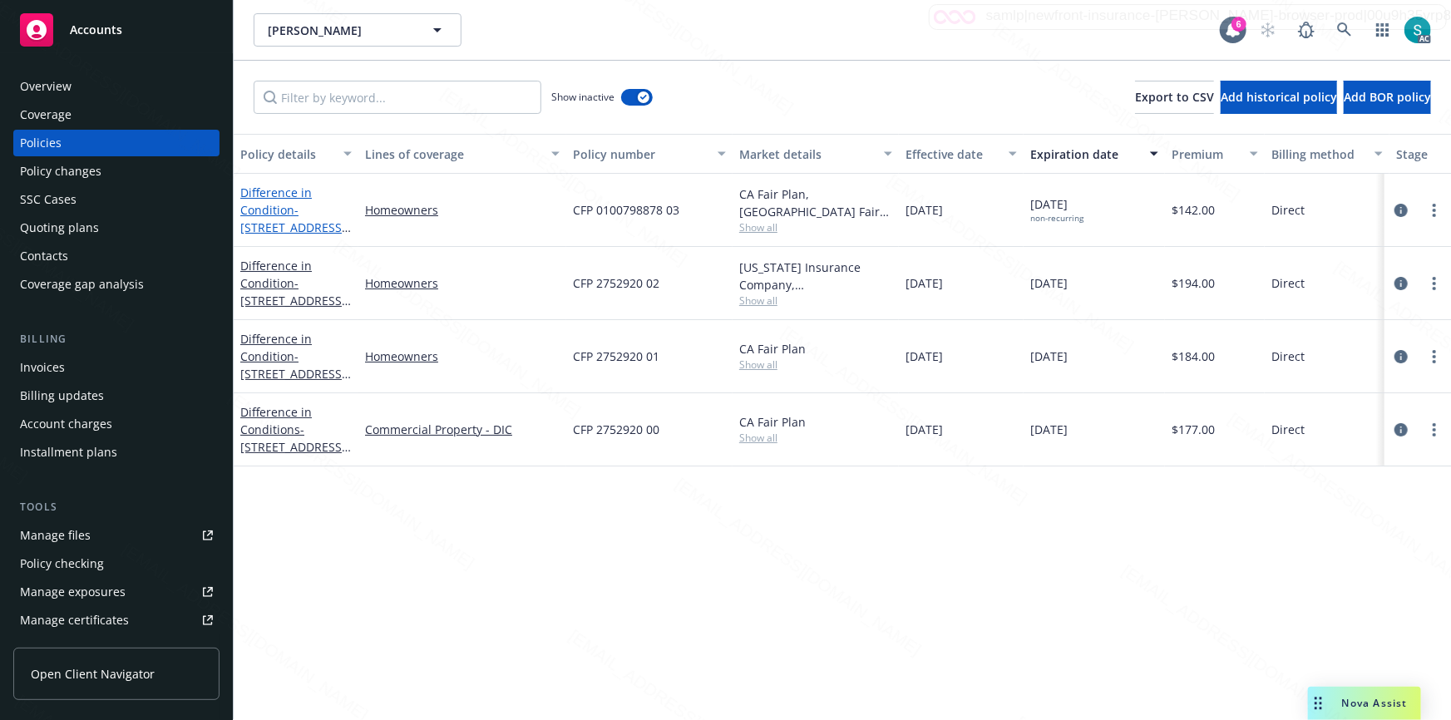
click at [285, 214] on link "Difference in Condition - [STREET_ADDRESS][PERSON_NAME]" at bounding box center [293, 219] width 106 height 68
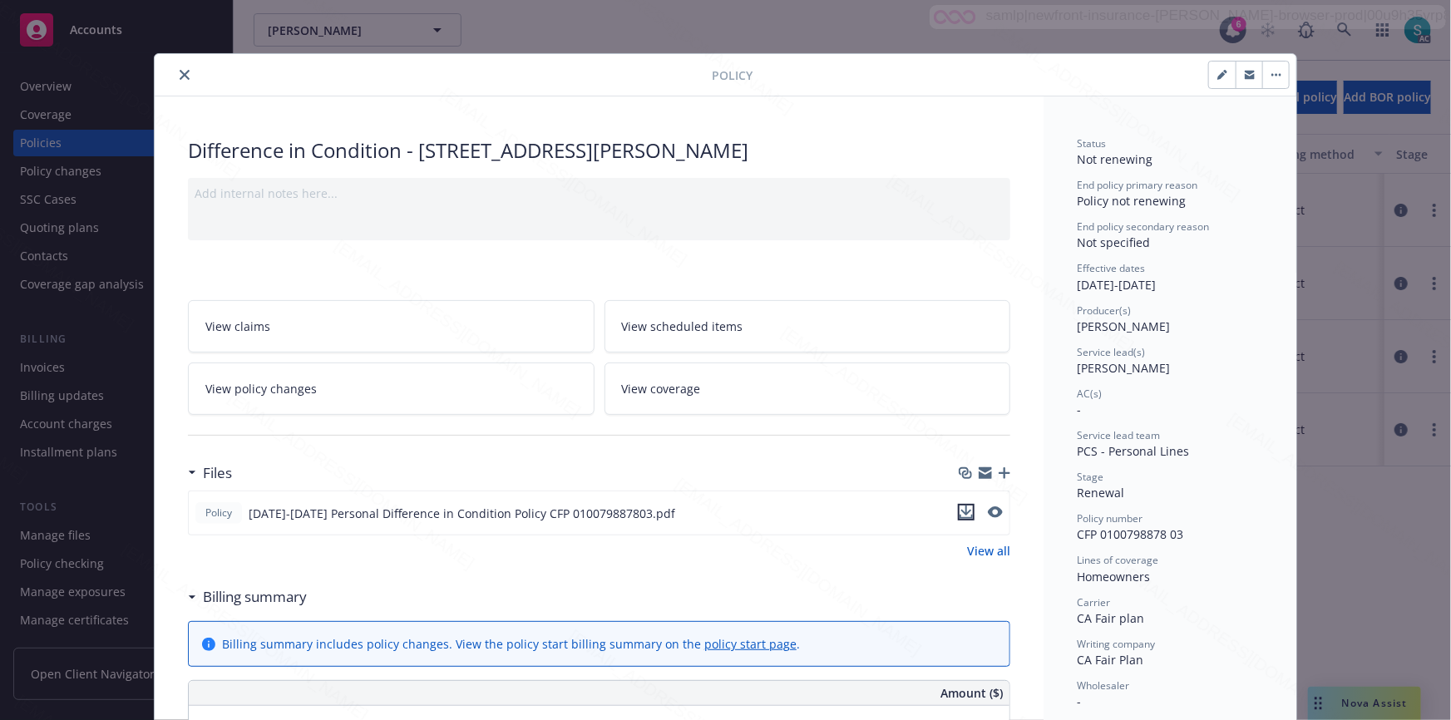
click at [960, 511] on icon "download file" at bounding box center [966, 512] width 13 height 13
click at [1097, 357] on span "Service lead(s)" at bounding box center [1111, 352] width 68 height 14
click at [1095, 368] on span "[PERSON_NAME]" at bounding box center [1123, 368] width 93 height 16
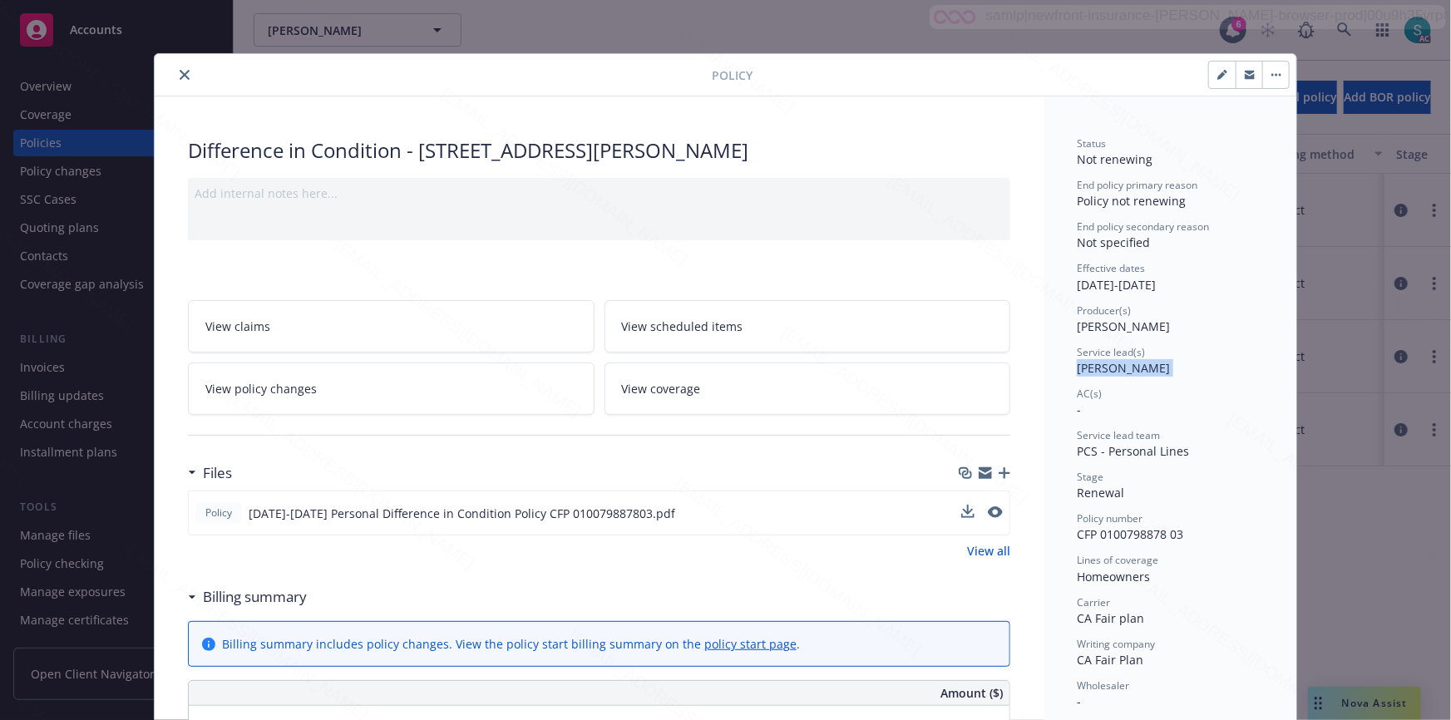
copy span "[PERSON_NAME]"
click at [393, 150] on div "Difference in Condition - [STREET_ADDRESS][PERSON_NAME]" at bounding box center [599, 150] width 823 height 28
drag, startPoint x: 393, startPoint y: 150, endPoint x: 174, endPoint y: 139, distance: 219.8
copy div "Difference in Condition"
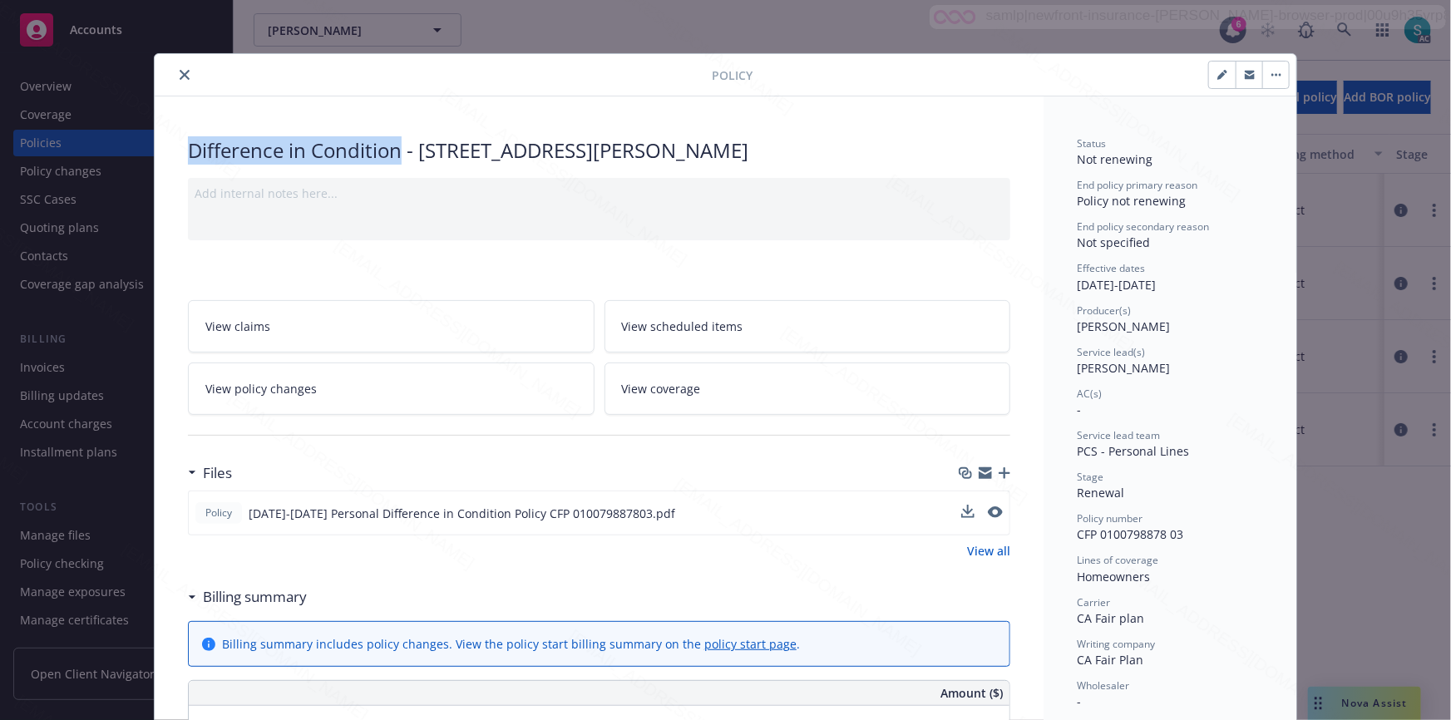
click at [1110, 526] on span "CFP 0100798878 03" at bounding box center [1130, 534] width 106 height 16
copy span "CFP 0100798878 03"
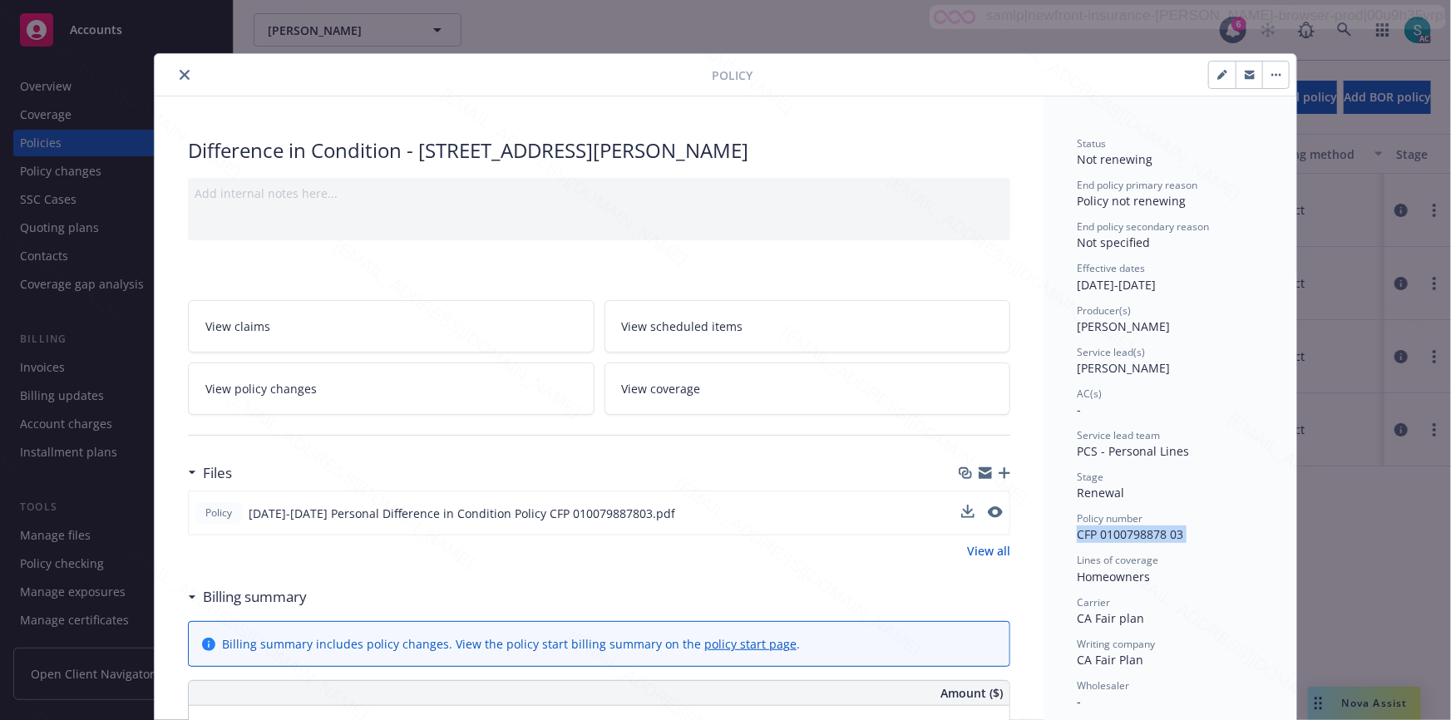
click at [180, 70] on icon "close" at bounding box center [185, 75] width 10 height 10
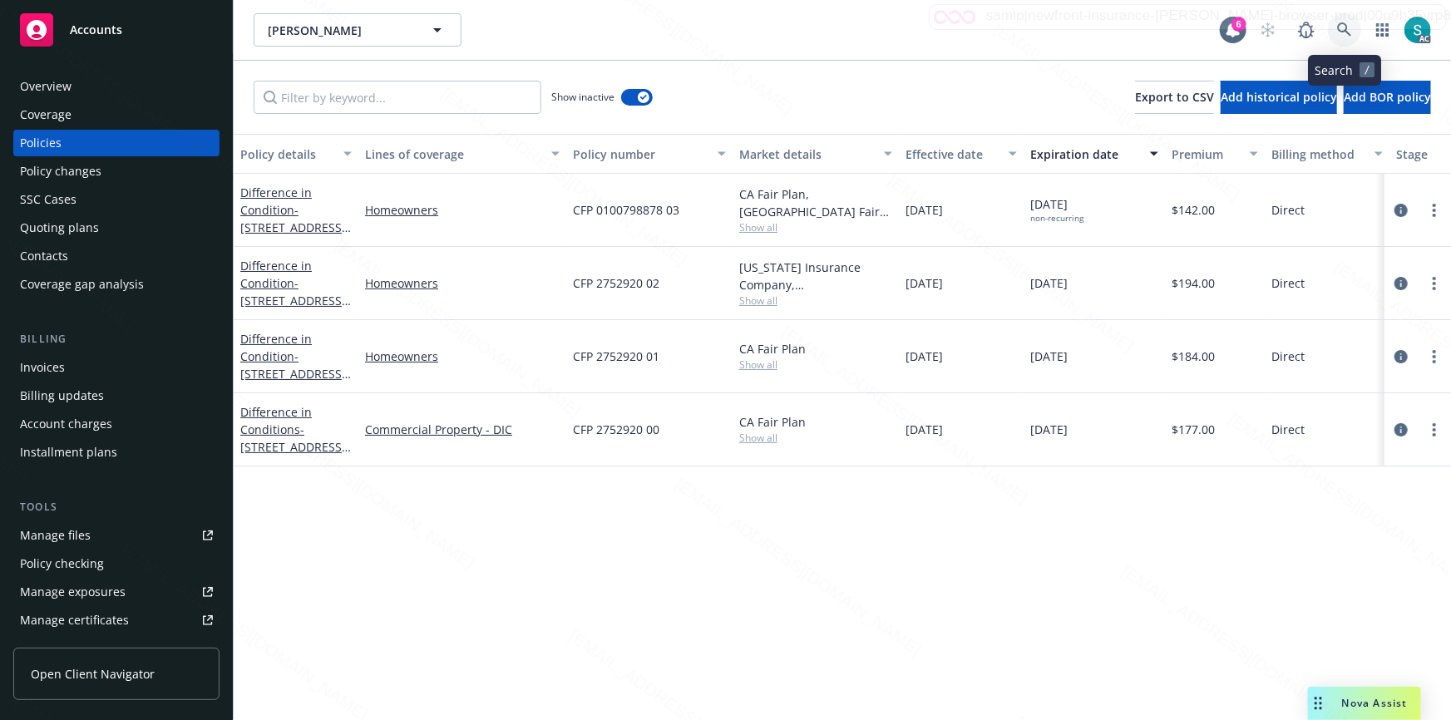
click at [1337, 25] on icon at bounding box center [1344, 29] width 15 height 15
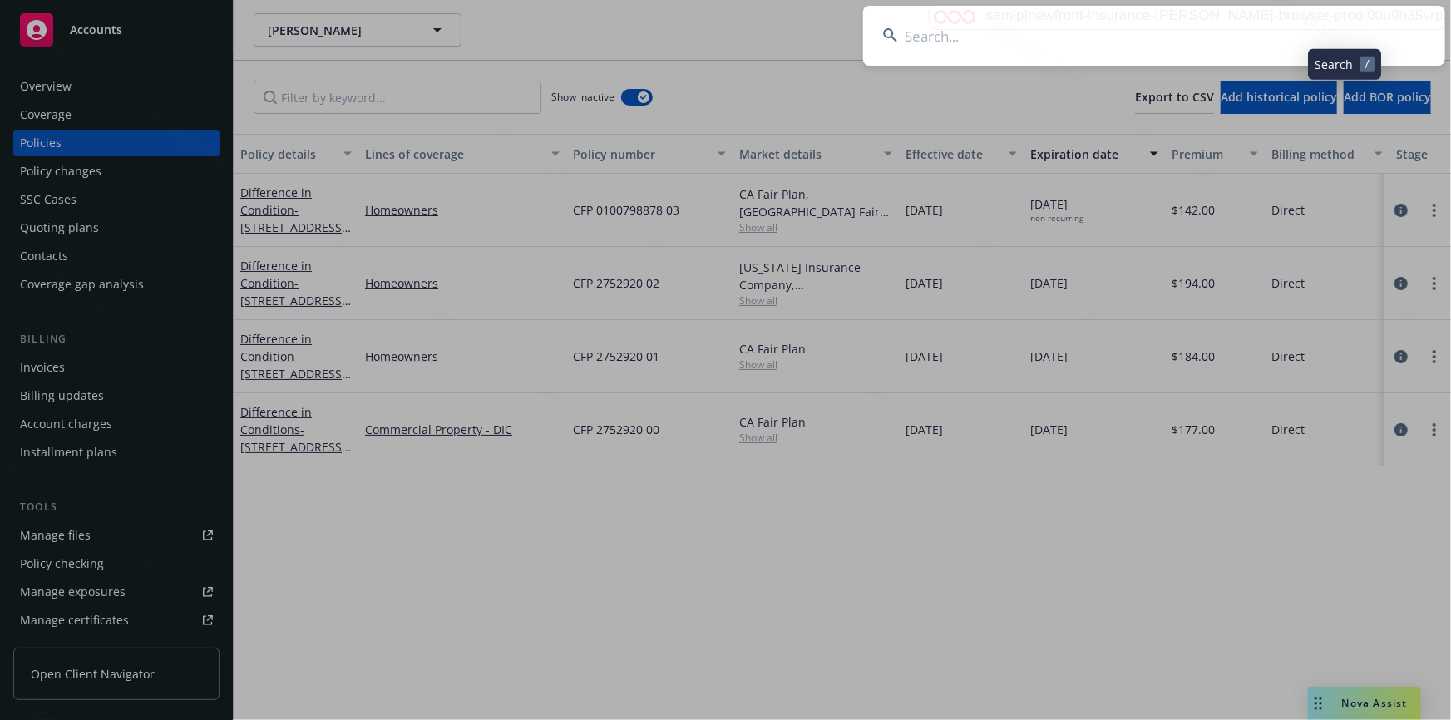
click at [1075, 26] on input at bounding box center [1154, 36] width 582 height 60
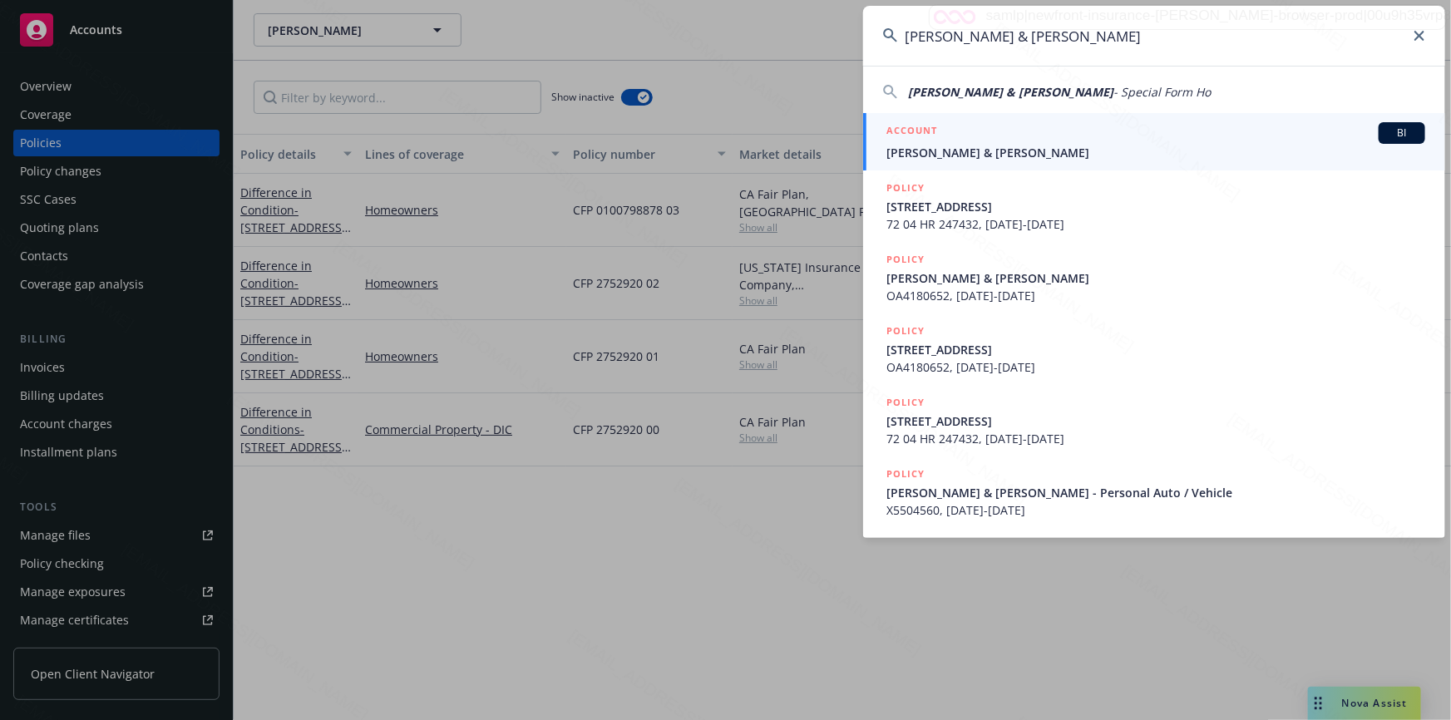
type input "[PERSON_NAME] & [PERSON_NAME]"
click at [993, 146] on span "[PERSON_NAME] & [PERSON_NAME]" at bounding box center [1156, 152] width 539 height 17
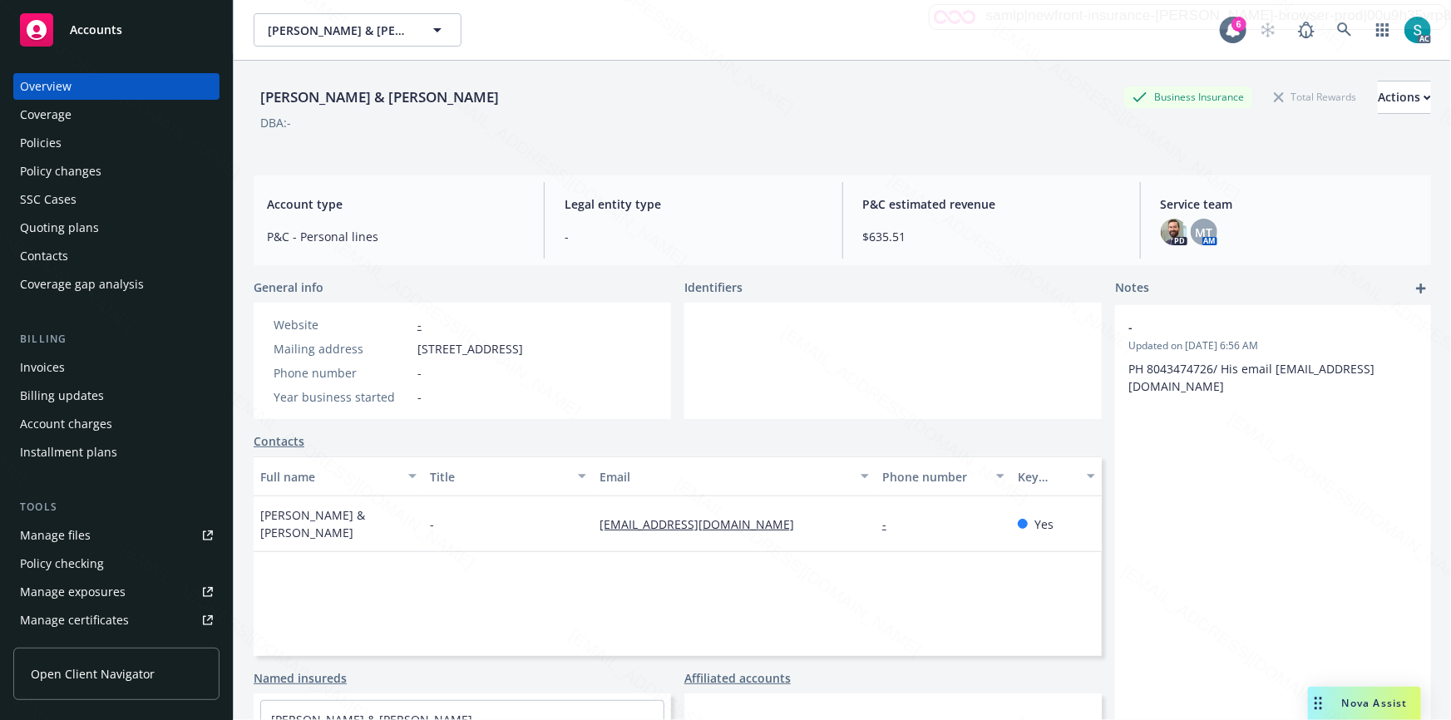
click at [59, 150] on div "Policies" at bounding box center [41, 143] width 42 height 27
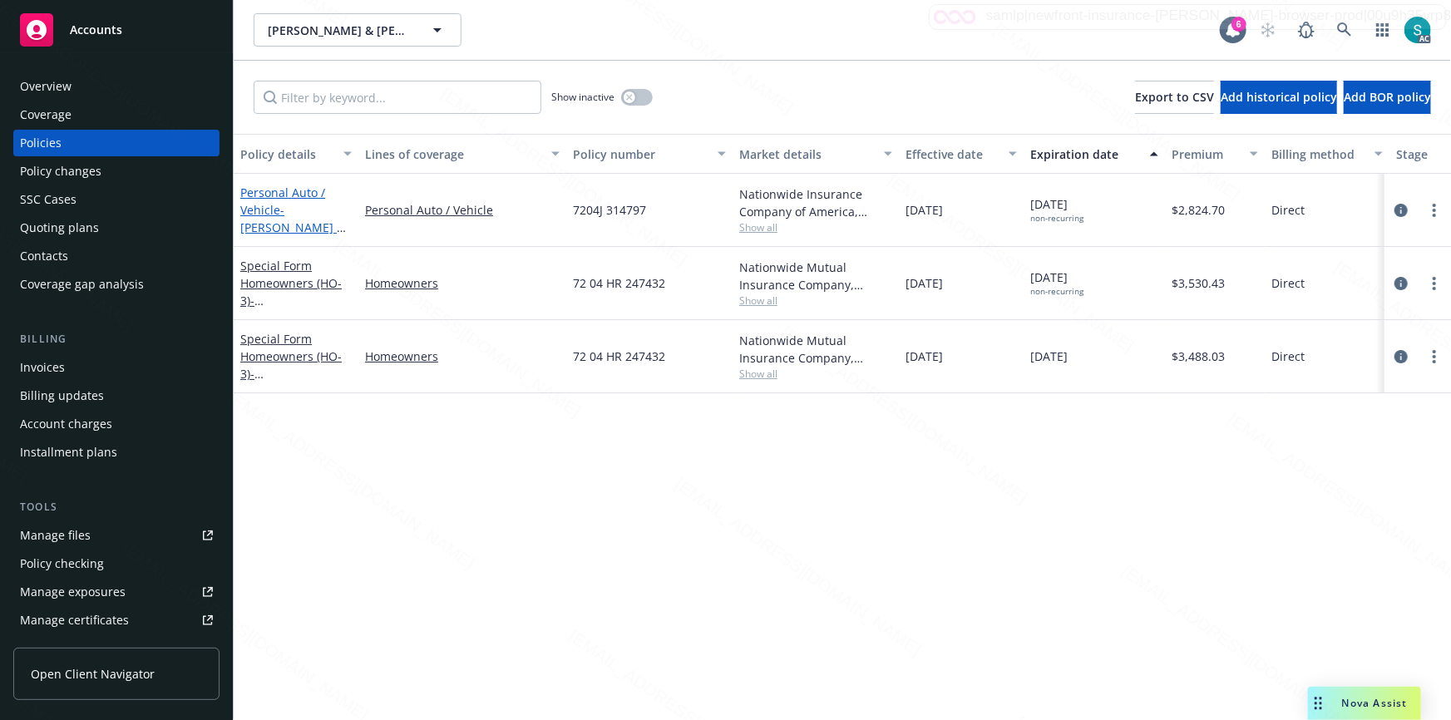
click at [294, 210] on span "- [PERSON_NAME] & [PERSON_NAME]" at bounding box center [293, 227] width 106 height 51
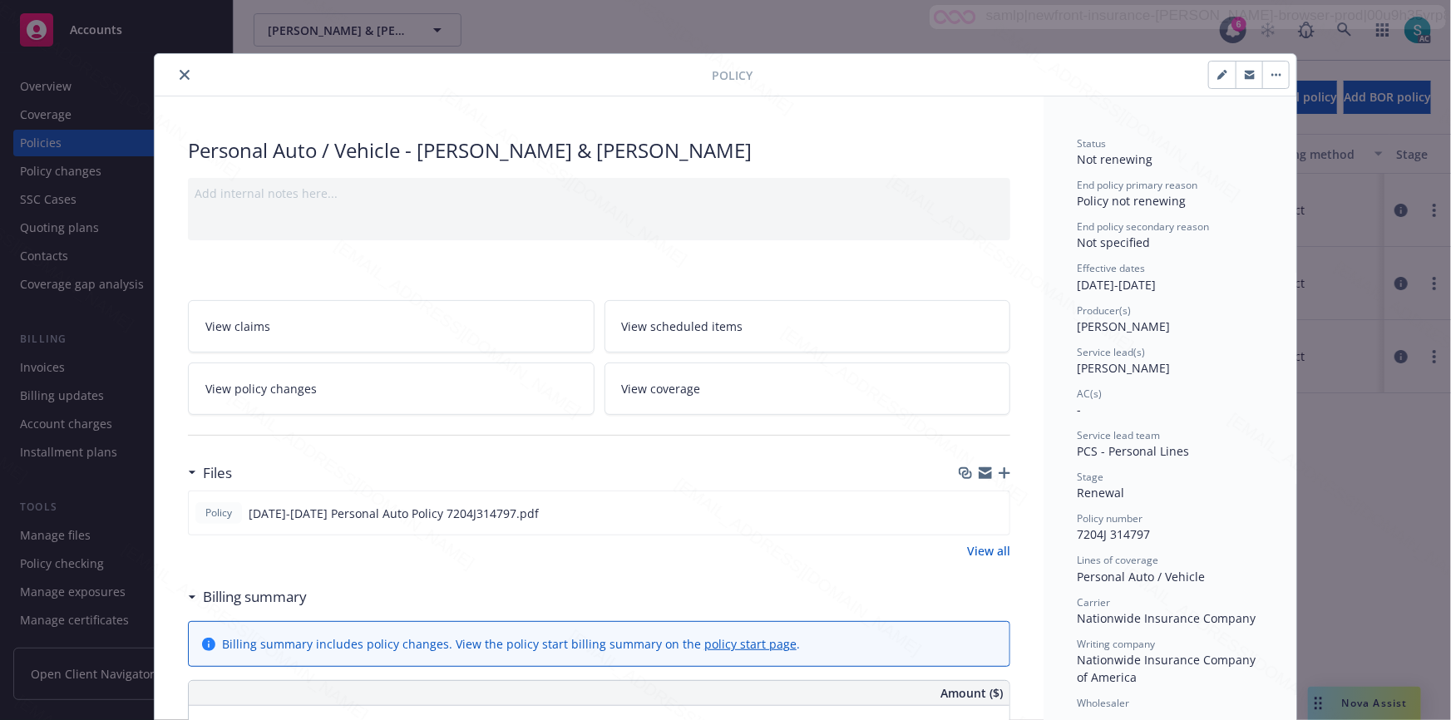
click at [1106, 546] on div "Status Not renewing End policy primary reason Policy not renewing End policy se…" at bounding box center [1170, 598] width 186 height 925
click at [1108, 544] on div "Status Not renewing End policy primary reason Policy not renewing End policy se…" at bounding box center [1170, 598] width 186 height 925
click at [1110, 543] on div "Status Not renewing End policy primary reason Policy not renewing End policy se…" at bounding box center [1170, 598] width 186 height 925
click at [1110, 538] on span "7204J 314797" at bounding box center [1113, 534] width 73 height 16
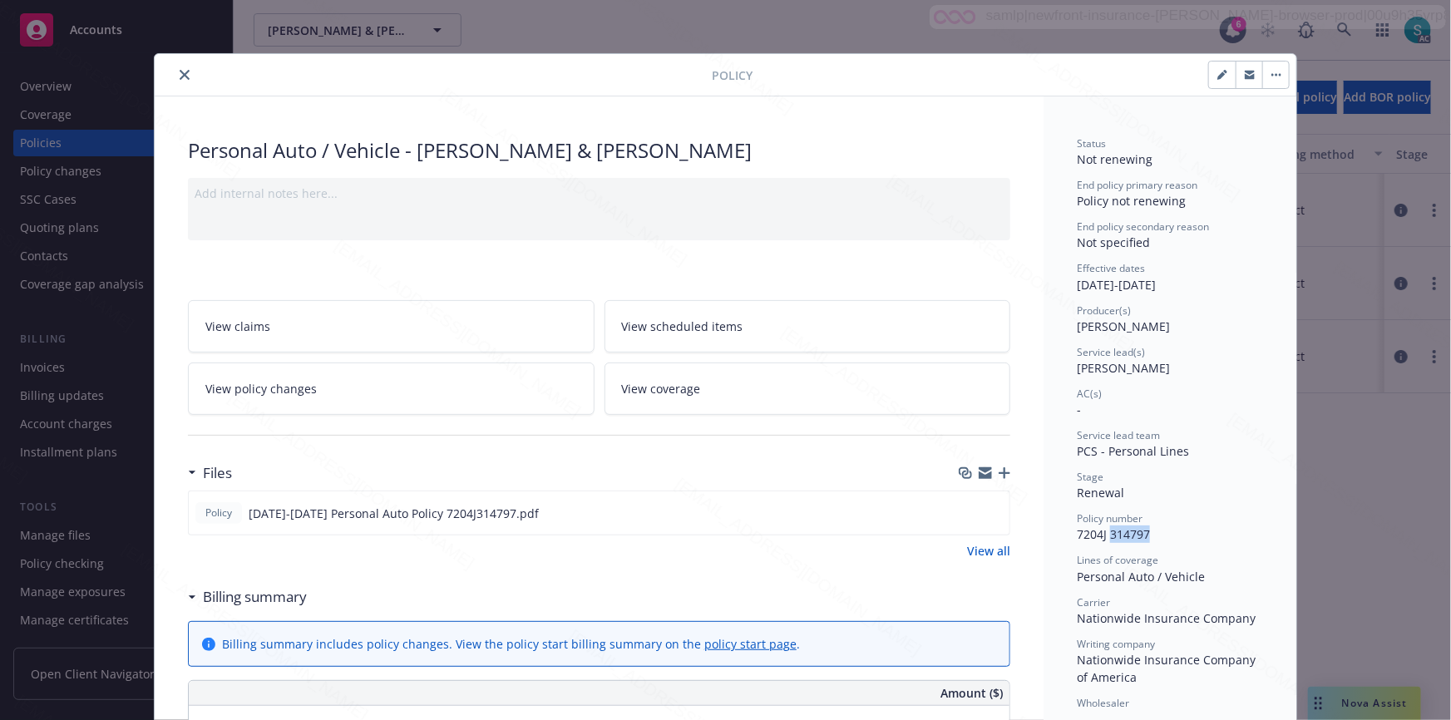
click at [1105, 532] on span "7204J 314797" at bounding box center [1113, 534] width 73 height 16
click at [180, 77] on icon "close" at bounding box center [185, 75] width 10 height 10
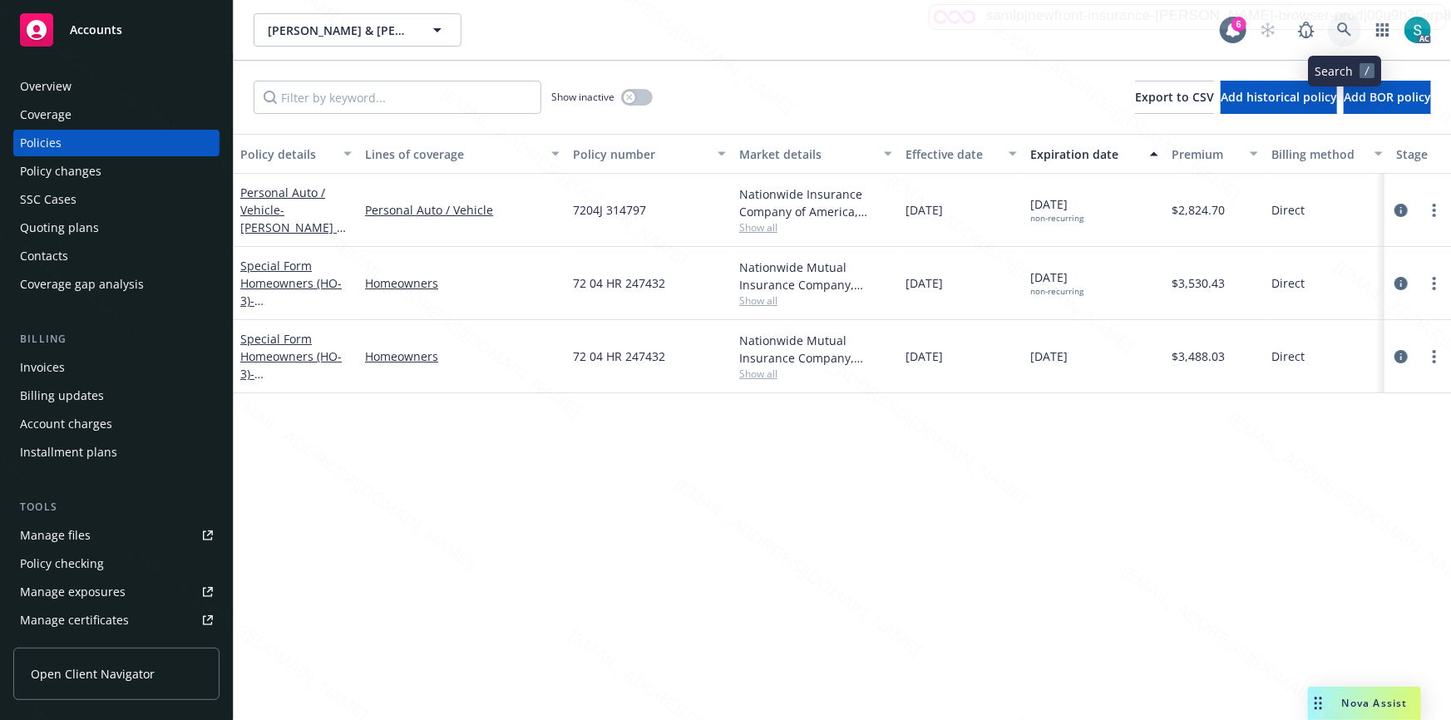
click at [1348, 34] on icon at bounding box center [1344, 29] width 15 height 15
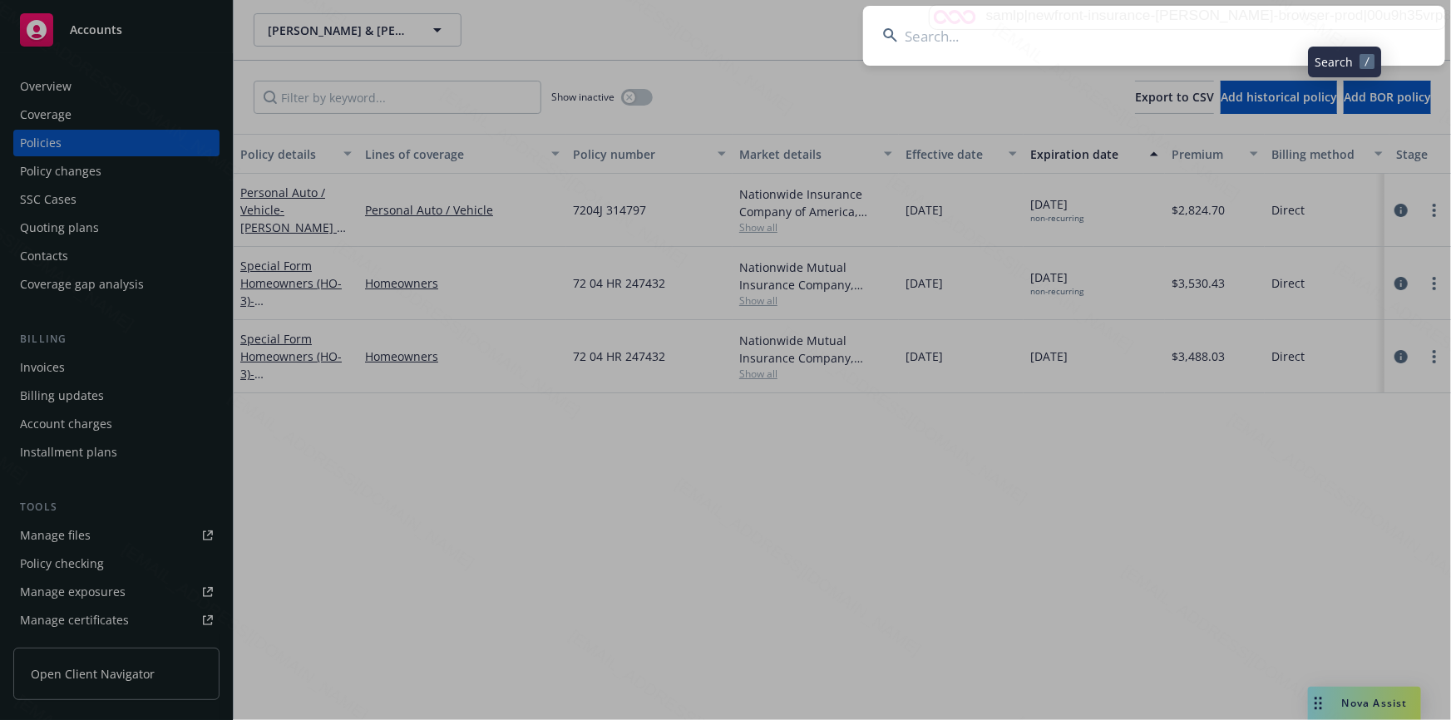
click at [1134, 33] on input at bounding box center [1154, 36] width 582 height 60
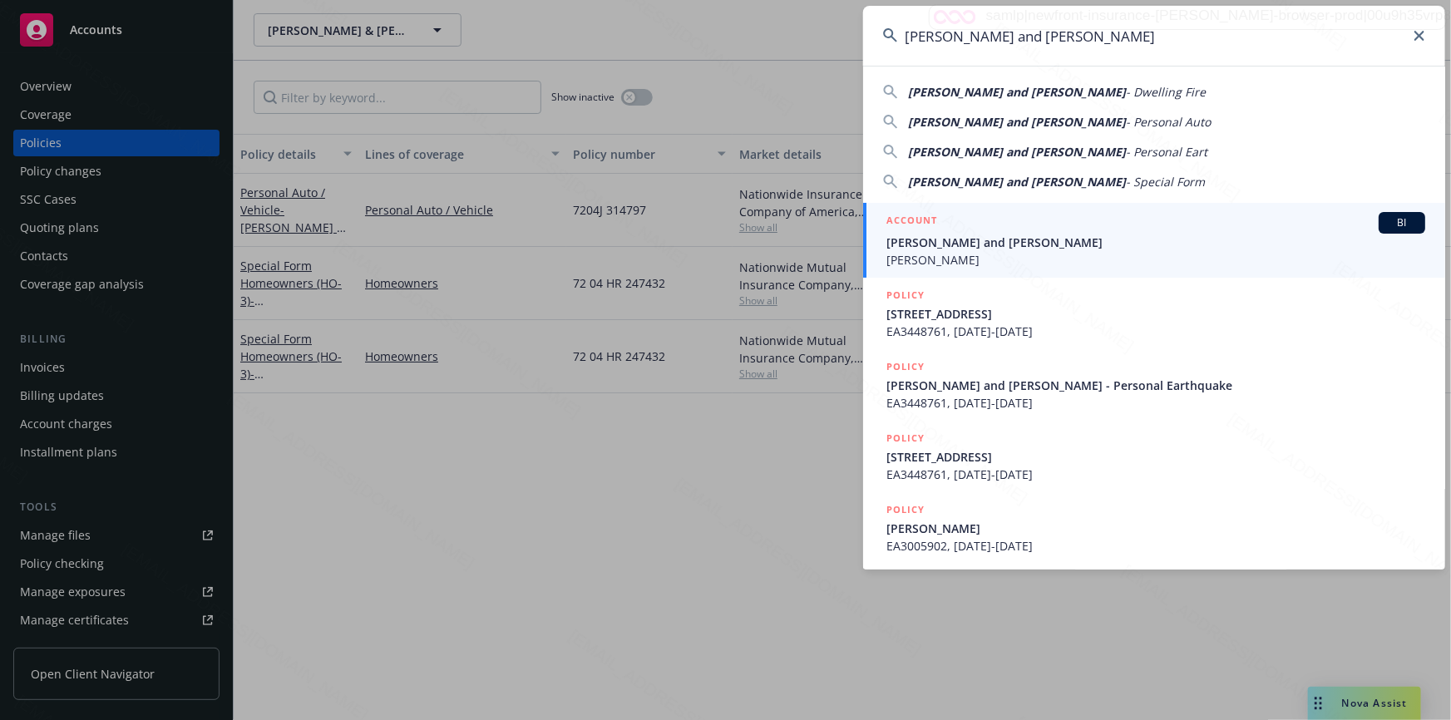
type input "[PERSON_NAME] and [PERSON_NAME]"
click at [1011, 240] on span "[PERSON_NAME] and [PERSON_NAME]" at bounding box center [1156, 242] width 539 height 17
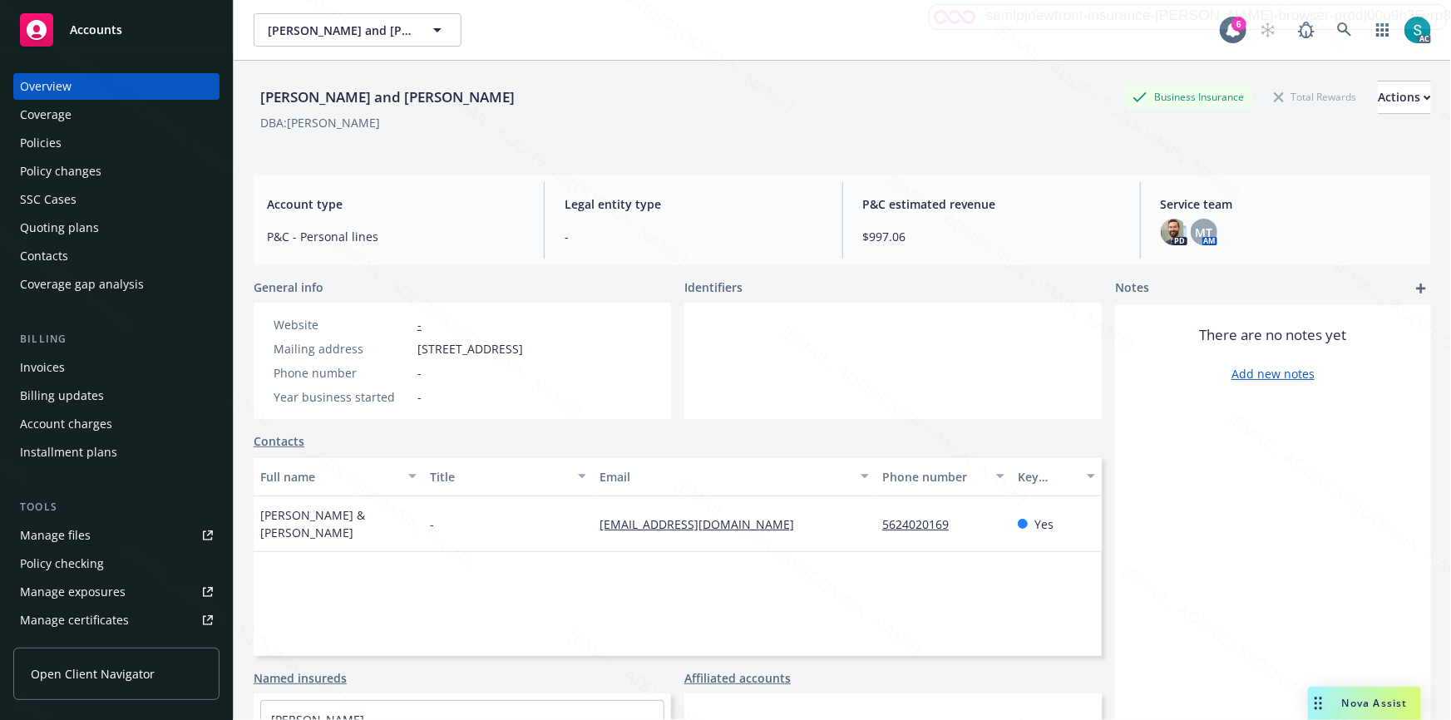
click at [95, 142] on div "Policies" at bounding box center [116, 143] width 193 height 27
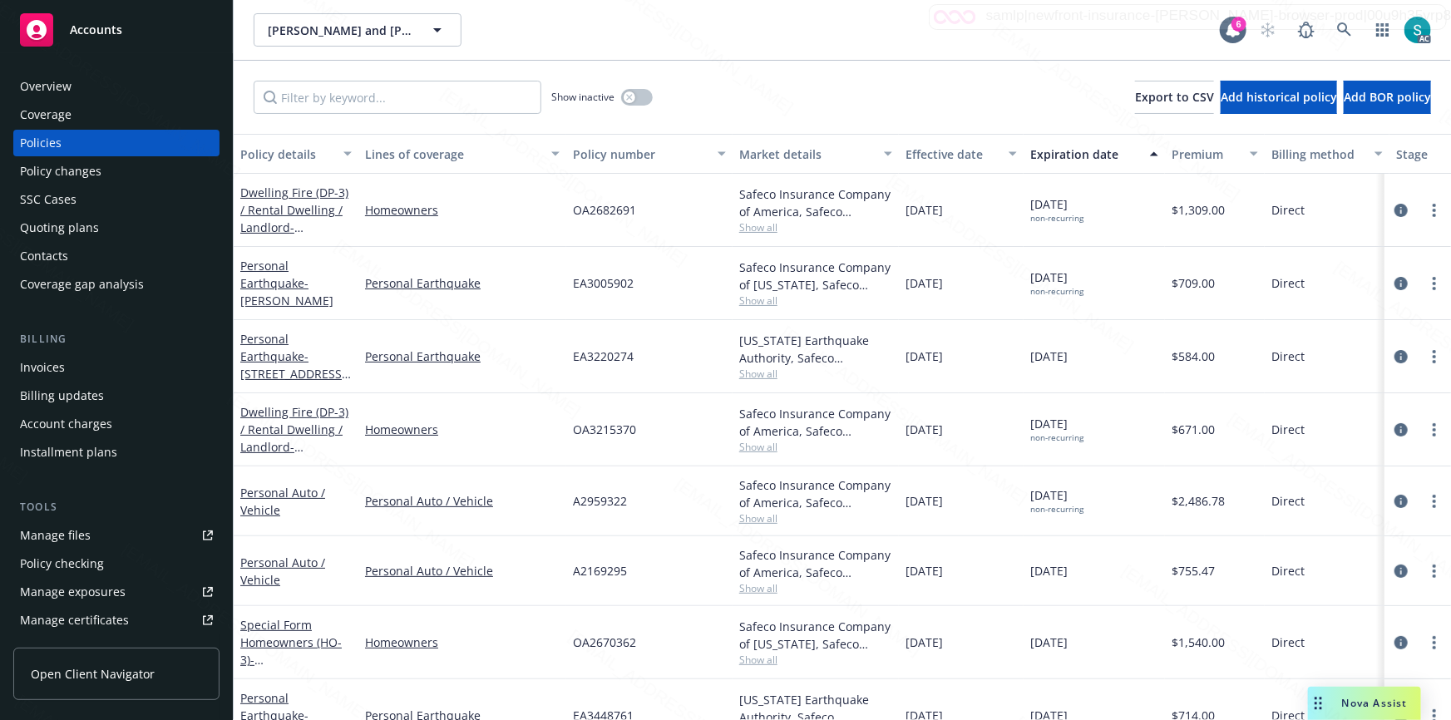
click at [283, 364] on div "Personal Earthquake - [STREET_ADDRESS][PERSON_NAME]" at bounding box center [295, 356] width 111 height 52
click at [290, 366] on span "- [STREET_ADDRESS][PERSON_NAME]" at bounding box center [295, 374] width 111 height 51
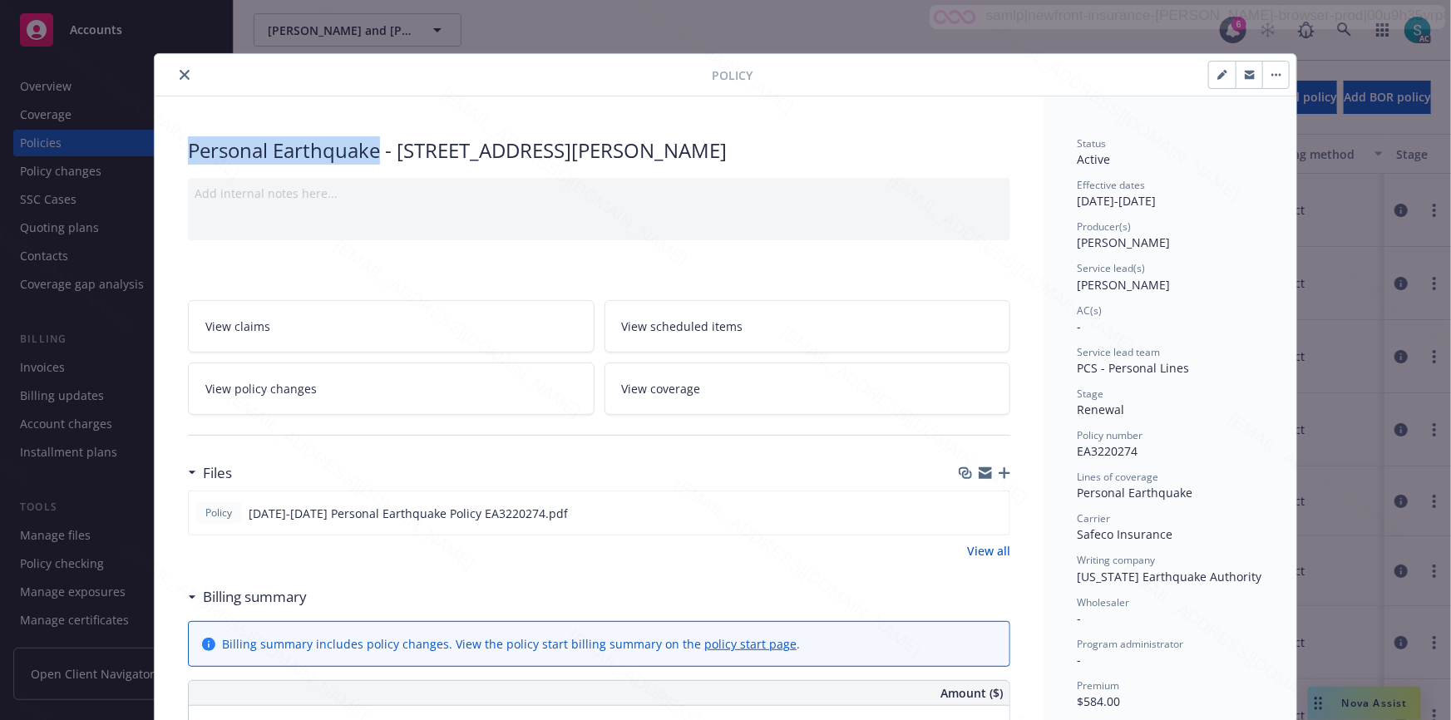
drag, startPoint x: 377, startPoint y: 149, endPoint x: 188, endPoint y: 148, distance: 188.8
click at [188, 148] on div "Personal Earthquake - [STREET_ADDRESS][PERSON_NAME]" at bounding box center [599, 150] width 823 height 28
click at [180, 73] on icon "close" at bounding box center [185, 75] width 10 height 10
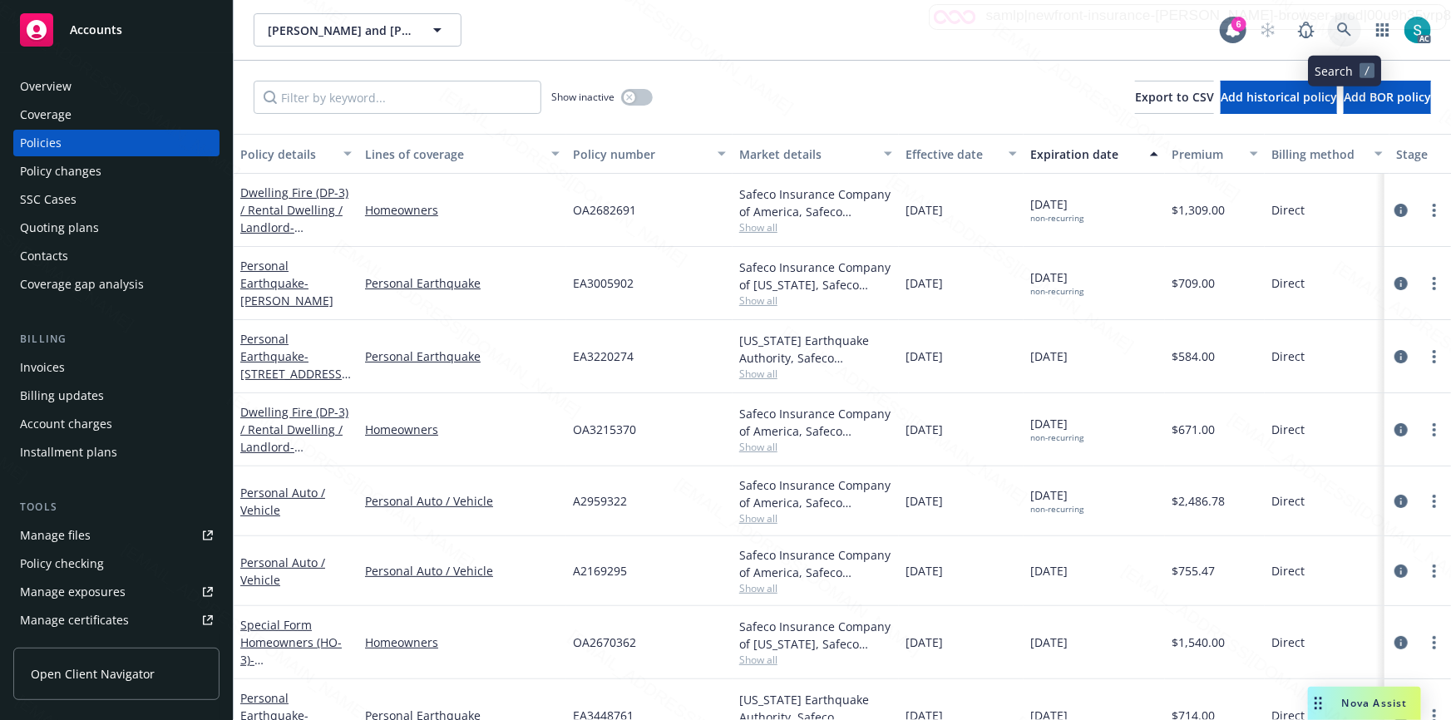
click at [1347, 27] on icon at bounding box center [1344, 29] width 14 height 14
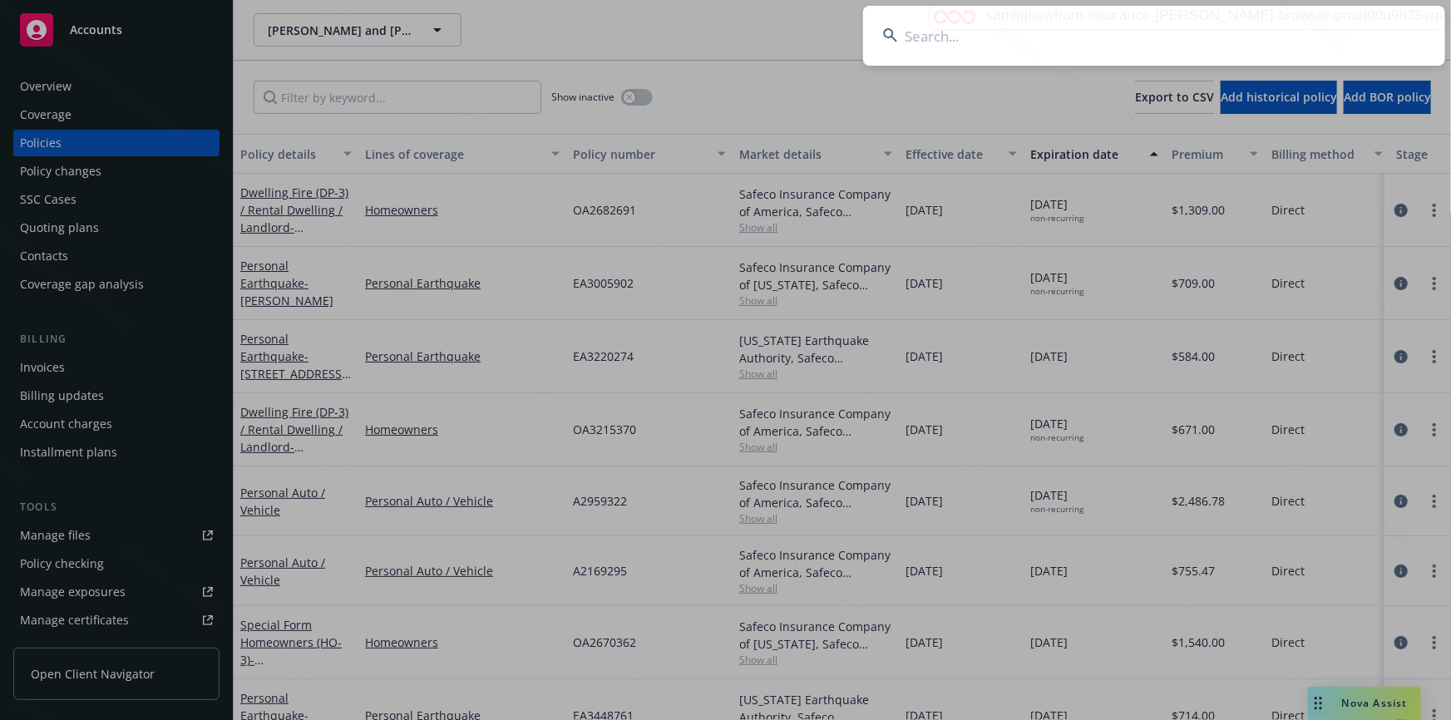
click at [1174, 35] on input at bounding box center [1154, 36] width 582 height 60
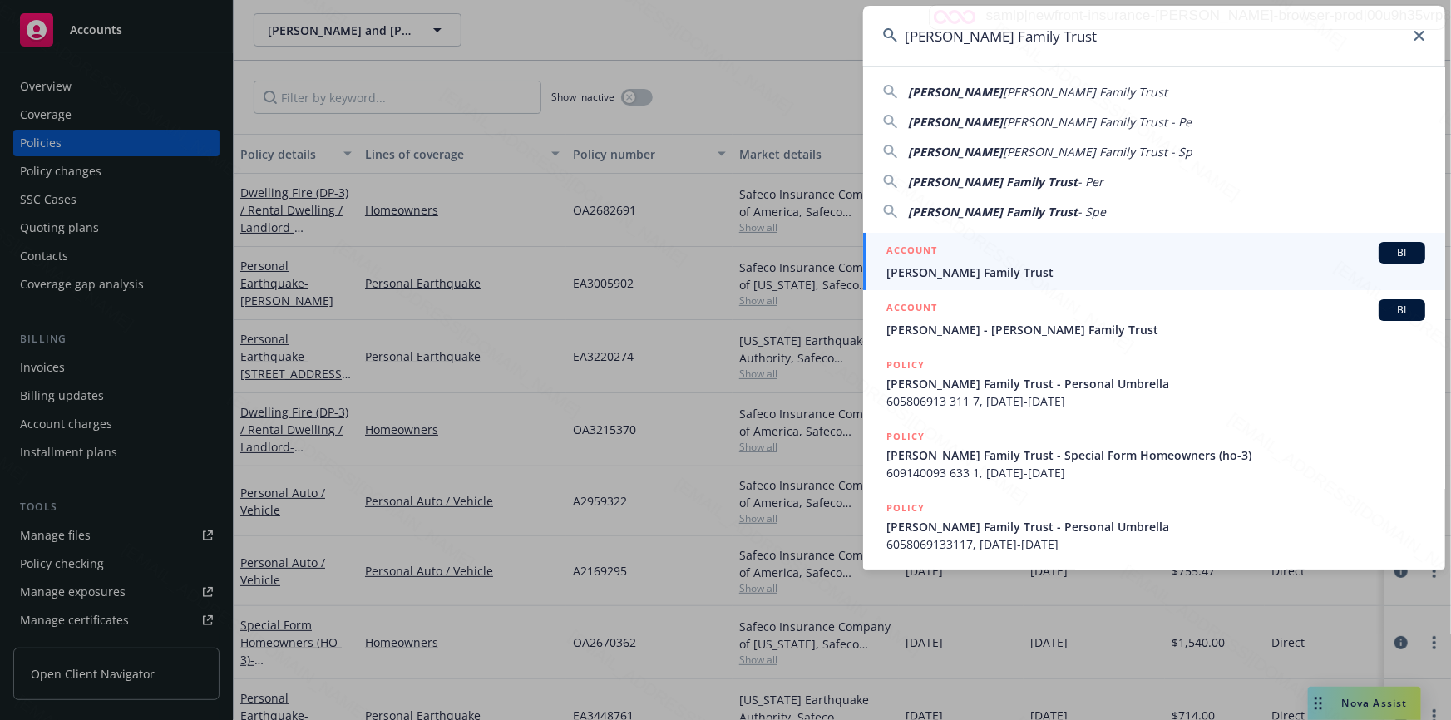
type input "[PERSON_NAME] Family Trust"
click at [983, 269] on span "[PERSON_NAME] Family Trust" at bounding box center [1156, 272] width 539 height 17
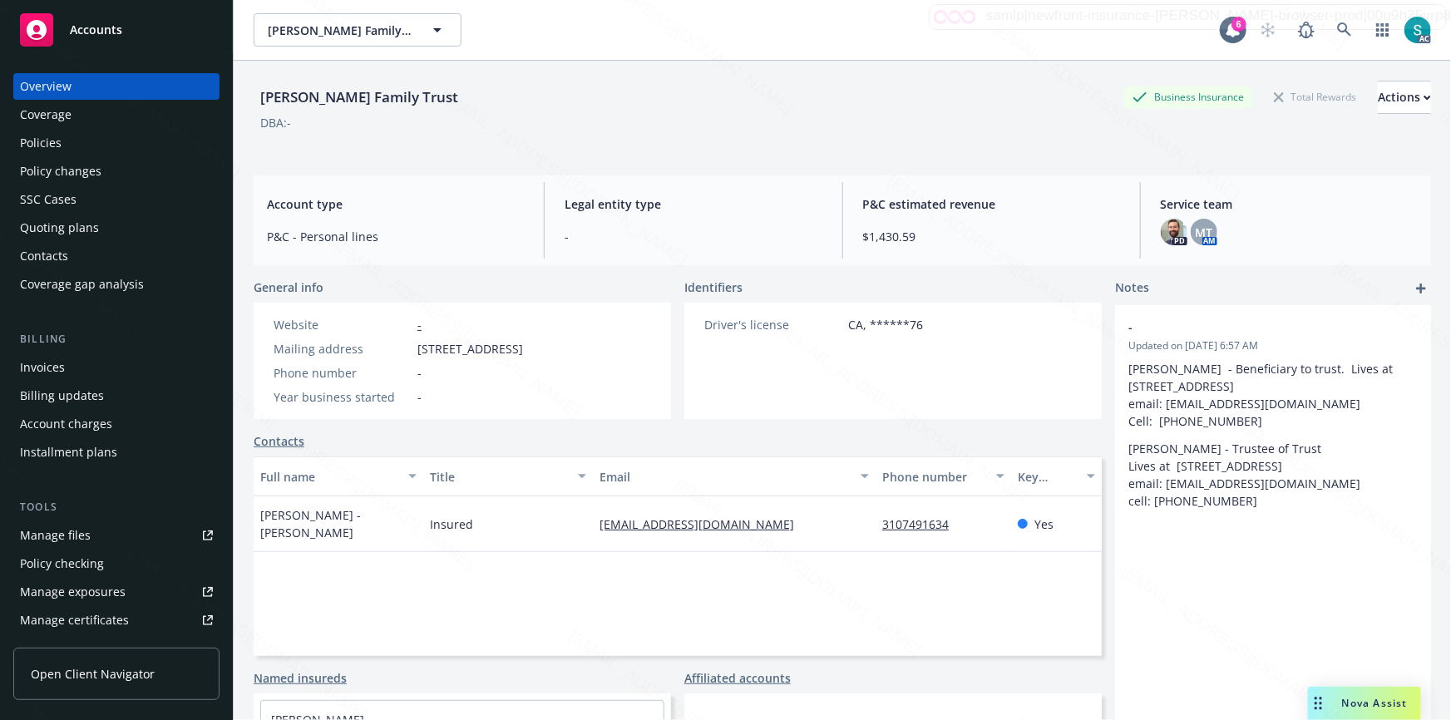
click at [93, 144] on div "Policies" at bounding box center [116, 143] width 193 height 27
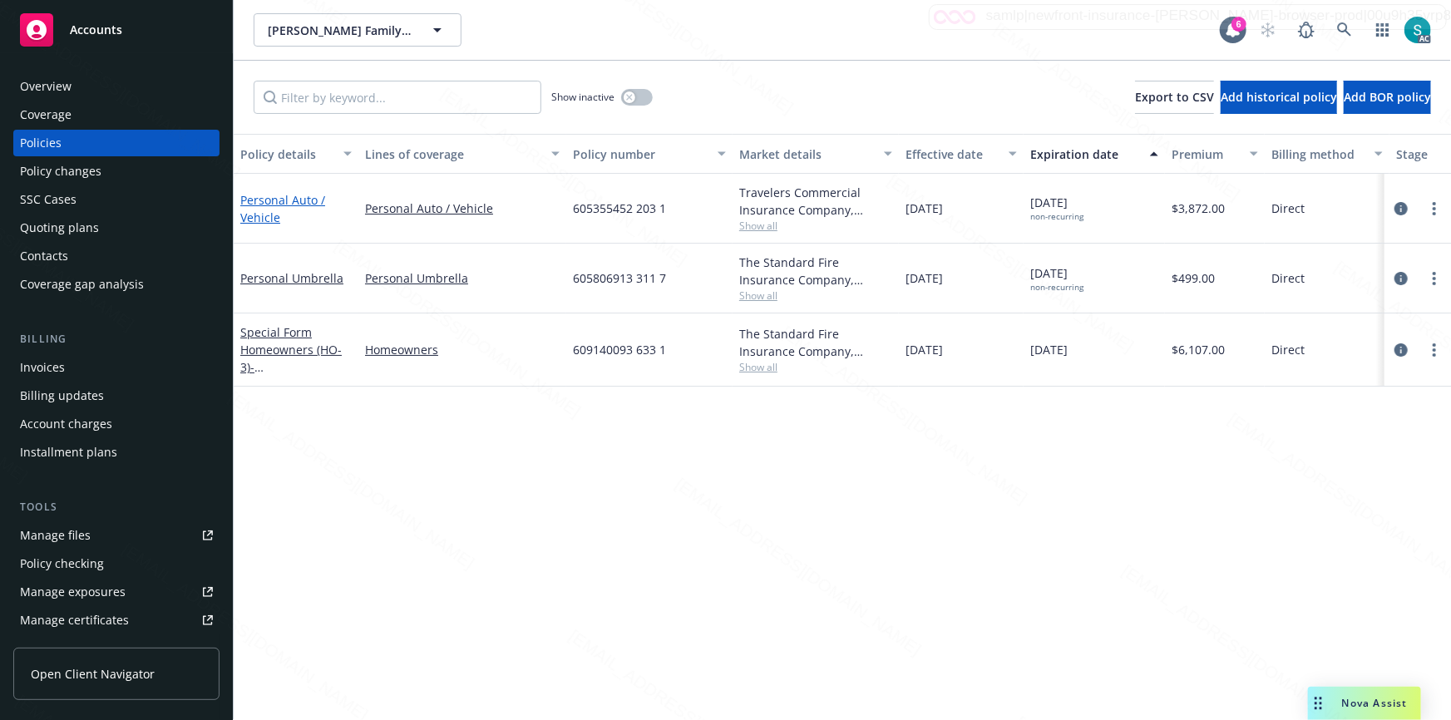
click at [264, 205] on link "Personal Auto / Vehicle" at bounding box center [282, 208] width 85 height 33
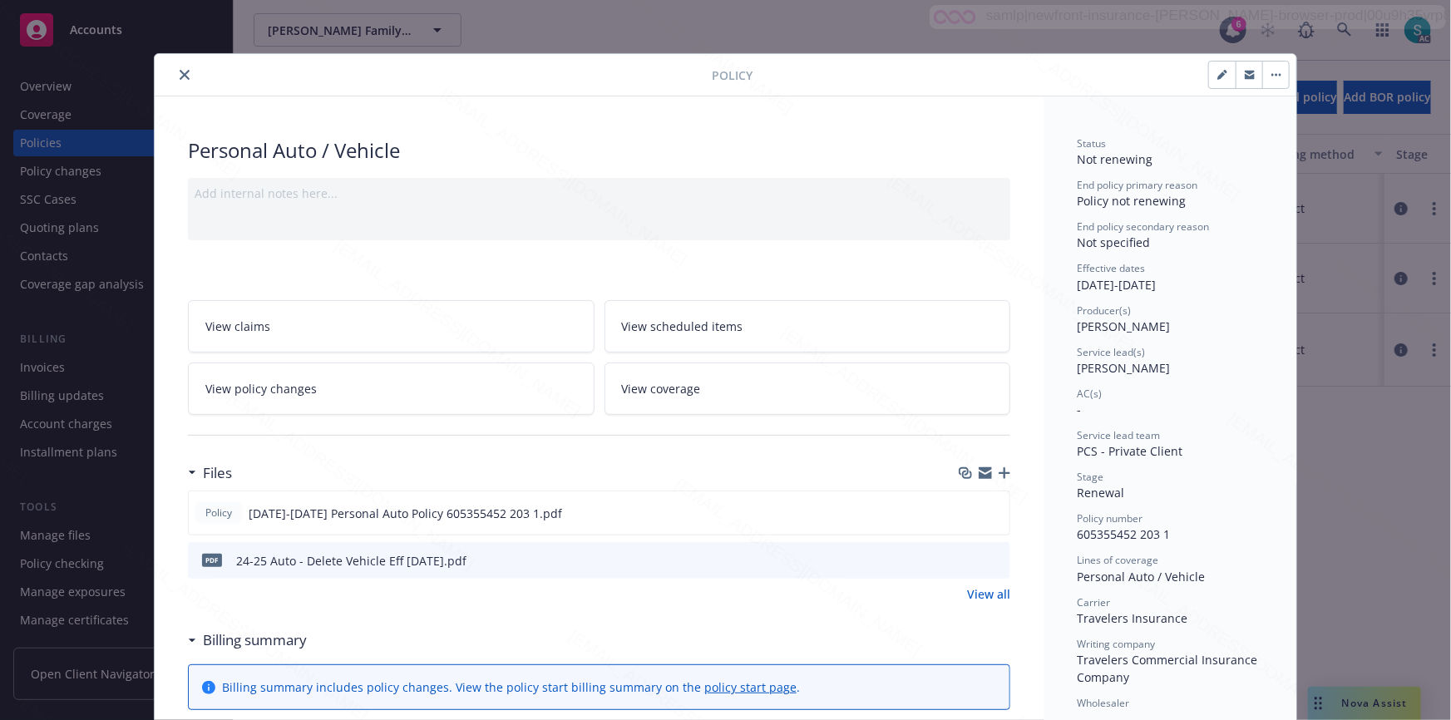
click at [180, 72] on icon "close" at bounding box center [185, 75] width 10 height 10
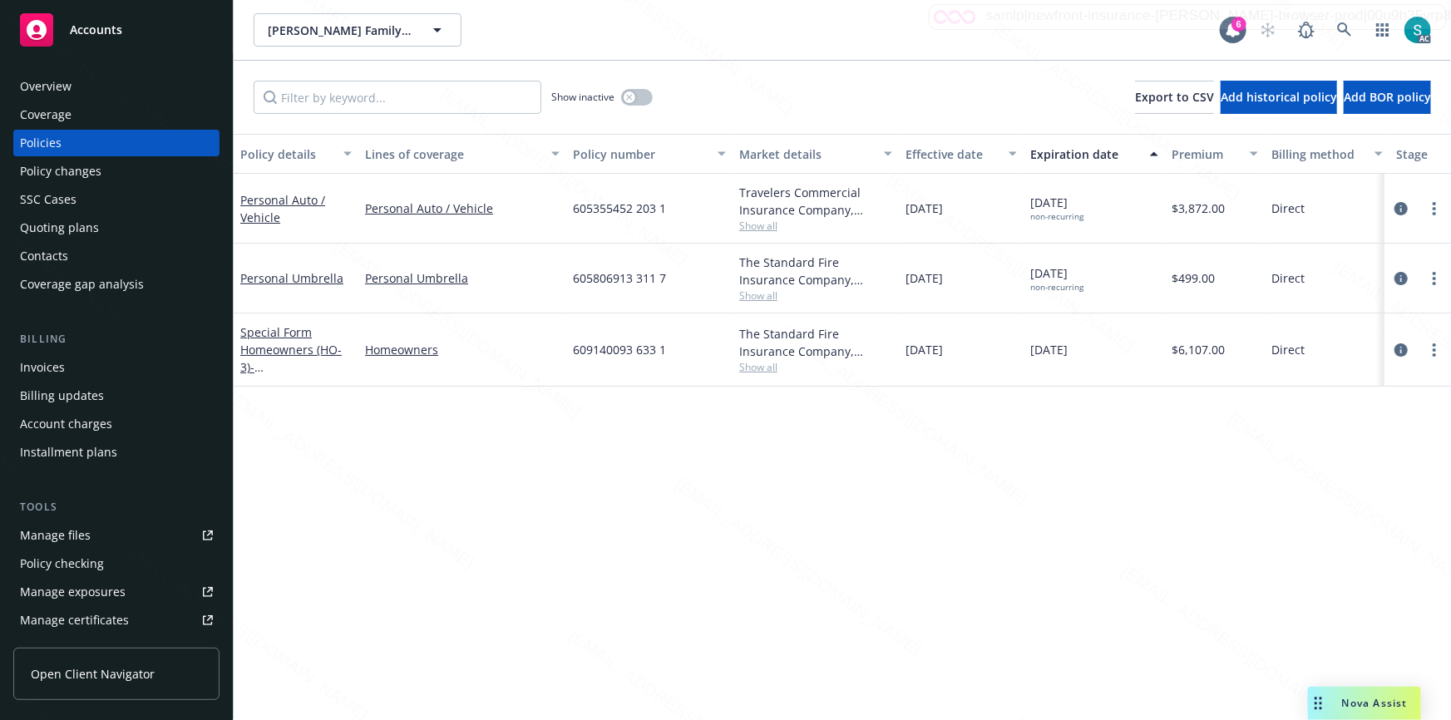
click at [60, 83] on div "Overview" at bounding box center [46, 86] width 52 height 27
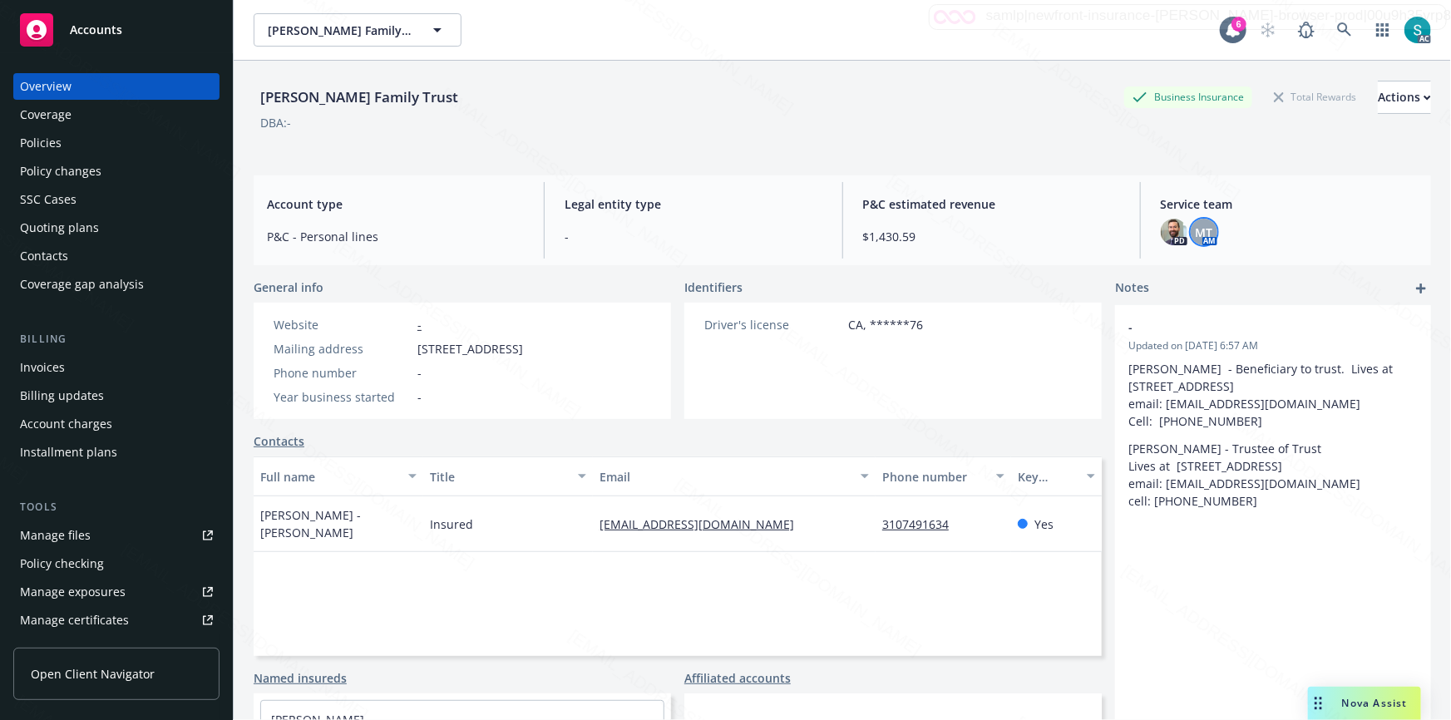
click at [1195, 227] on span "MT" at bounding box center [1203, 232] width 17 height 17
click at [1013, 274] on span "[PERSON_NAME]" at bounding box center [1086, 276] width 189 height 20
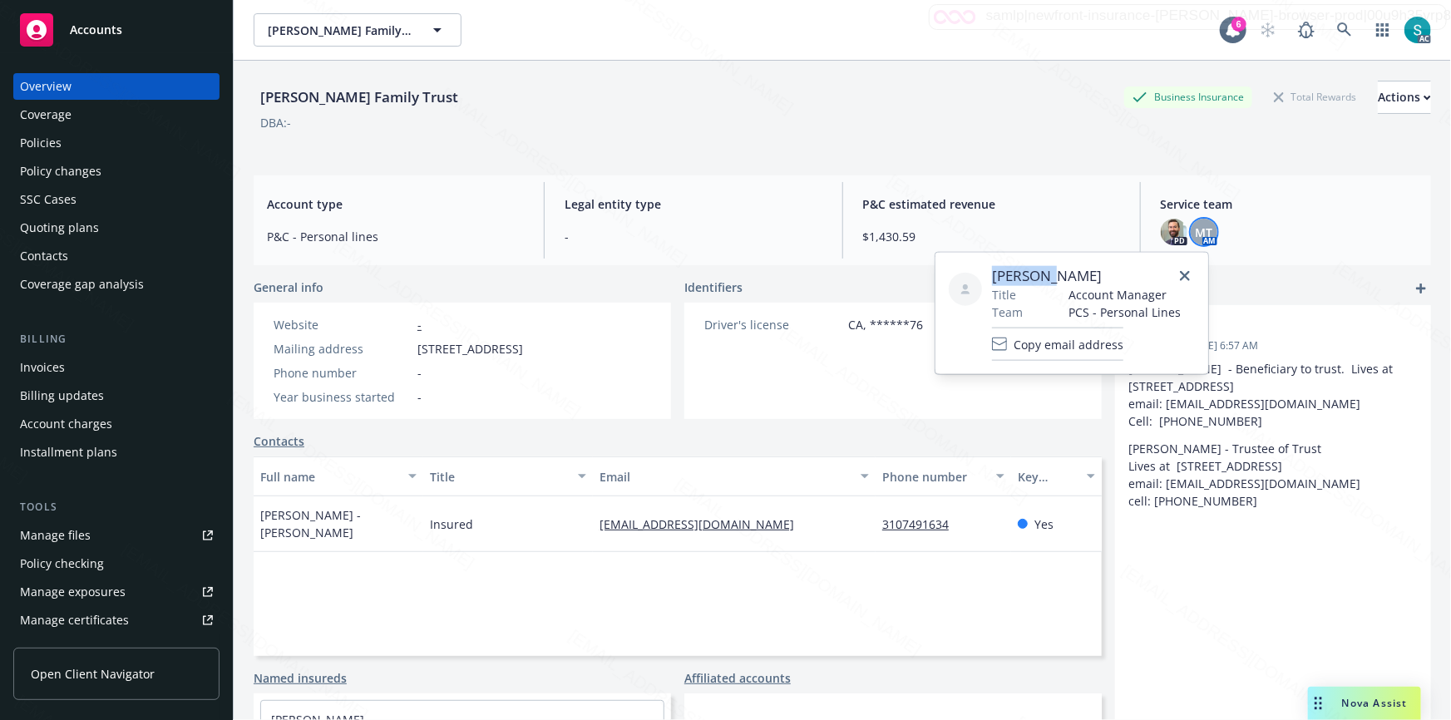
click at [1013, 274] on span "[PERSON_NAME]" at bounding box center [1086, 276] width 189 height 20
click at [1337, 24] on icon at bounding box center [1344, 29] width 15 height 15
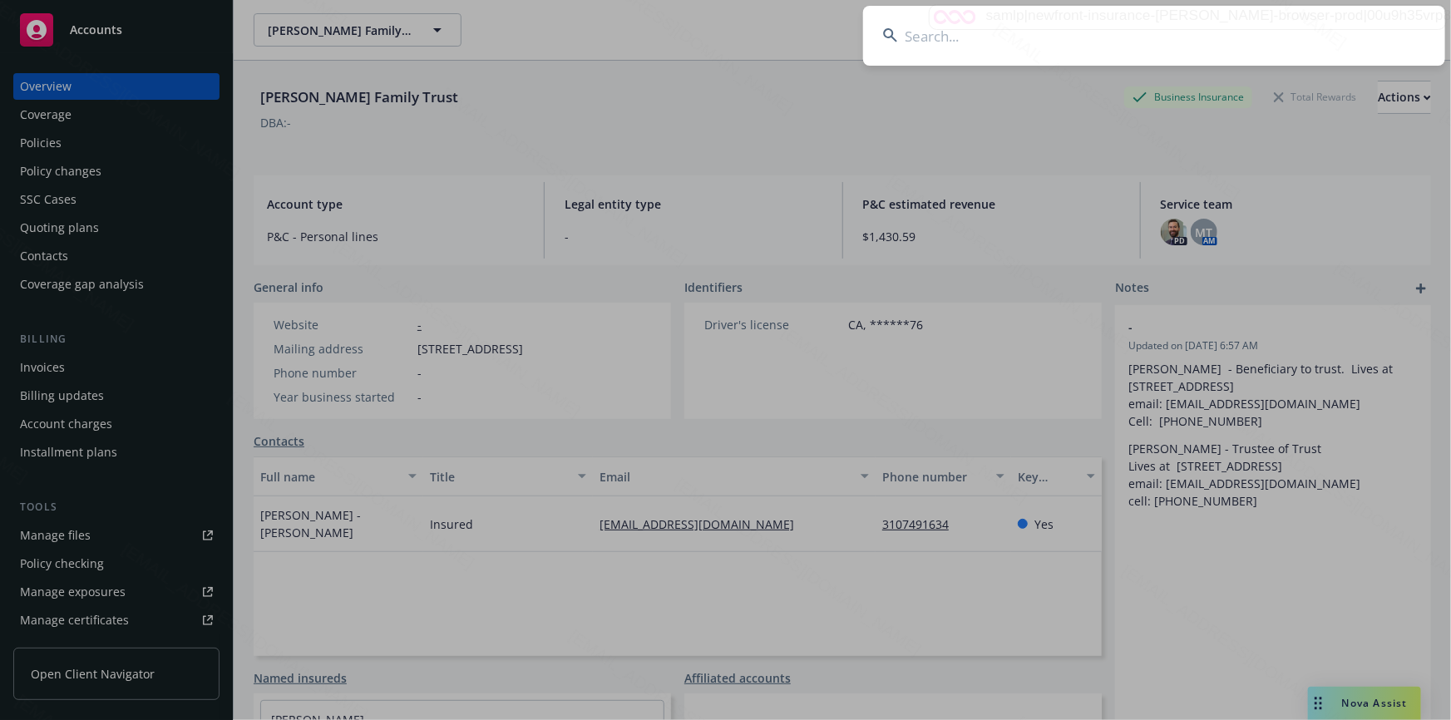
click at [1331, 28] on input at bounding box center [1154, 36] width 582 height 60
click at [1185, 27] on input at bounding box center [1154, 36] width 582 height 60
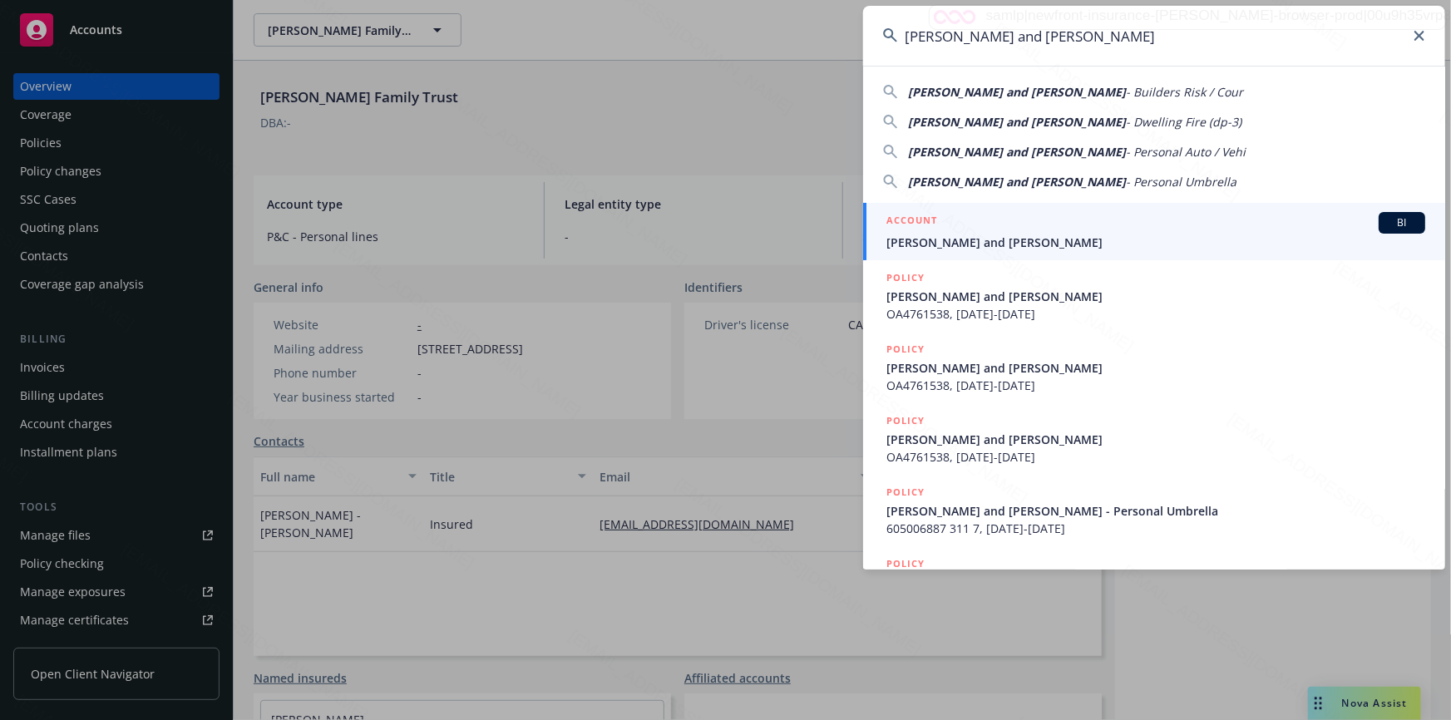
type input "[PERSON_NAME] and [PERSON_NAME]"
click at [989, 244] on span "[PERSON_NAME] and [PERSON_NAME]" at bounding box center [1156, 242] width 539 height 17
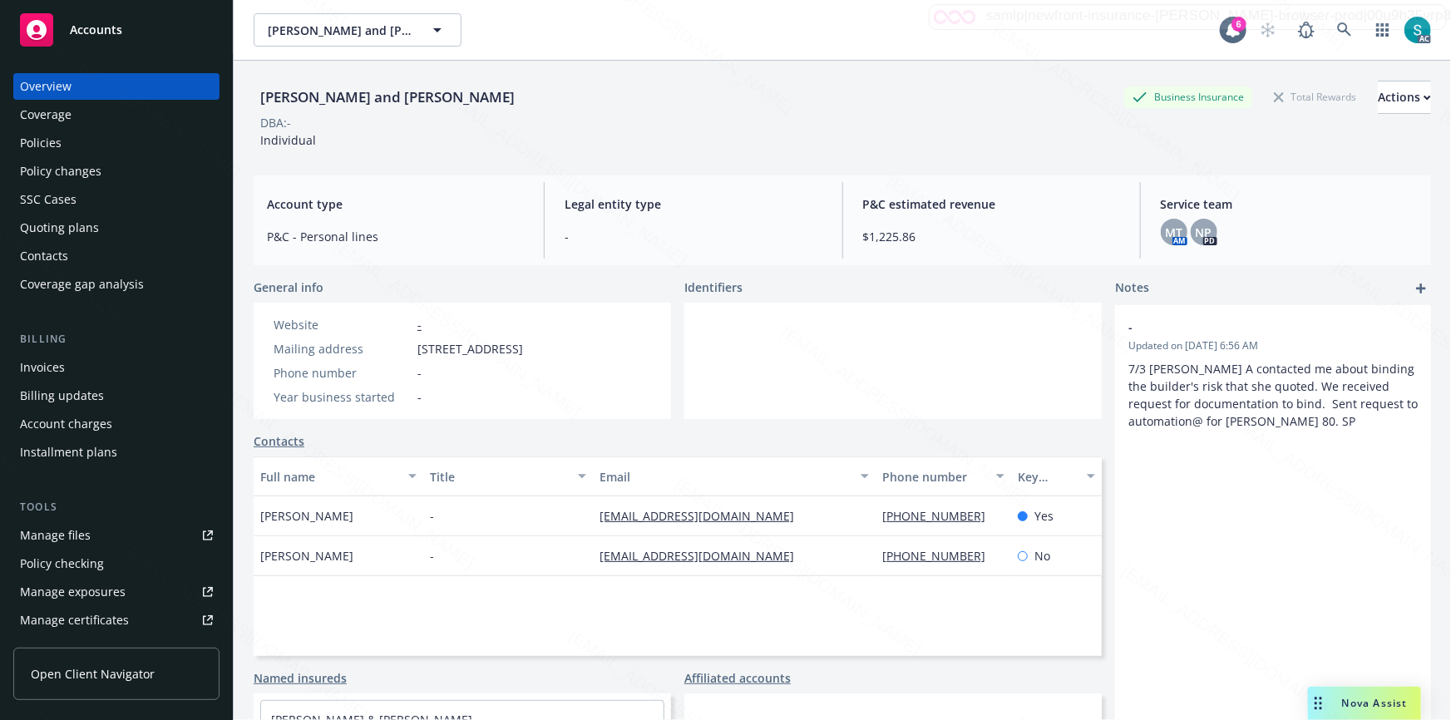
click at [43, 141] on div "Policies" at bounding box center [41, 143] width 42 height 27
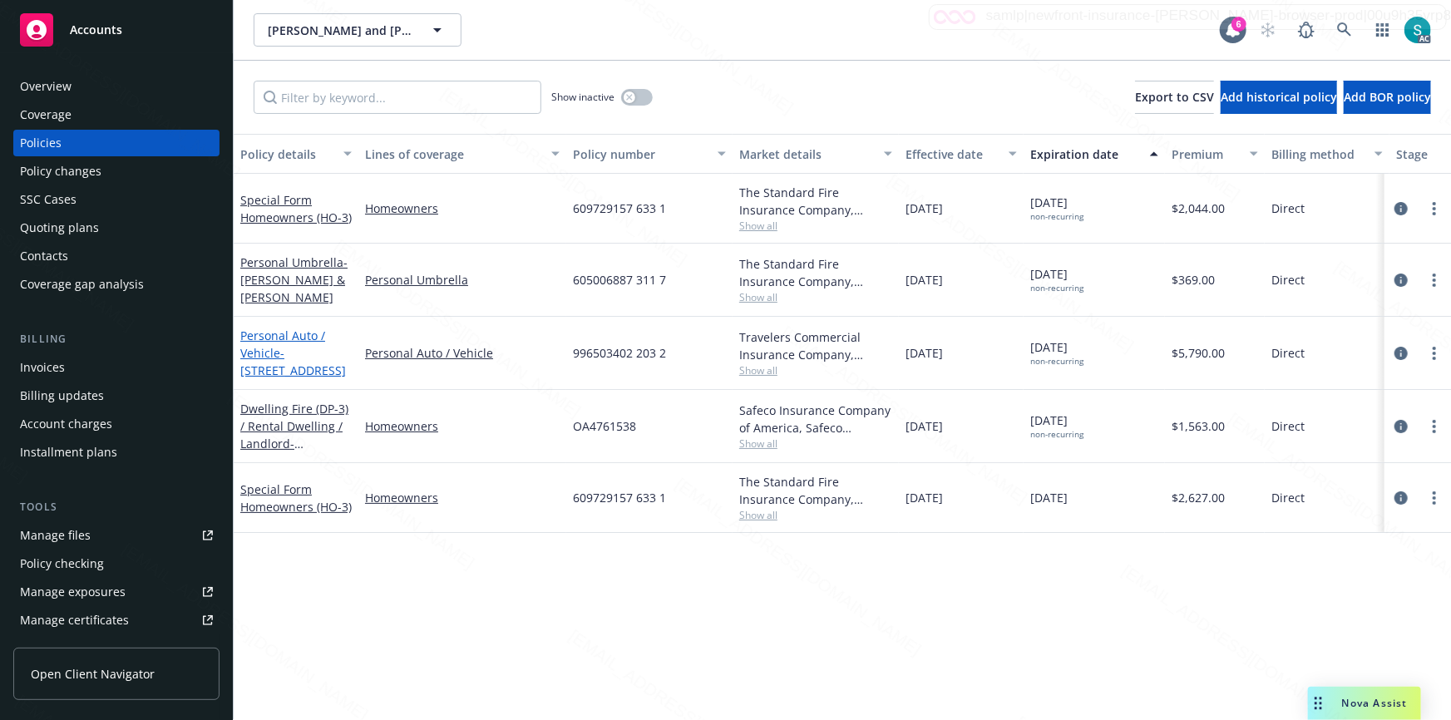
click at [279, 357] on span "- [STREET_ADDRESS]" at bounding box center [293, 361] width 106 height 33
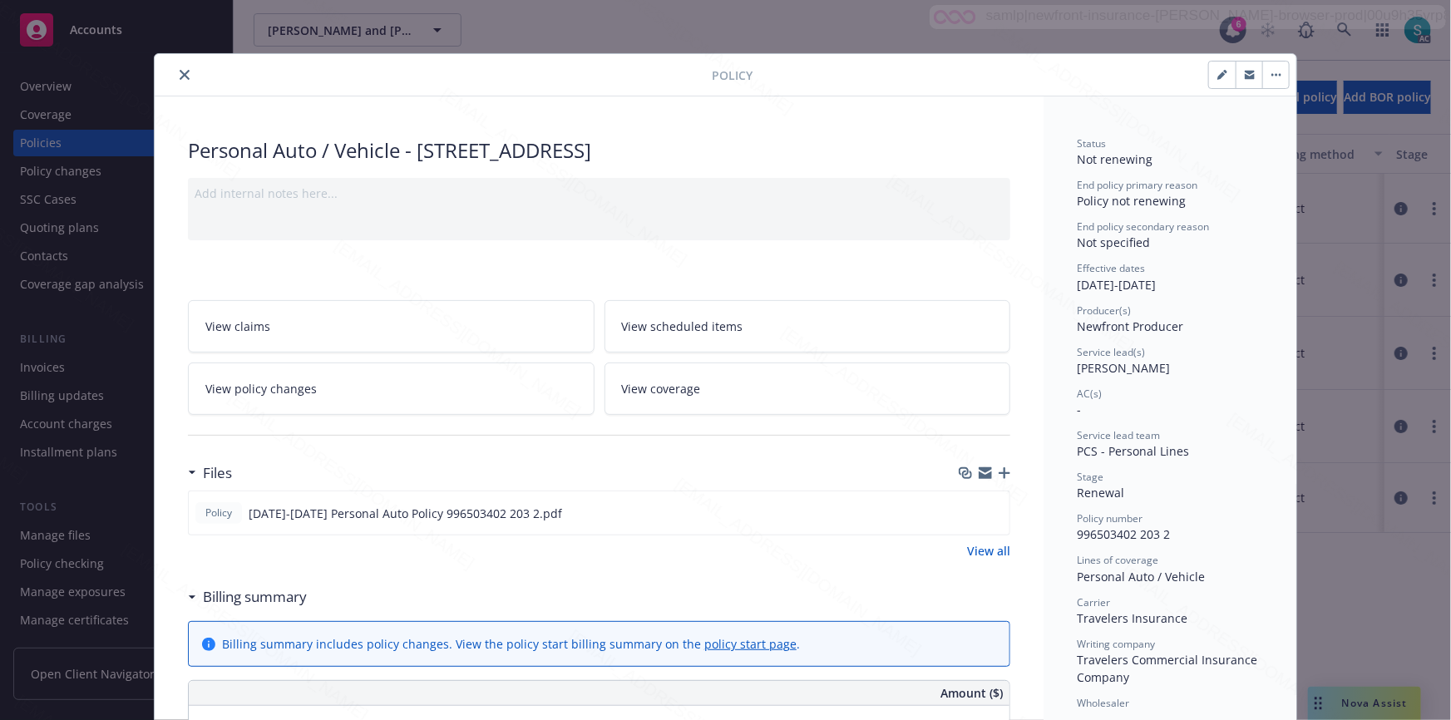
click at [1107, 364] on span "[PERSON_NAME]" at bounding box center [1123, 368] width 93 height 16
click at [1106, 365] on span "[PERSON_NAME]" at bounding box center [1123, 368] width 93 height 16
click at [1090, 533] on span "996503402 203 2" at bounding box center [1123, 534] width 93 height 16
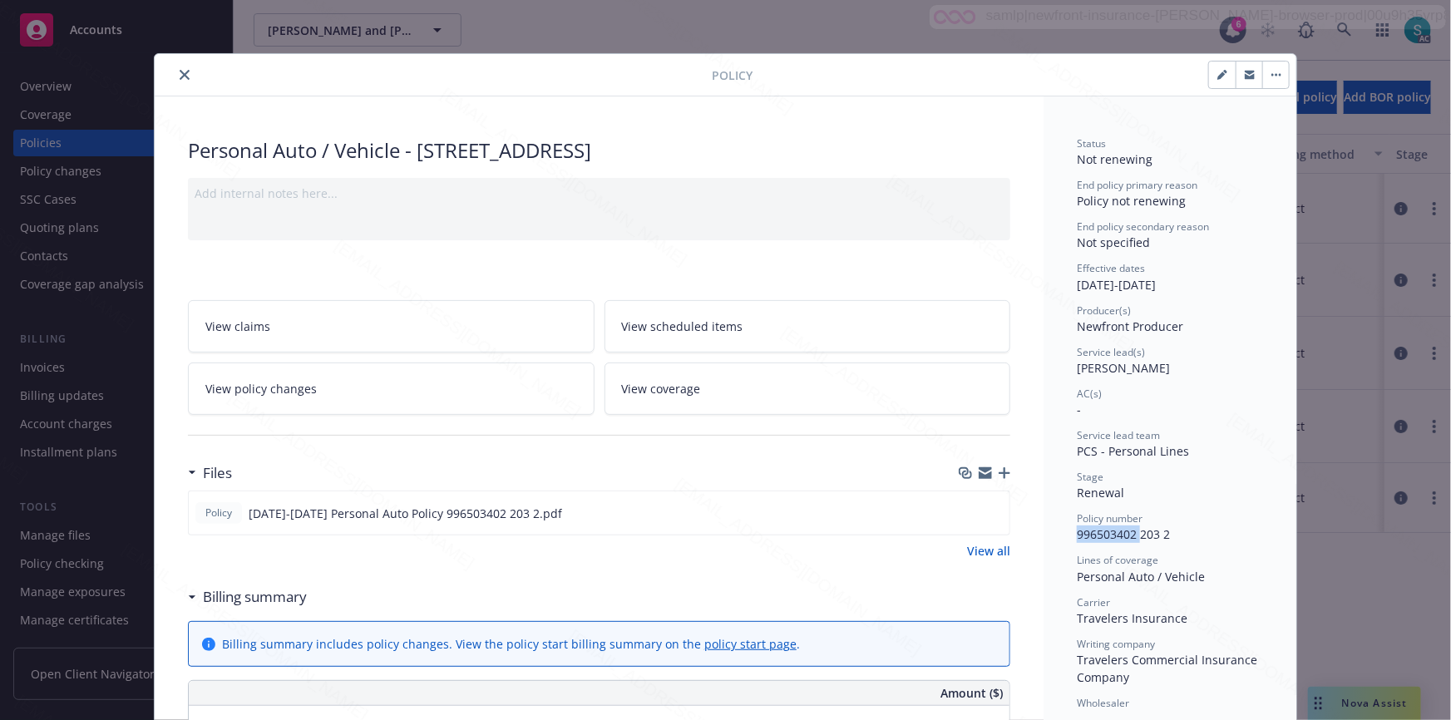
click at [1090, 533] on span "996503402 203 2" at bounding box center [1123, 534] width 93 height 16
click at [180, 77] on icon "close" at bounding box center [185, 75] width 10 height 10
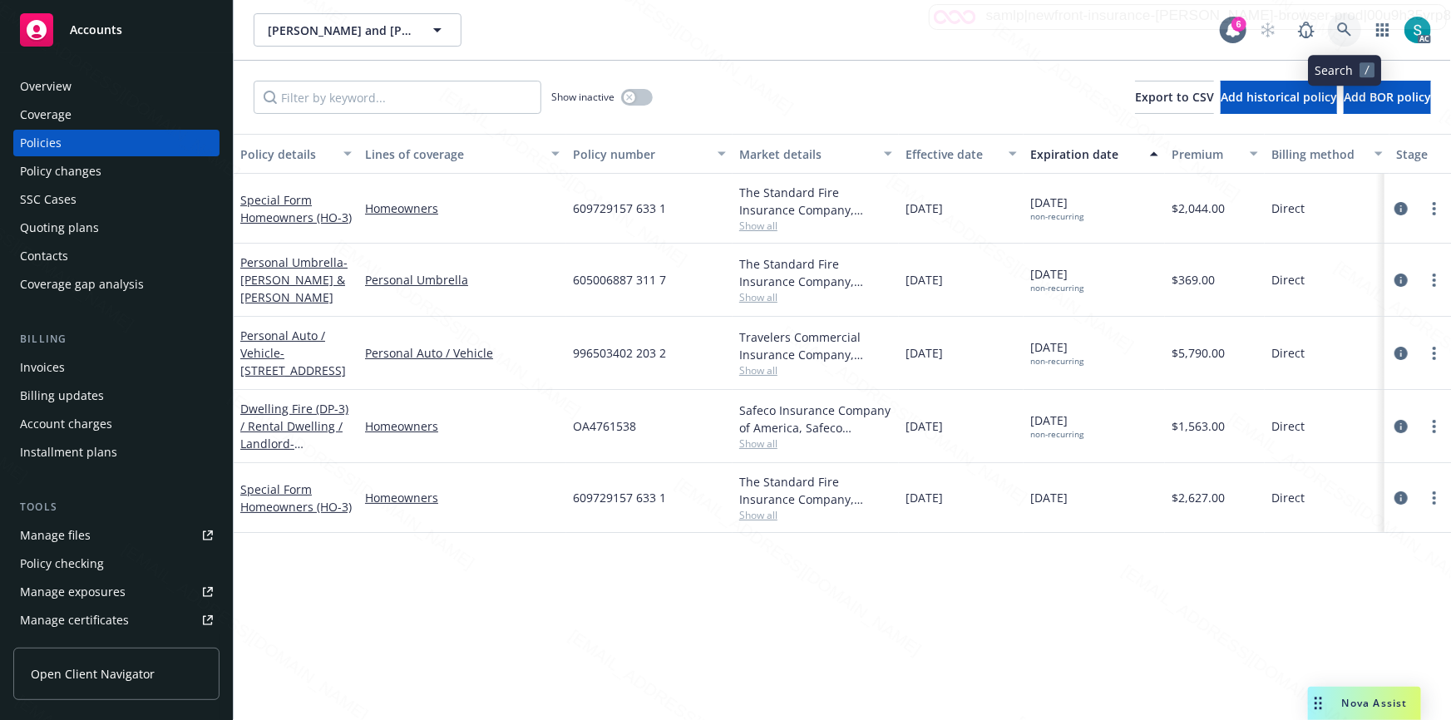
click at [1344, 27] on icon at bounding box center [1344, 29] width 15 height 15
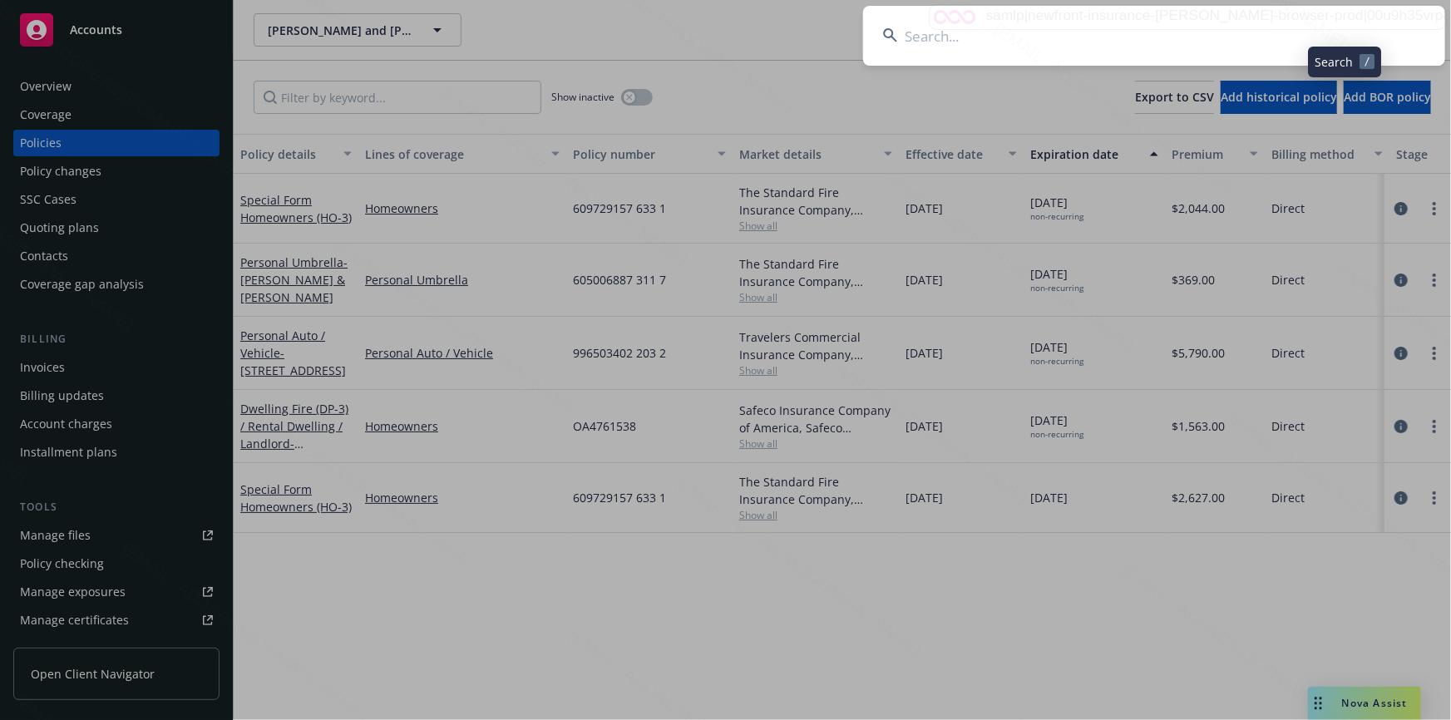
click at [1133, 24] on input at bounding box center [1154, 36] width 582 height 60
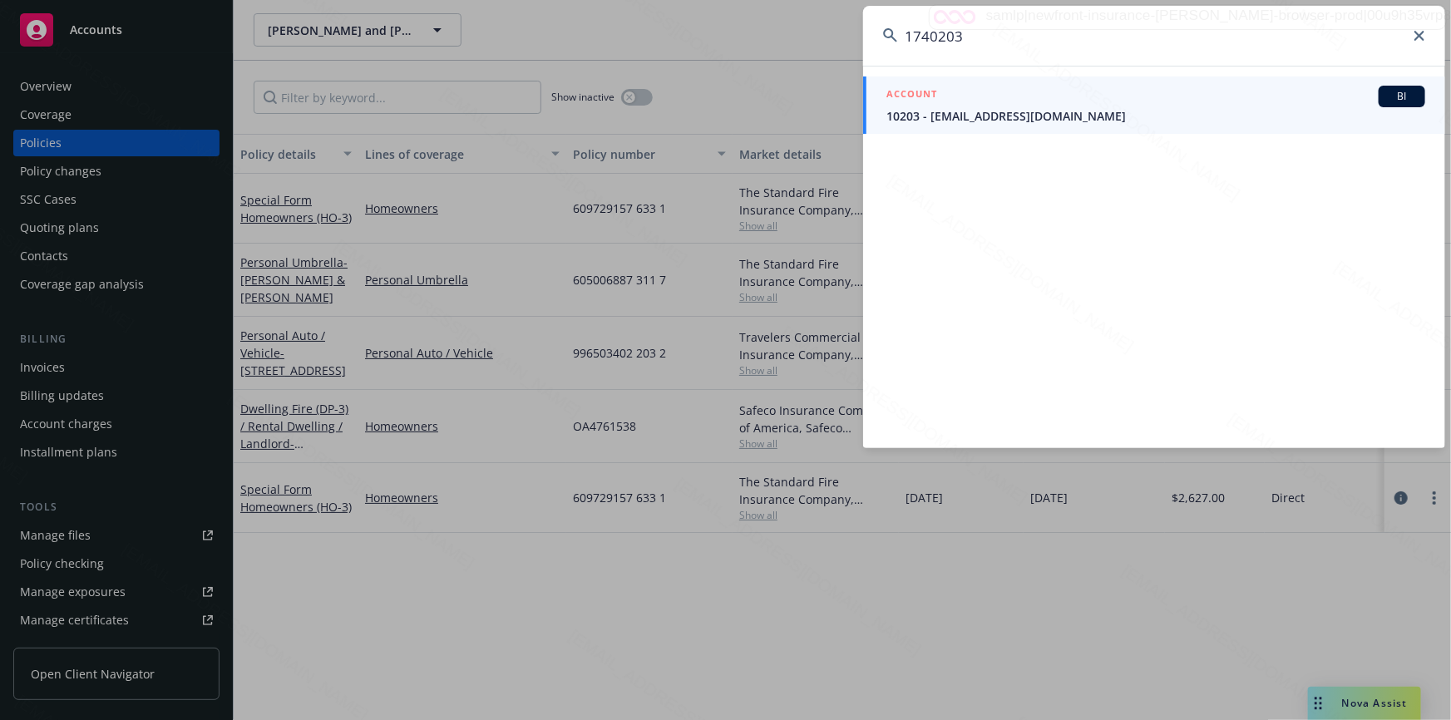
type input "1740203"
click at [1421, 35] on icon at bounding box center [1420, 36] width 10 height 10
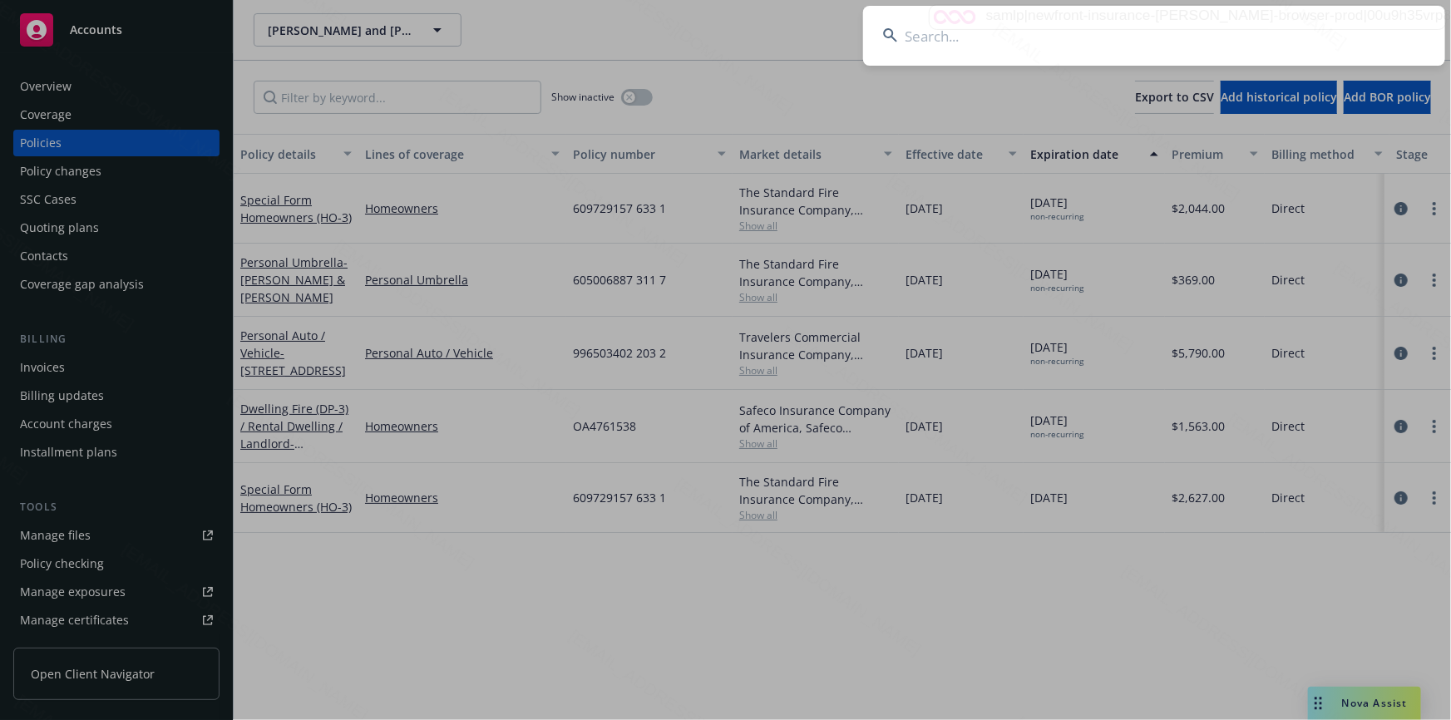
click at [1029, 30] on input at bounding box center [1154, 36] width 582 height 60
paste input "[PERSON_NAME] (PL)"
type input "[PERSON_NAME] (PL)"
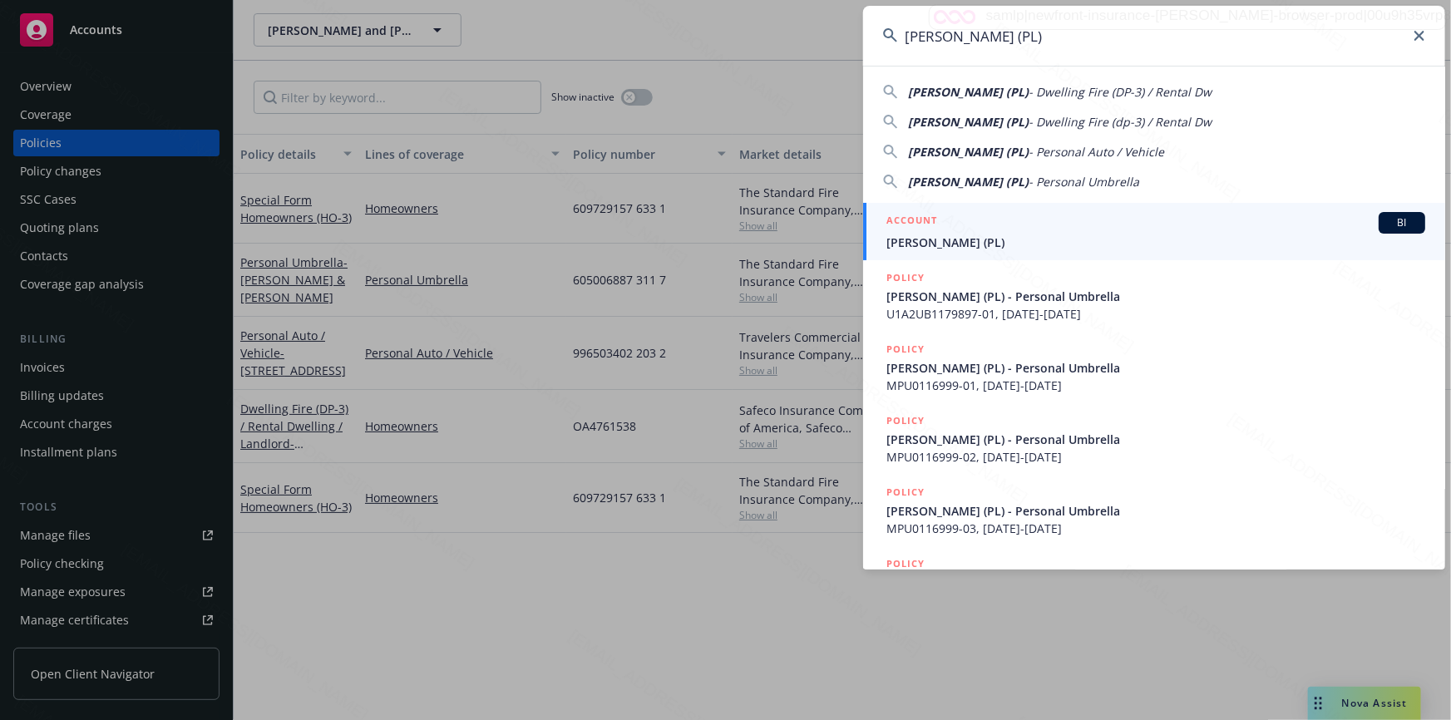
click at [940, 235] on span "[PERSON_NAME] (PL)" at bounding box center [1156, 242] width 539 height 17
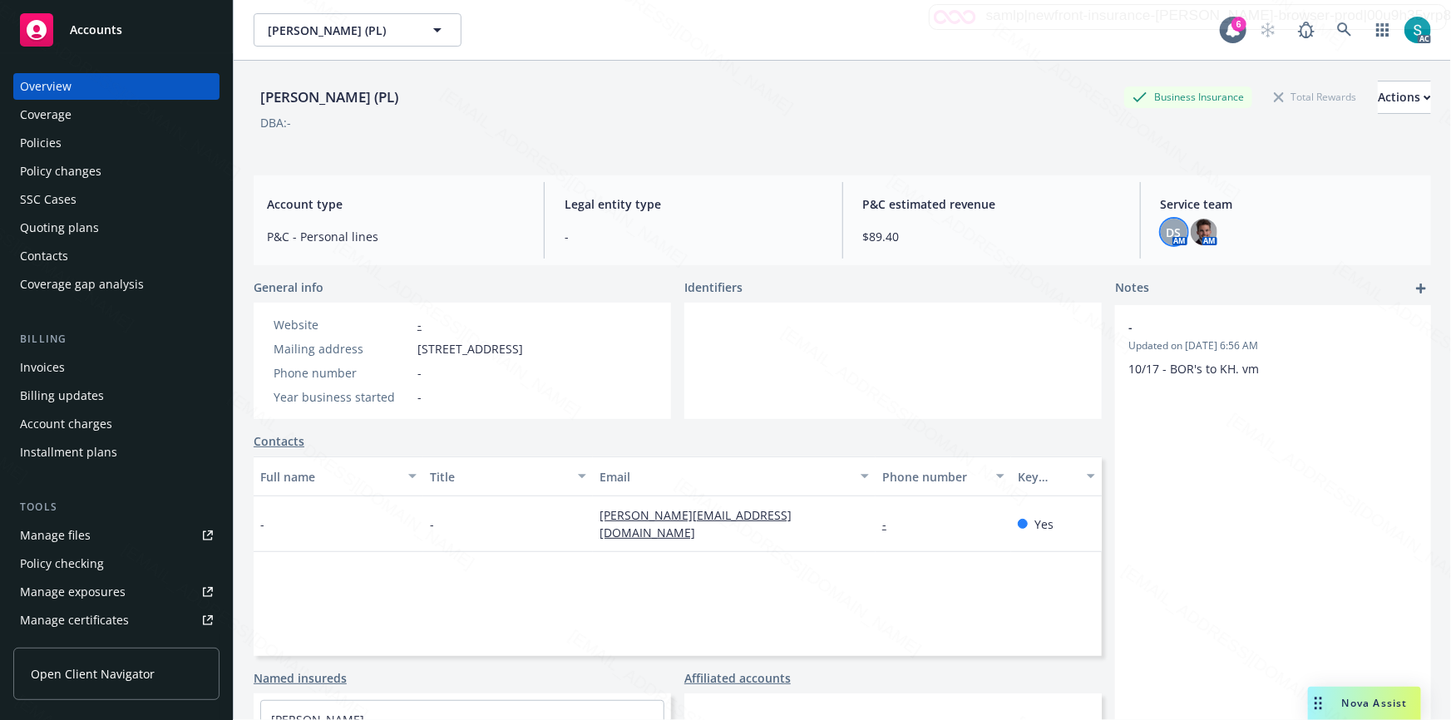
click at [1167, 231] on span "DS" at bounding box center [1174, 232] width 15 height 17
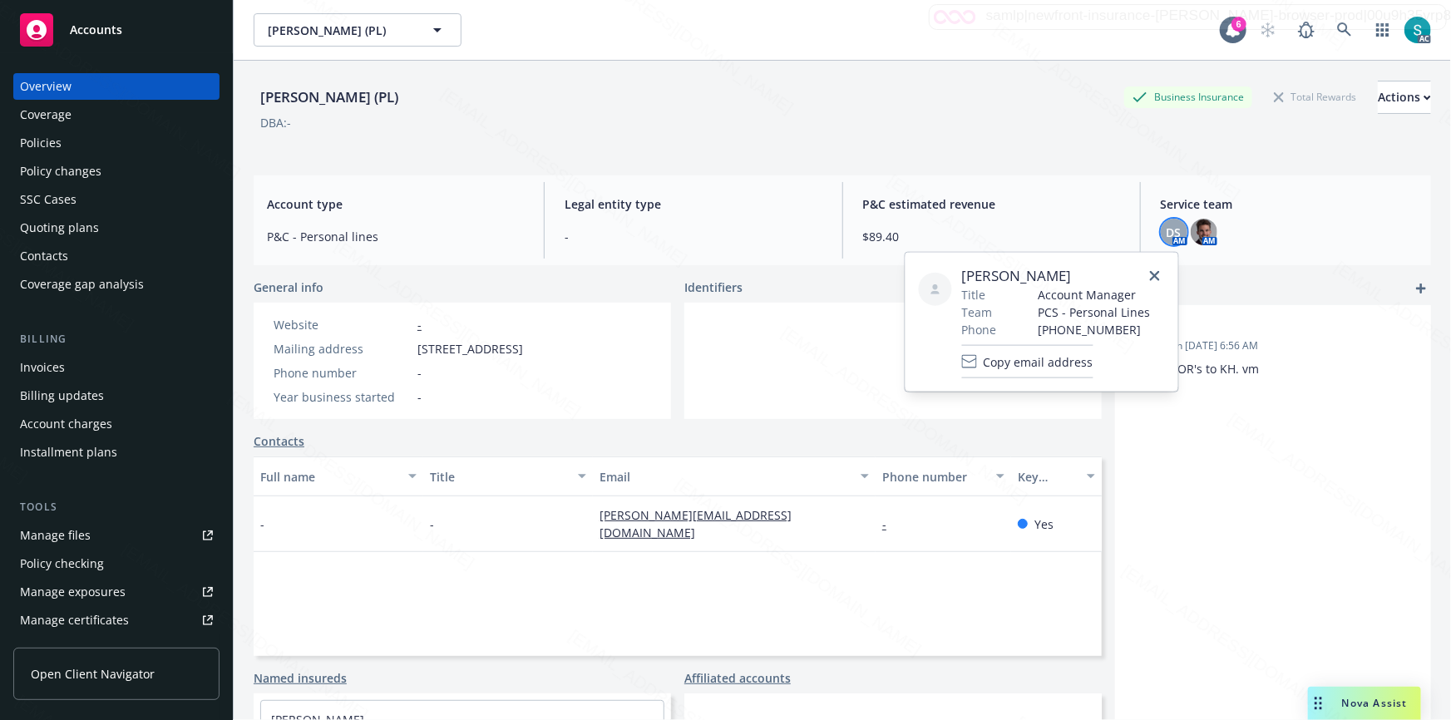
click at [1023, 278] on span "[PERSON_NAME]" at bounding box center [1056, 276] width 189 height 20
click at [728, 116] on div "DBA: -" at bounding box center [843, 122] width 1178 height 17
